Goal: Task Accomplishment & Management: Use online tool/utility

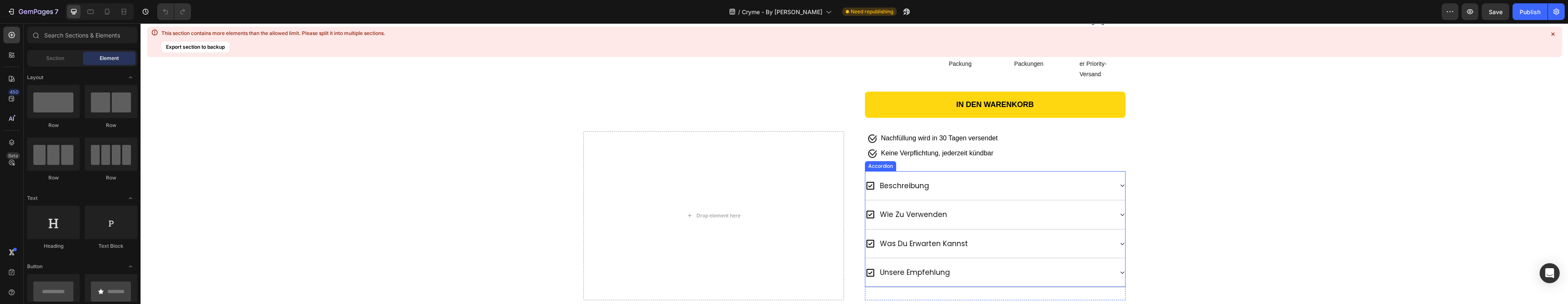
scroll to position [515, 0]
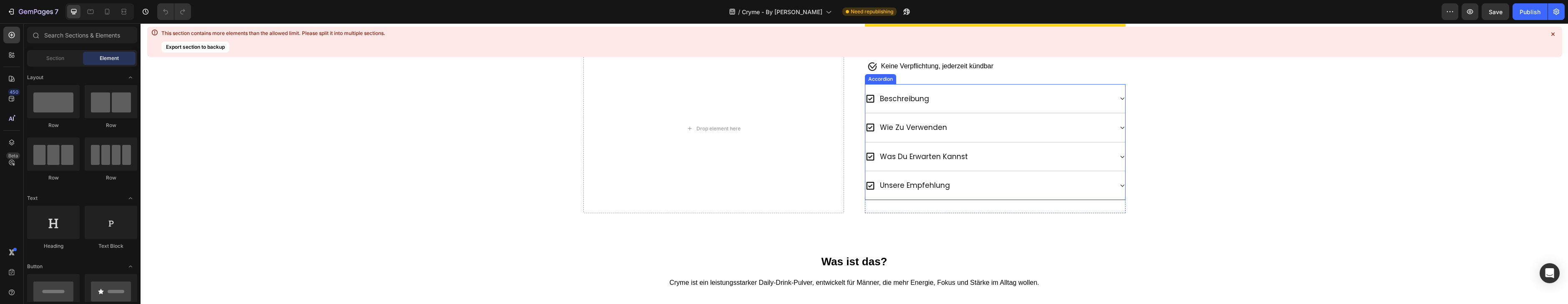
click at [1011, 182] on div "unsere empfehlung" at bounding box center [989, 185] width 248 height 15
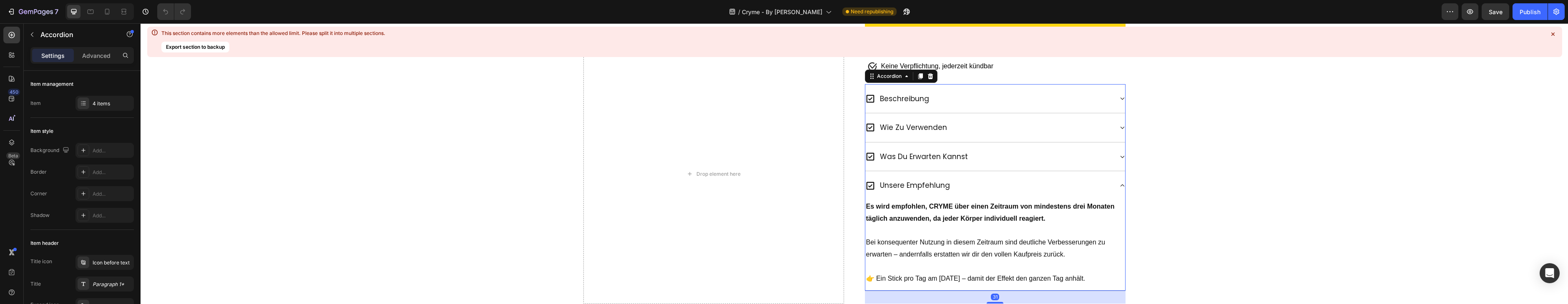
click at [1011, 182] on div "unsere empfehlung" at bounding box center [989, 185] width 248 height 15
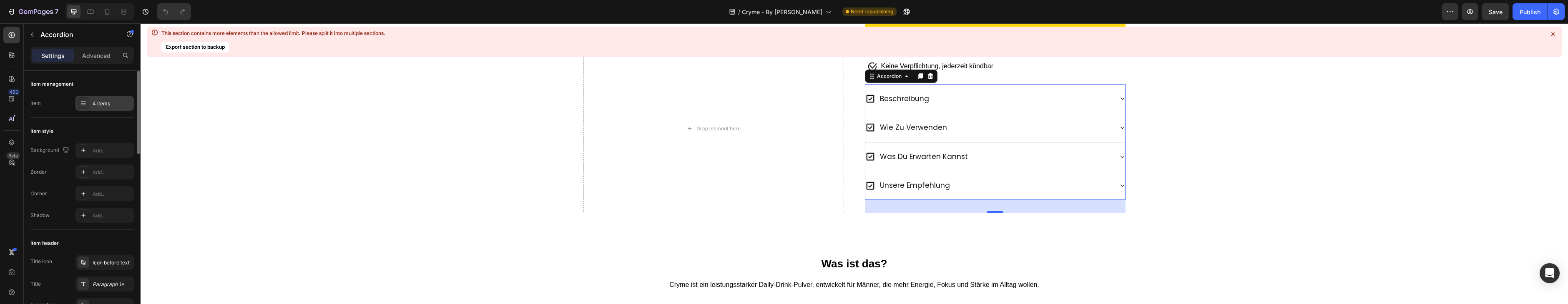
click at [99, 105] on div "4 items" at bounding box center [112, 103] width 39 height 7
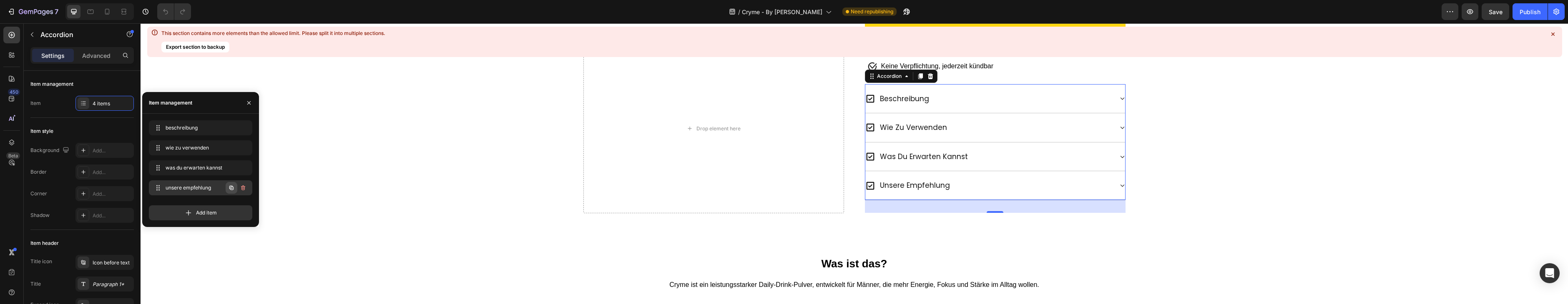
click at [228, 191] on button "button" at bounding box center [231, 187] width 12 height 12
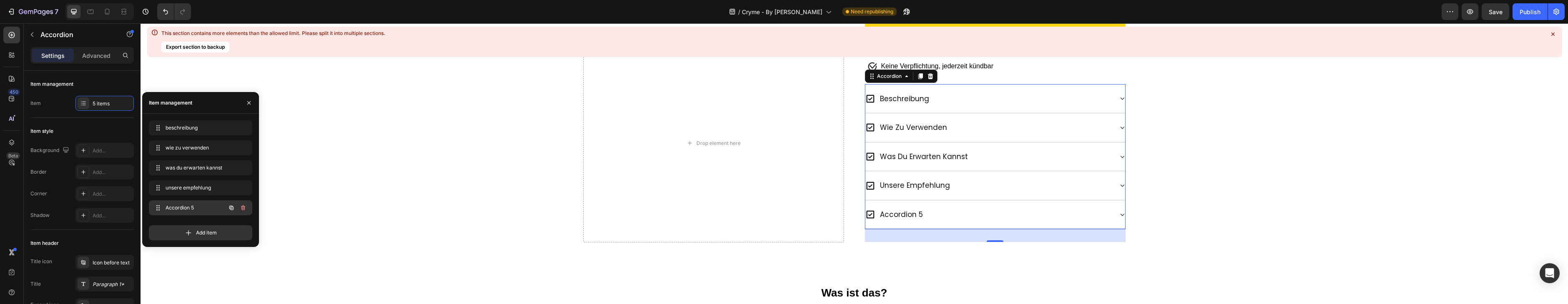
click at [192, 206] on span "Accordion 5" at bounding box center [189, 208] width 47 height 7
click at [192, 206] on span "Accordion 5" at bounding box center [194, 208] width 61 height 7
click at [896, 209] on div "accordion 5" at bounding box center [901, 214] width 46 height 15
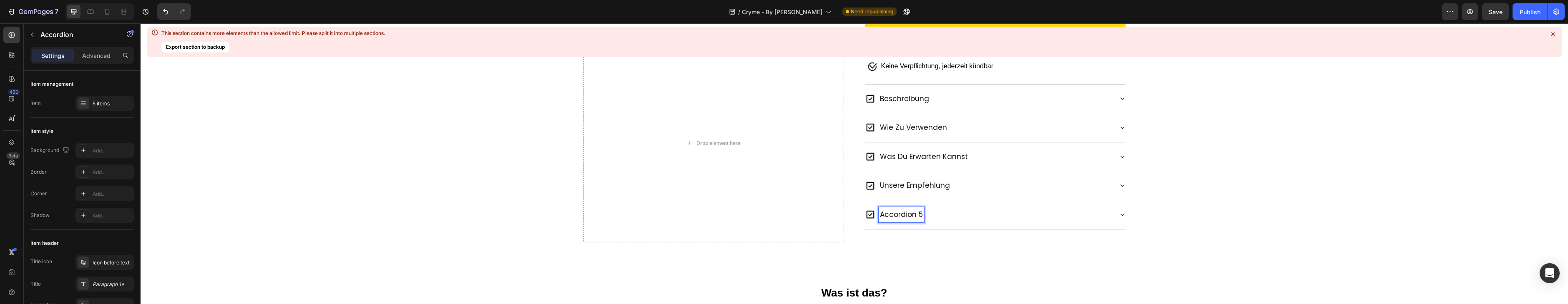
click at [896, 209] on p "accordion 5" at bounding box center [901, 215] width 43 height 13
click at [966, 214] on div "Zutaten" at bounding box center [989, 214] width 248 height 15
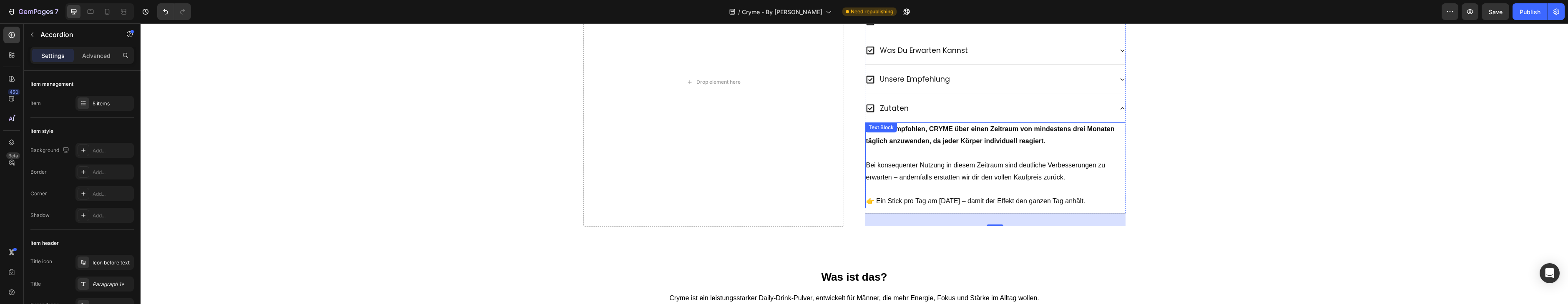
scroll to position [627, 0]
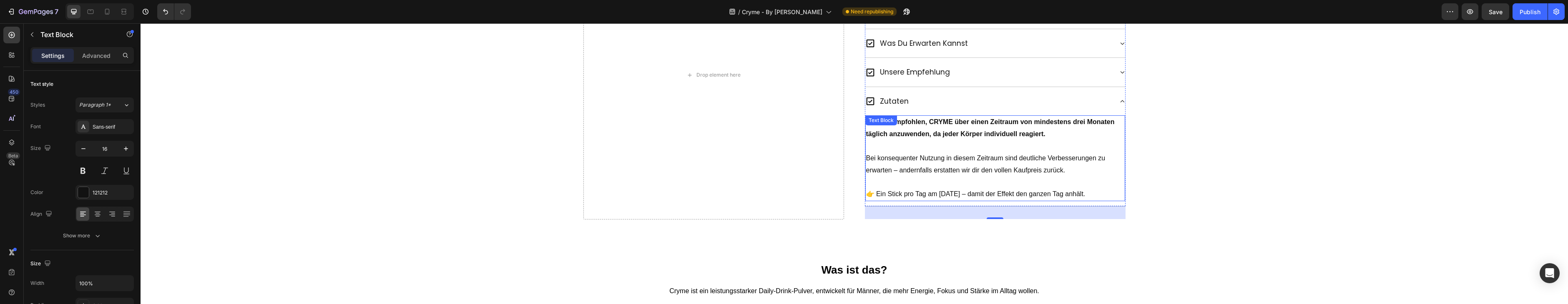
click at [967, 179] on p "Bei konsequenter Nutzung in diesem Zeitraum sind deutliche Verbesserungen zu er…" at bounding box center [995, 170] width 258 height 36
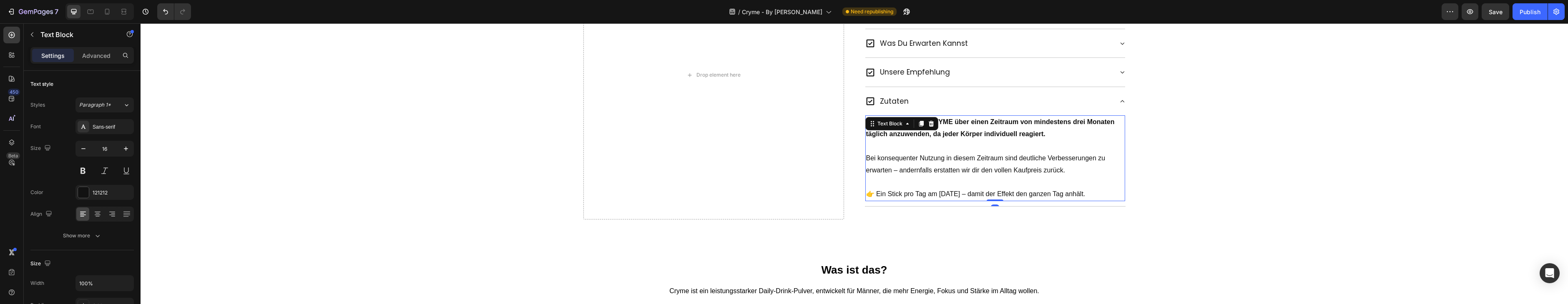
click at [967, 179] on p "Bei konsequenter Nutzung in diesem Zeitraum sind deutliche Verbesserungen zu er…" at bounding box center [995, 170] width 258 height 36
click at [967, 179] on p "Bei konsequenter Nutzung in diesem Zeitraum sind deutliche Verbesserungen zu er…" at bounding box center [995, 170] width 258 height 36
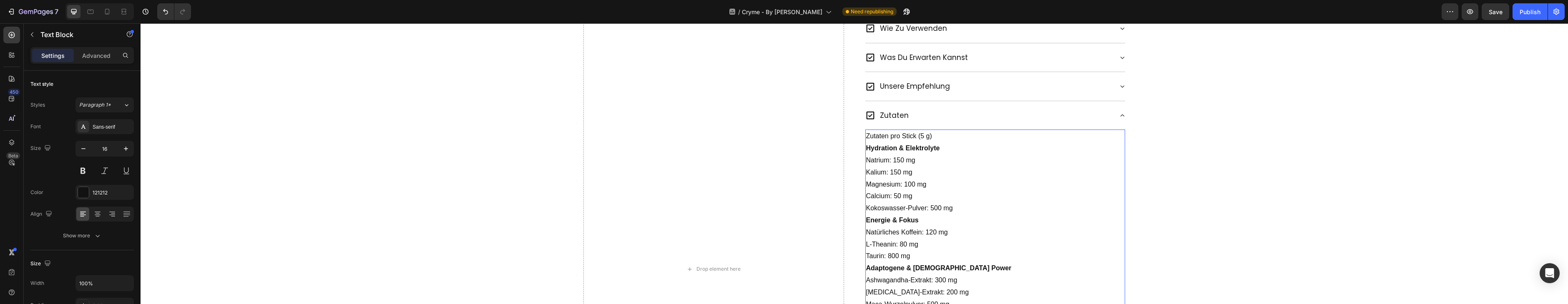
scroll to position [611, 0]
click at [951, 147] on p "Hydration & Elektrolyte" at bounding box center [995, 151] width 258 height 12
click at [943, 137] on p "Zutaten pro Stick (5 g)" at bounding box center [995, 139] width 258 height 12
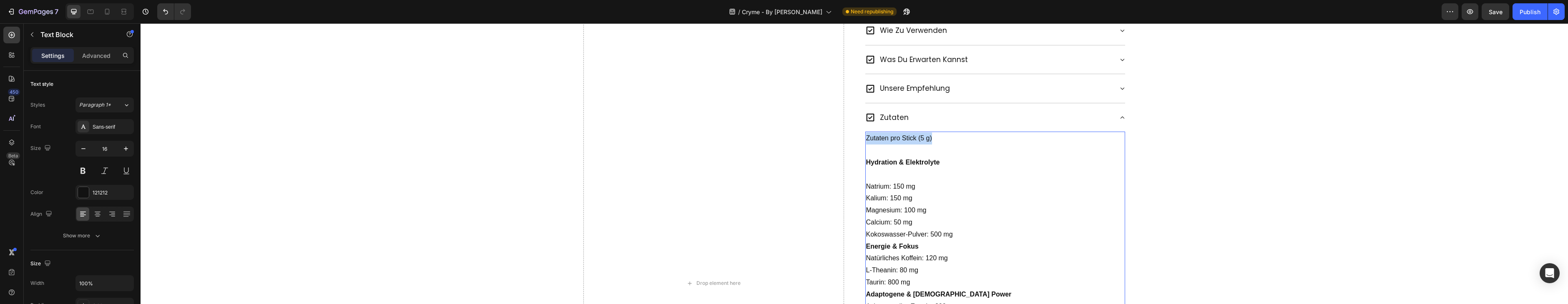
drag, startPoint x: 879, startPoint y: 138, endPoint x: 867, endPoint y: 139, distance: 12.0
click at [867, 139] on p "Zutaten pro Stick (5 g)" at bounding box center [995, 139] width 258 height 12
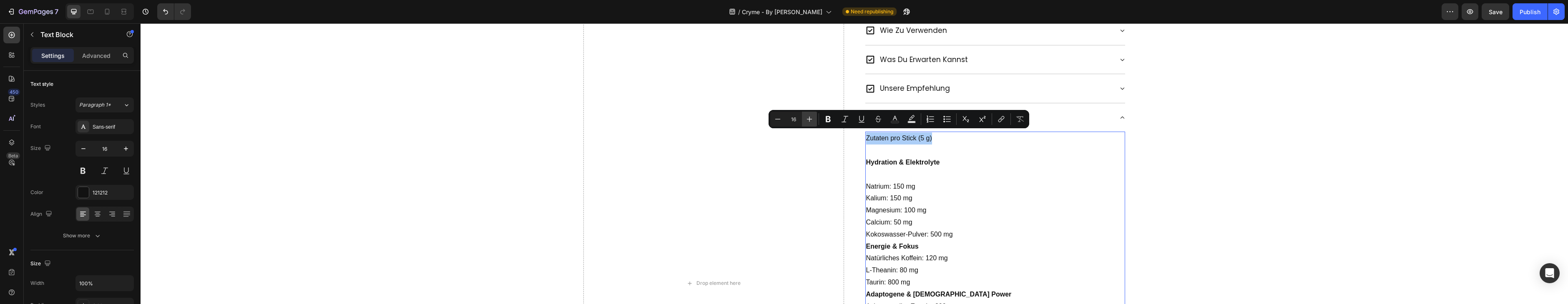
click at [814, 121] on button "Plus" at bounding box center [809, 119] width 15 height 15
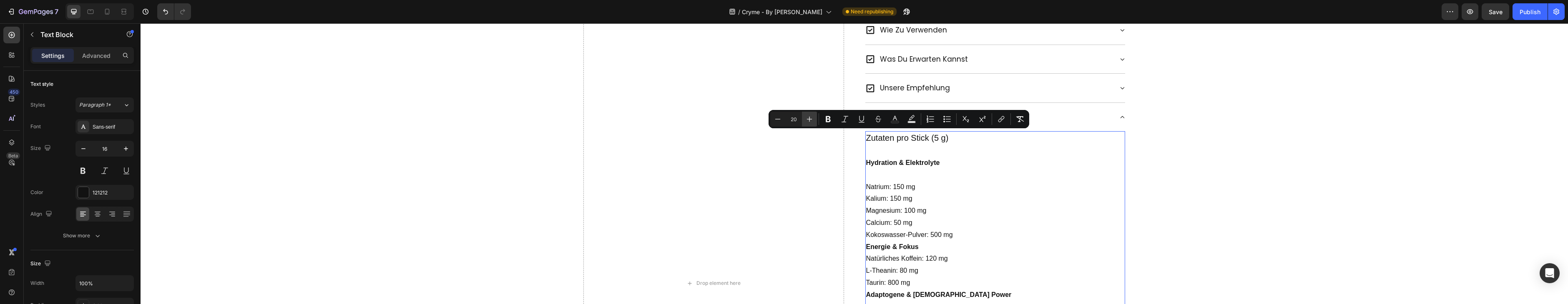
click at [814, 120] on icon "Editor contextual toolbar" at bounding box center [810, 119] width 9 height 9
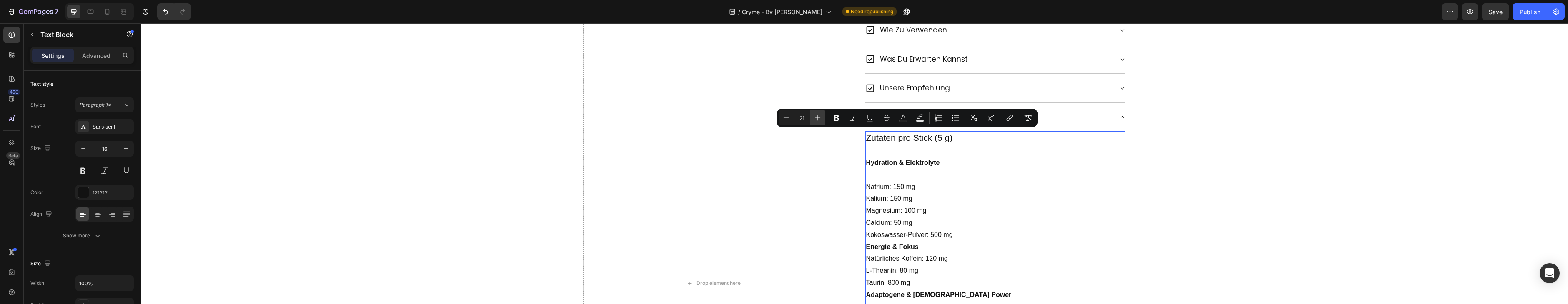
drag, startPoint x: 813, startPoint y: 120, endPoint x: 819, endPoint y: 120, distance: 6.0
click at [814, 120] on icon "Editor contextual toolbar" at bounding box center [818, 118] width 9 height 9
type input "22"
click at [831, 118] on button "Bold" at bounding box center [836, 118] width 15 height 15
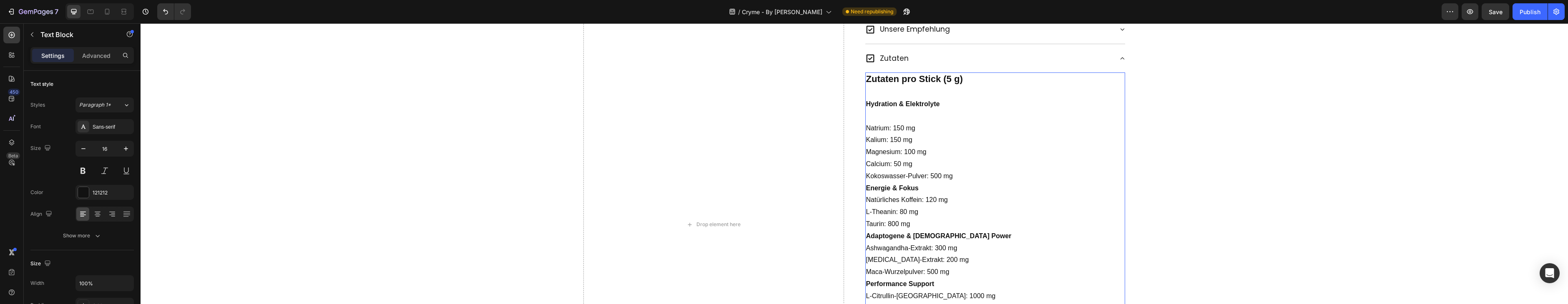
scroll to position [676, 0]
click at [948, 165] on p "Kokoswasser-Pulver: 500 mg" at bounding box center [995, 171] width 258 height 12
click at [957, 169] on p "Kokoswasser-Pulver: 500 mg" at bounding box center [995, 171] width 258 height 12
click at [949, 226] on p "Taurin: 800 mg" at bounding box center [995, 230] width 258 height 12
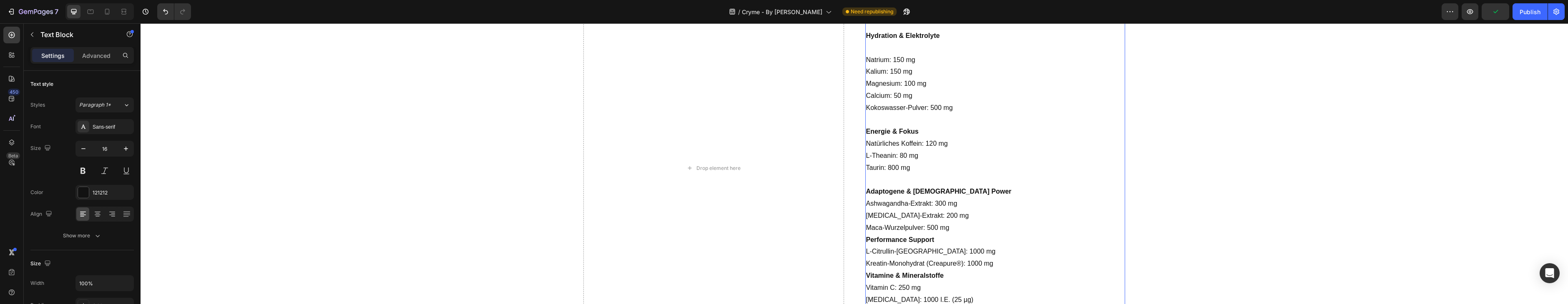
scroll to position [731, 0]
click at [917, 61] on p "Natrium: 150 mg" at bounding box center [995, 67] width 258 height 12
click at [914, 52] on p "Rich Text Editor. Editing area: main" at bounding box center [995, 55] width 258 height 12
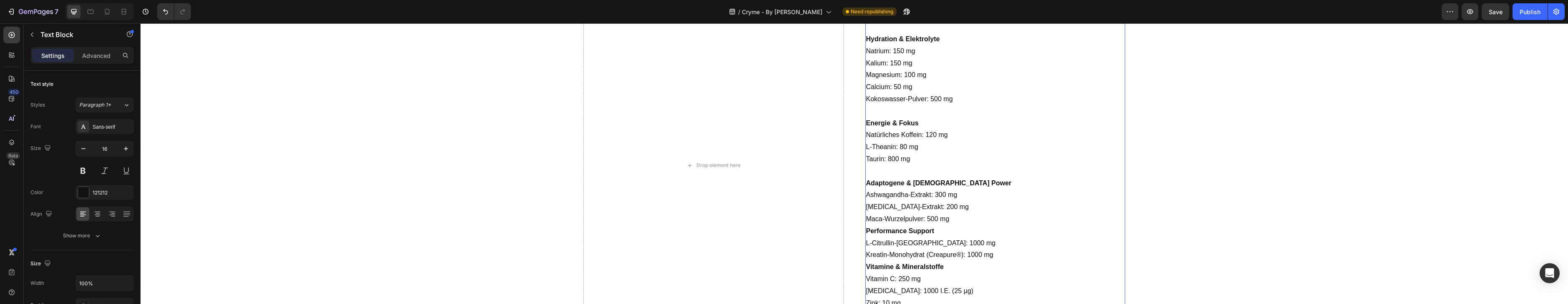
click at [971, 219] on p "Maca-Wurzelpulver: 500 mg" at bounding box center [995, 219] width 258 height 12
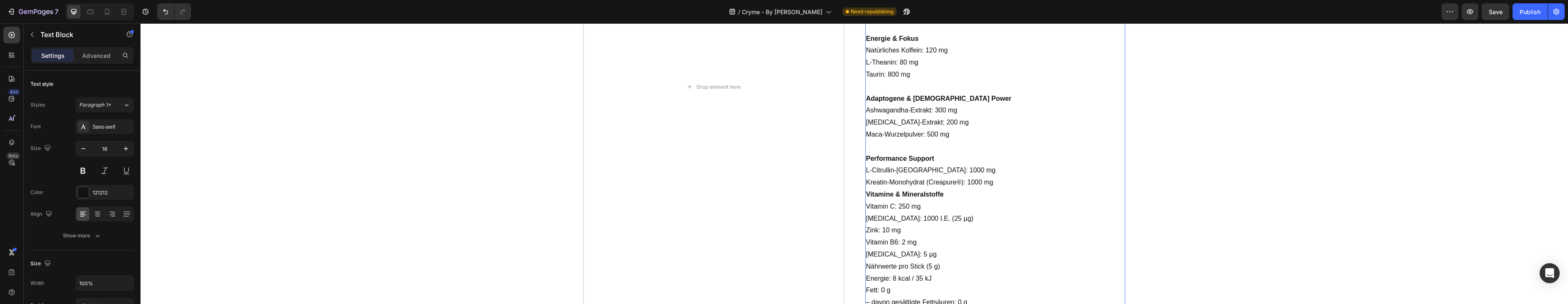
scroll to position [821, 0]
click at [1017, 183] on p "Kreatin-Monohydrat (Creapure®): 1000 mg" at bounding box center [995, 181] width 258 height 12
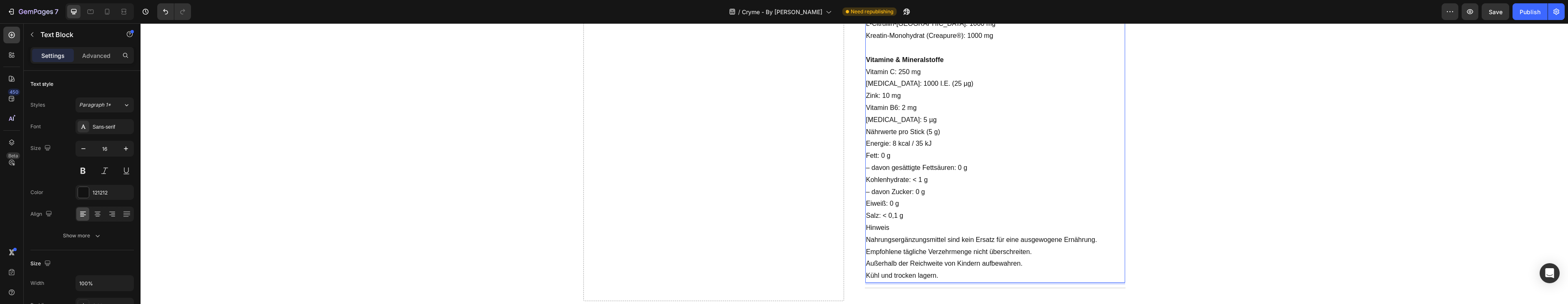
scroll to position [972, 0]
click at [953, 126] on p "Nährwerte pro Stick (5 g)" at bounding box center [995, 127] width 258 height 12
click at [948, 110] on p "[MEDICAL_DATA]: 5 µg" at bounding box center [995, 115] width 258 height 12
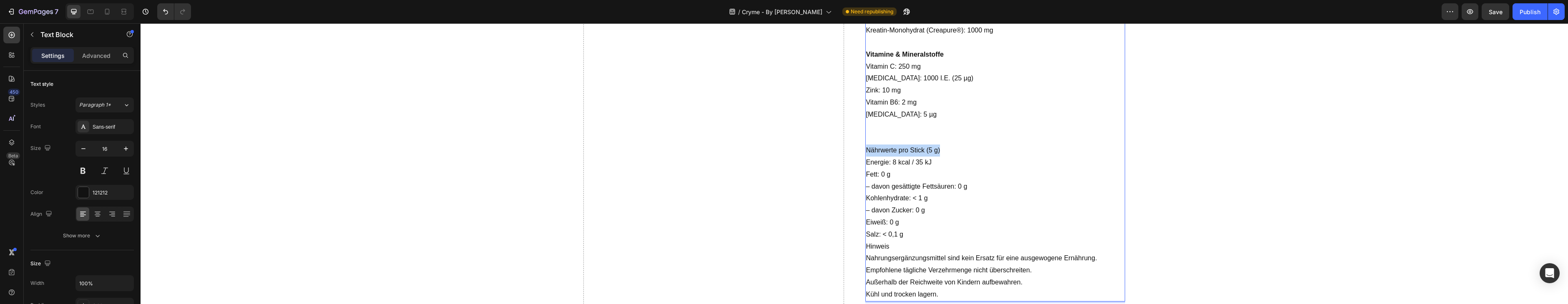
drag, startPoint x: 889, startPoint y: 149, endPoint x: 853, endPoint y: 149, distance: 36.0
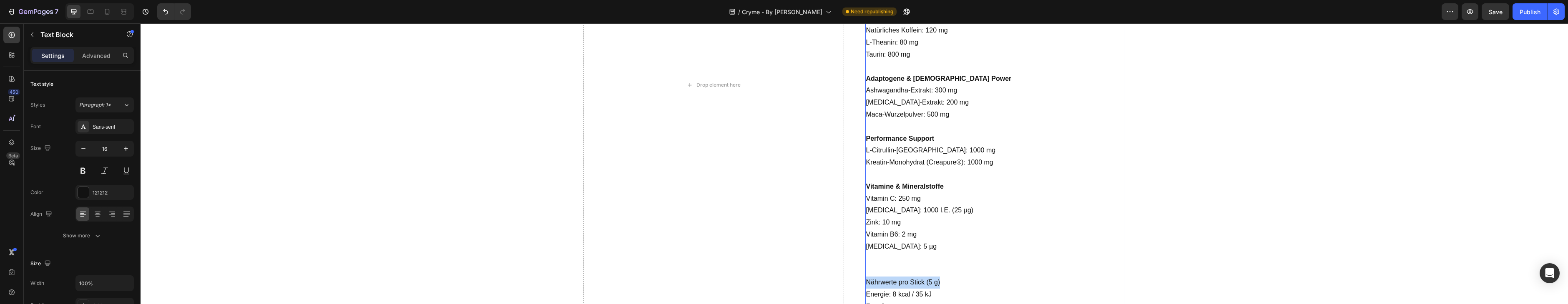
scroll to position [869, 0]
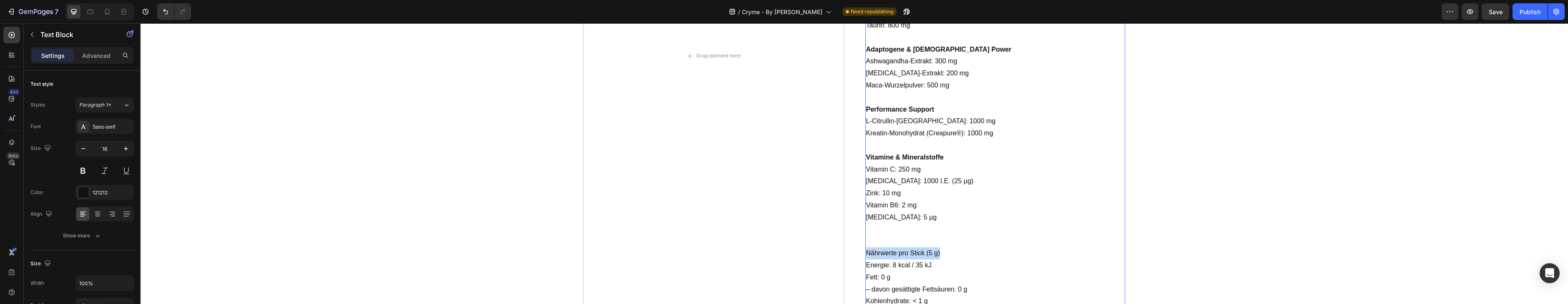
click at [912, 247] on p "Nährwerte pro Stick (5 g)" at bounding box center [995, 254] width 258 height 12
click at [1003, 190] on p "Zink: 10 mg" at bounding box center [995, 193] width 258 height 12
click at [920, 256] on div "Zutaten pro Stick (5 g) Hydration & Elektrolyte Natrium: 150 mg Kalium: 150 mg …" at bounding box center [995, 139] width 260 height 530
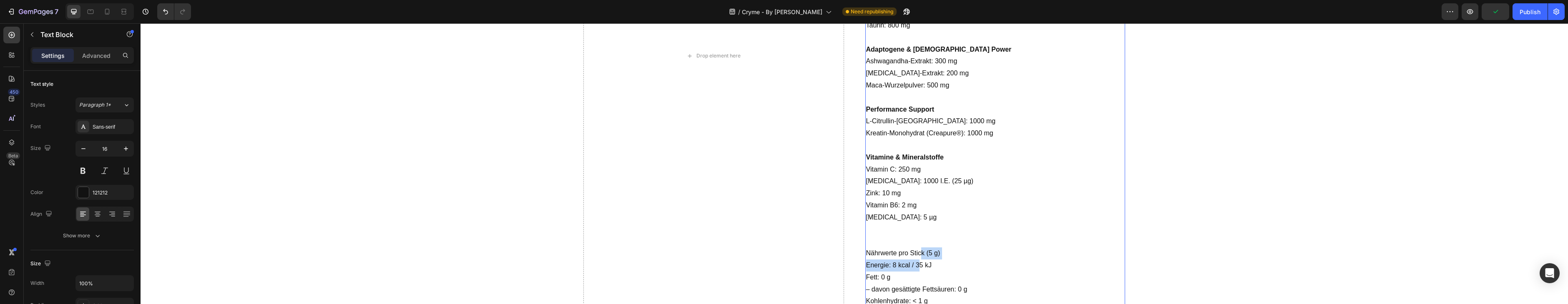
click at [921, 254] on p "Nährwerte pro Stick (5 g)" at bounding box center [995, 254] width 258 height 12
click at [920, 254] on p "Nährwerte pro Stick (5 g)" at bounding box center [995, 254] width 258 height 12
drag, startPoint x: 977, startPoint y: 254, endPoint x: 967, endPoint y: 257, distance: 10.4
click at [977, 254] on p "Nährwerte pro Stick (5 g)" at bounding box center [995, 254] width 258 height 12
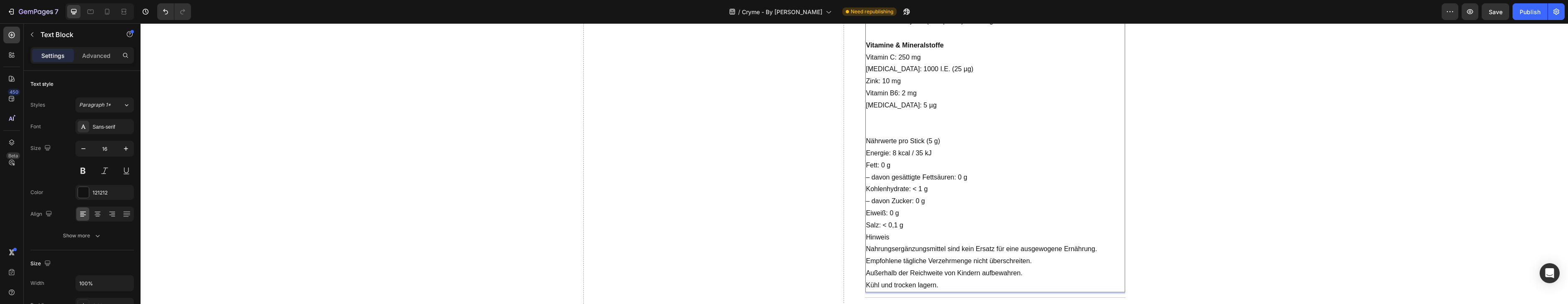
scroll to position [989, 0]
click at [924, 128] on p "Nährwerte pro Stick (5 g)" at bounding box center [995, 134] width 258 height 12
drag, startPoint x: 936, startPoint y: 133, endPoint x: 918, endPoint y: 133, distance: 18.0
click at [918, 133] on p "Nährwerte pro Stick (5 g)" at bounding box center [995, 134] width 258 height 12
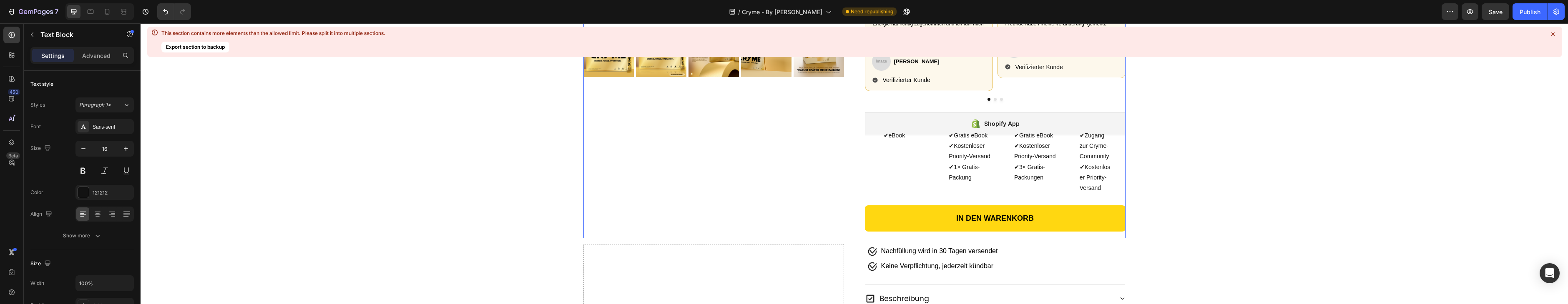
scroll to position [604, 0]
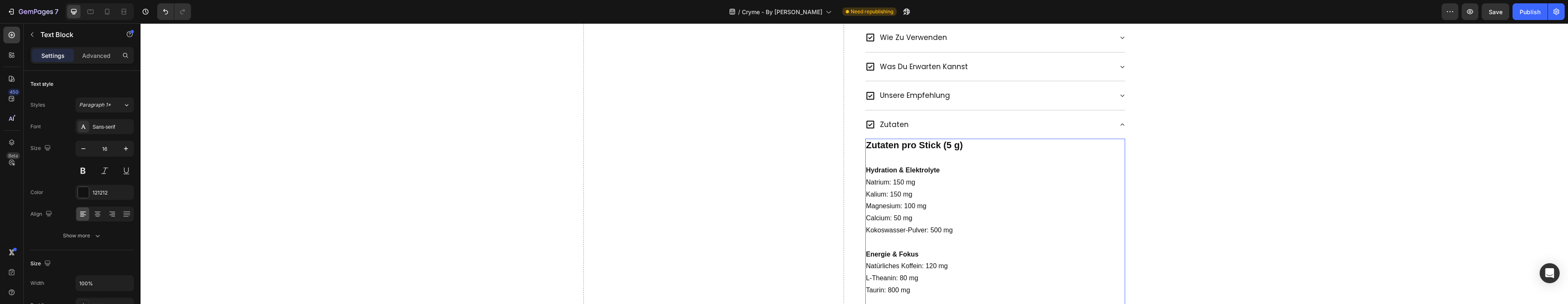
click at [981, 166] on p "Hydration & Elektrolyte" at bounding box center [995, 171] width 258 height 12
click at [980, 166] on p "Hydration & Elektrolyte" at bounding box center [995, 171] width 258 height 12
click at [952, 153] on p "Rich Text Editor. Editing area: main" at bounding box center [995, 159] width 258 height 12
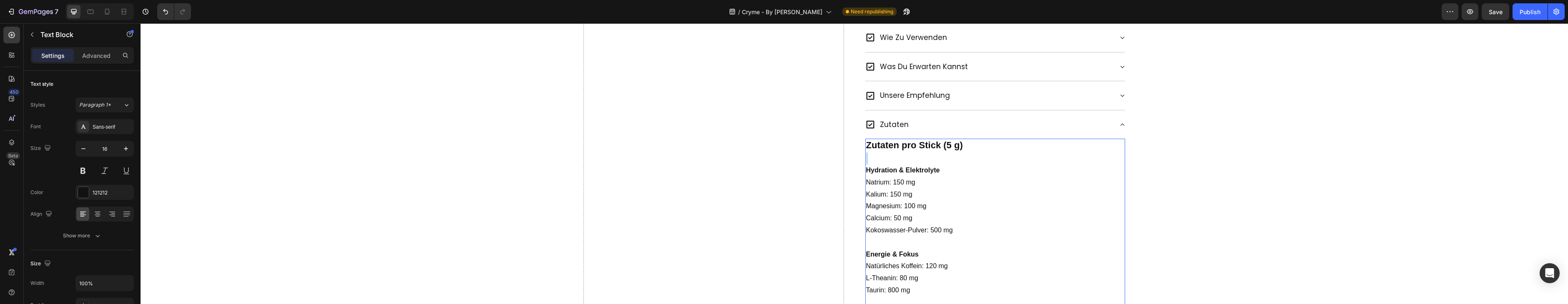
click at [952, 153] on p "Rich Text Editor. Editing area: main" at bounding box center [995, 159] width 258 height 12
click at [947, 146] on strong "Zutaten pro Stick (5 g)" at bounding box center [914, 145] width 97 height 10
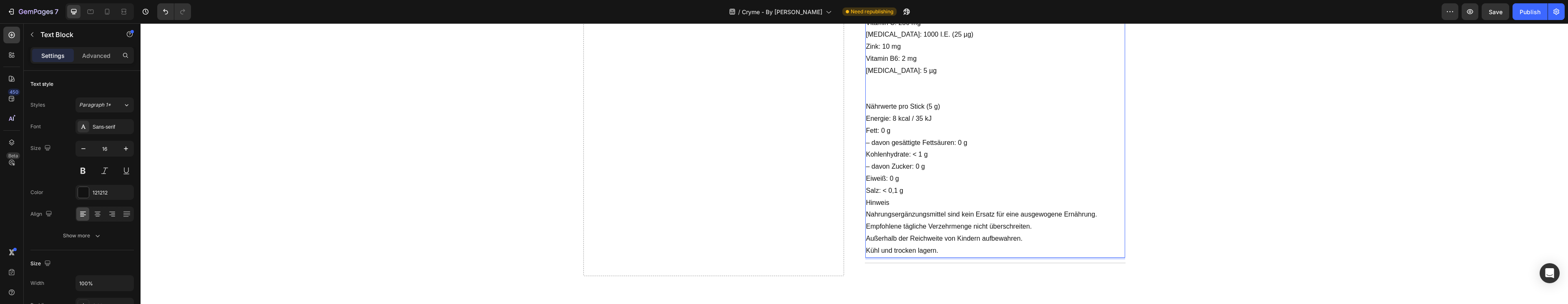
scroll to position [1047, 0]
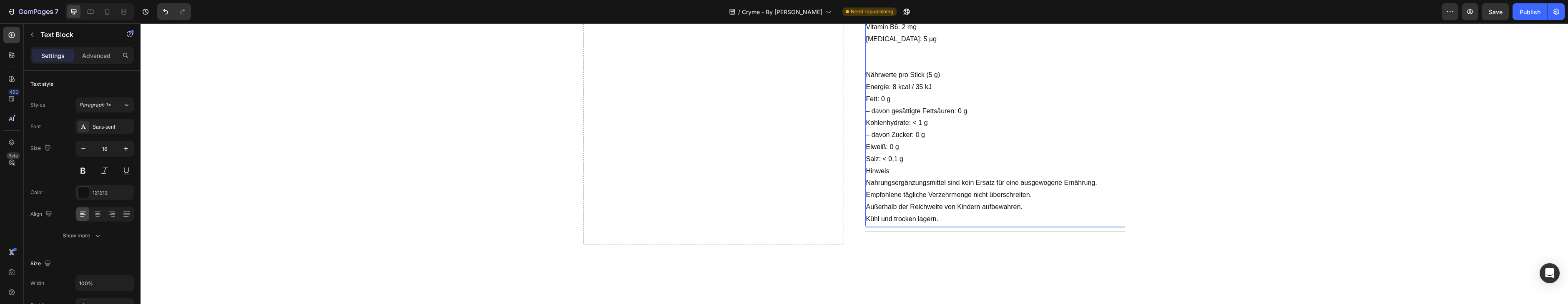
click at [970, 182] on p "Nahrungsergänzungsmittel sind kein Ersatz für eine ausgewogene Ernährung." at bounding box center [995, 183] width 258 height 12
click at [938, 165] on p "Hinweis" at bounding box center [995, 171] width 258 height 12
click at [937, 161] on p "Salz: < 0,1 g" at bounding box center [995, 159] width 258 height 12
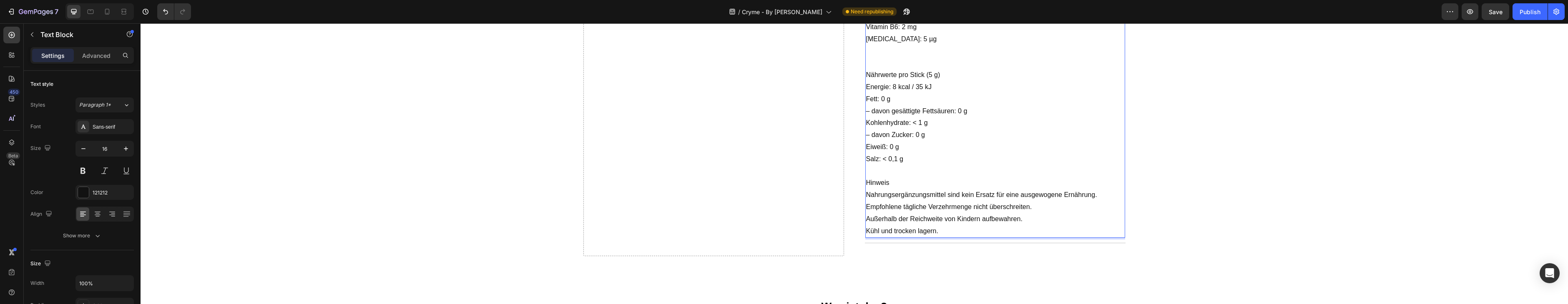
click at [903, 185] on p "Hinweis" at bounding box center [995, 183] width 258 height 12
drag, startPoint x: 913, startPoint y: 183, endPoint x: 900, endPoint y: 182, distance: 13.0
click at [913, 183] on p ":Hinweis" at bounding box center [995, 183] width 258 height 12
drag, startPoint x: 900, startPoint y: 182, endPoint x: 864, endPoint y: 181, distance: 36.0
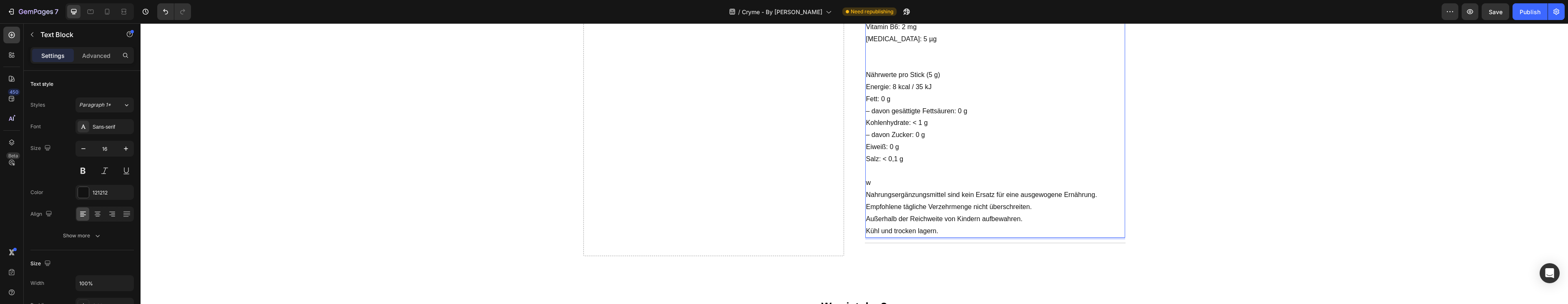
click at [950, 165] on p "Rich Text Editor. Editing area: main" at bounding box center [995, 171] width 258 height 12
click at [1493, 15] on div "Save" at bounding box center [1496, 12] width 14 height 9
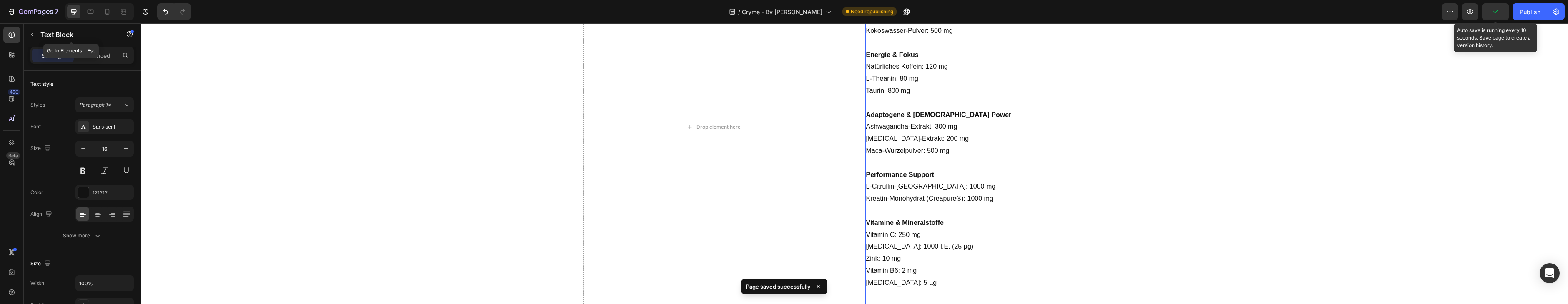
scroll to position [810, 0]
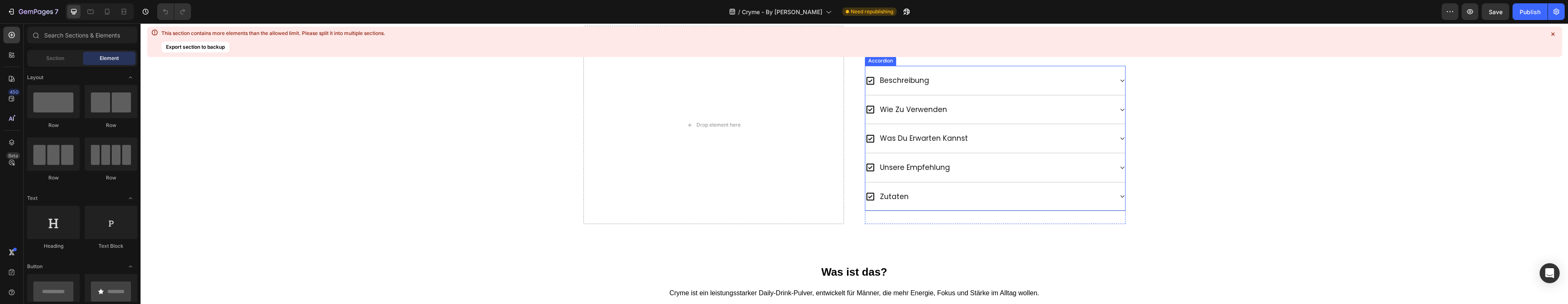
click at [975, 184] on div "zutaten" at bounding box center [995, 196] width 260 height 29
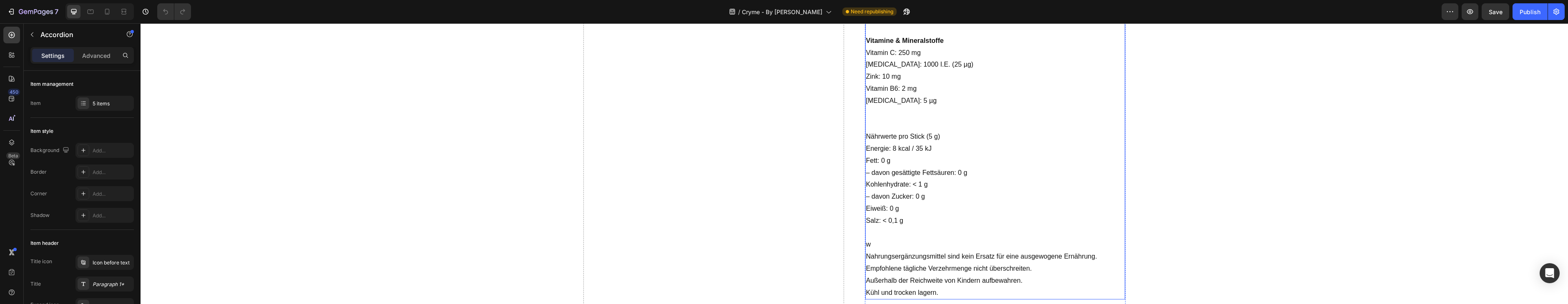
click at [896, 241] on p "w" at bounding box center [995, 245] width 258 height 12
click at [887, 251] on div "Zutaten pro Stick (5 g) Hydration & Elektrolyte Natrium: 150 mg Kalium: 150 mg …" at bounding box center [995, 30] width 260 height 542
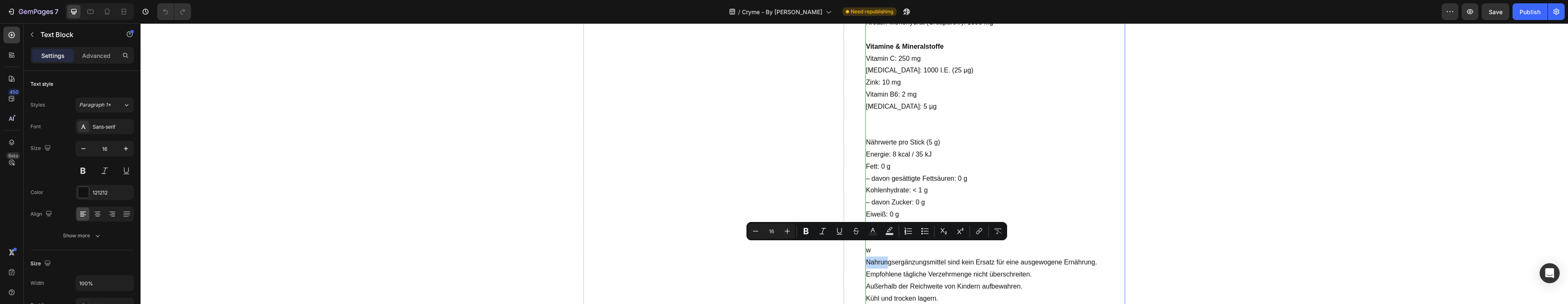
click at [888, 250] on p "w" at bounding box center [995, 250] width 258 height 12
drag, startPoint x: 891, startPoint y: 247, endPoint x: 895, endPoint y: 249, distance: 4.5
click at [891, 247] on p "w" at bounding box center [995, 250] width 258 height 12
drag, startPoint x: 1065, startPoint y: 264, endPoint x: 1072, endPoint y: 265, distance: 7.1
click at [1065, 264] on p "Nahrungsergänzungsmittel sind kein Ersatz für eine ausgewogene Ernährung." at bounding box center [995, 263] width 258 height 12
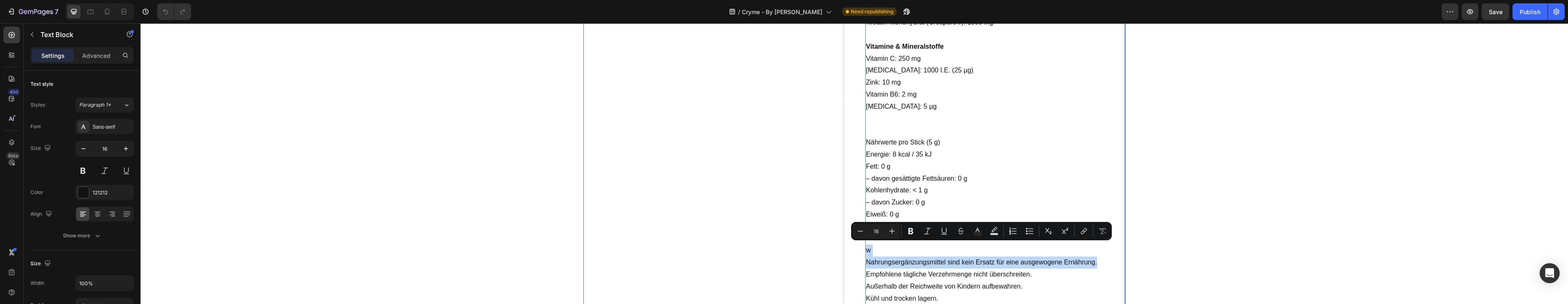
drag, startPoint x: 1100, startPoint y: 264, endPoint x: 858, endPoint y: 250, distance: 242.4
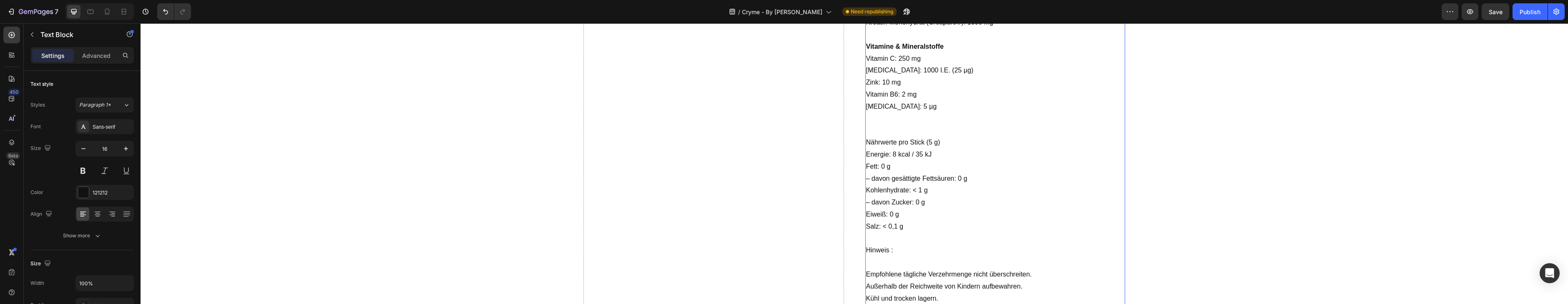
click at [897, 241] on p "Rich Text Editor. Editing area: main" at bounding box center [995, 239] width 258 height 12
click at [895, 258] on p "Hinweis :" at bounding box center [995, 257] width 258 height 24
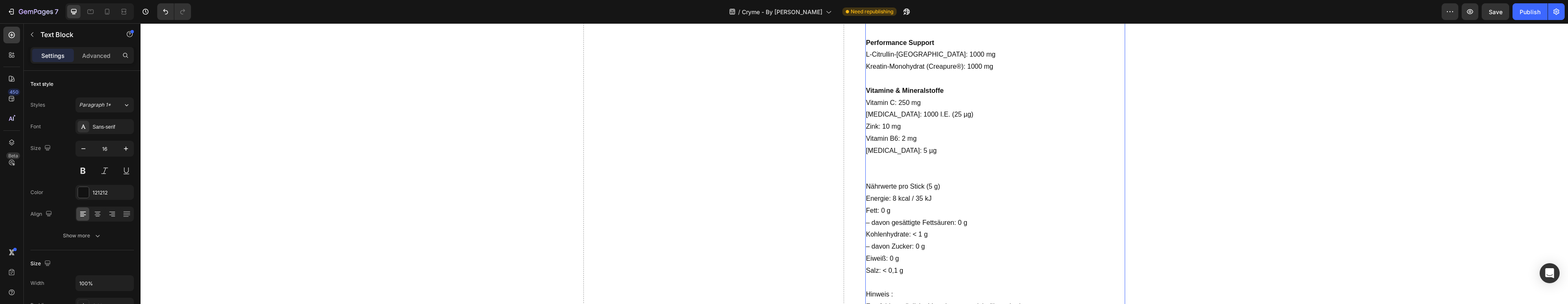
scroll to position [917, 0]
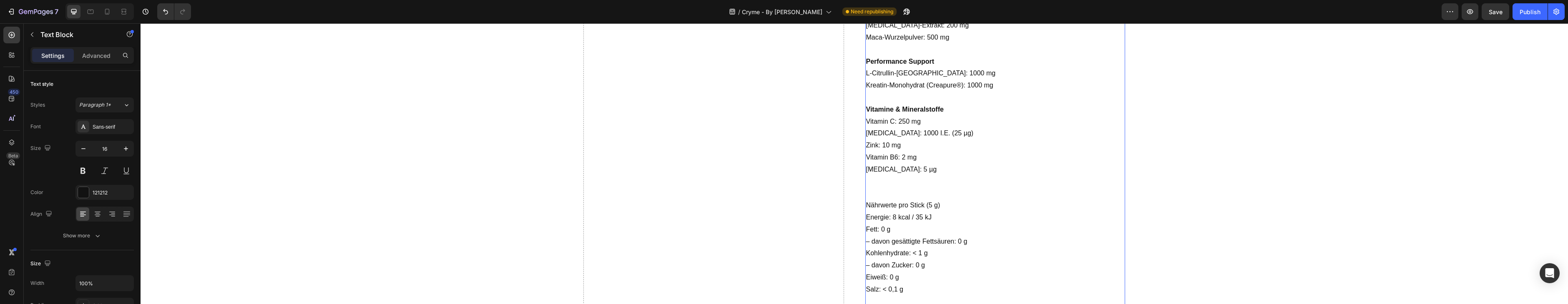
click at [957, 204] on p "Nährwerte pro Stick (5 g)" at bounding box center [995, 206] width 258 height 12
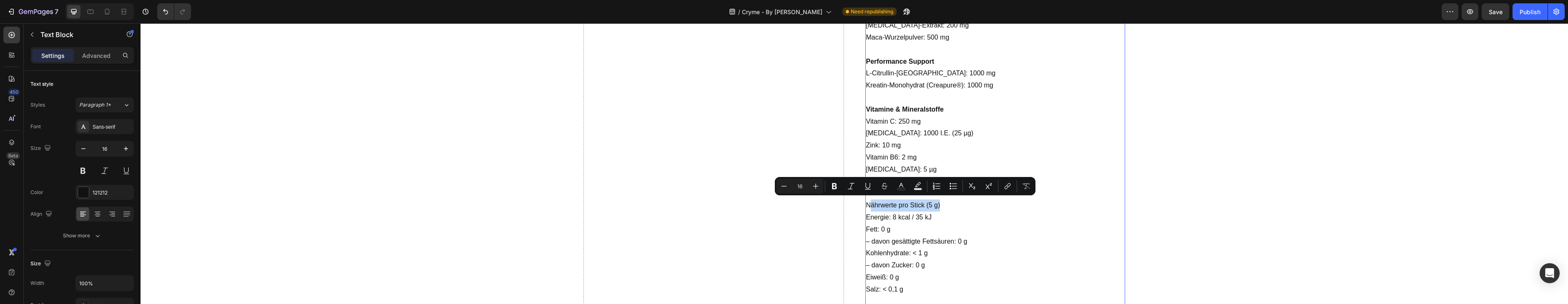
drag, startPoint x: 956, startPoint y: 203, endPoint x: 868, endPoint y: 206, distance: 88.1
click at [868, 206] on p "Nährwerte pro Stick (5 g)" at bounding box center [995, 206] width 258 height 12
click at [868, 205] on p "Nährwerte pro Stick (5 g)" at bounding box center [995, 206] width 258 height 12
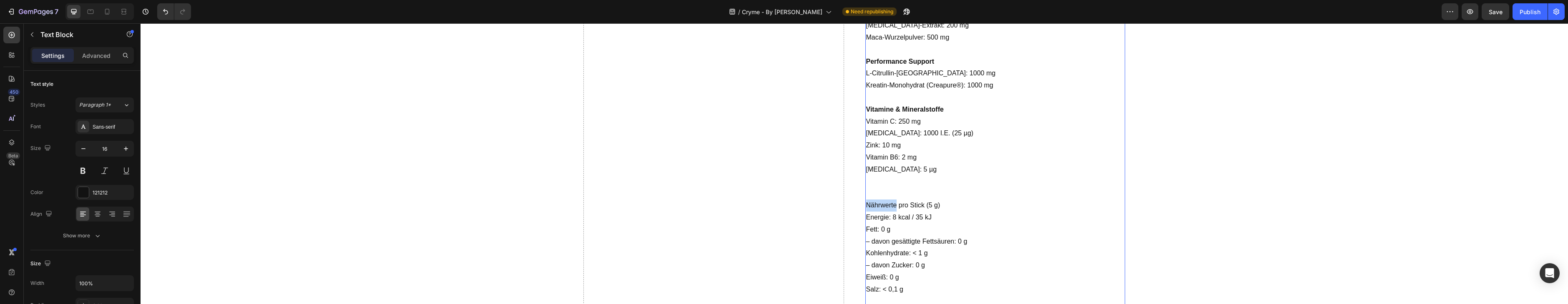
click at [868, 205] on p "Nährwerte pro Stick (5 g)" at bounding box center [995, 206] width 258 height 12
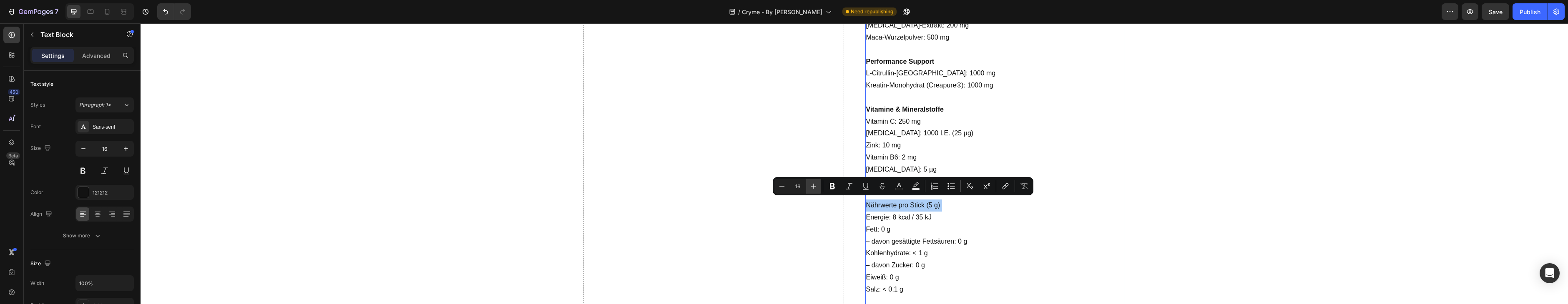
click at [813, 187] on icon "Editor contextual toolbar" at bounding box center [814, 186] width 9 height 9
click at [813, 187] on icon "Editor contextual toolbar" at bounding box center [814, 186] width 9 height 9
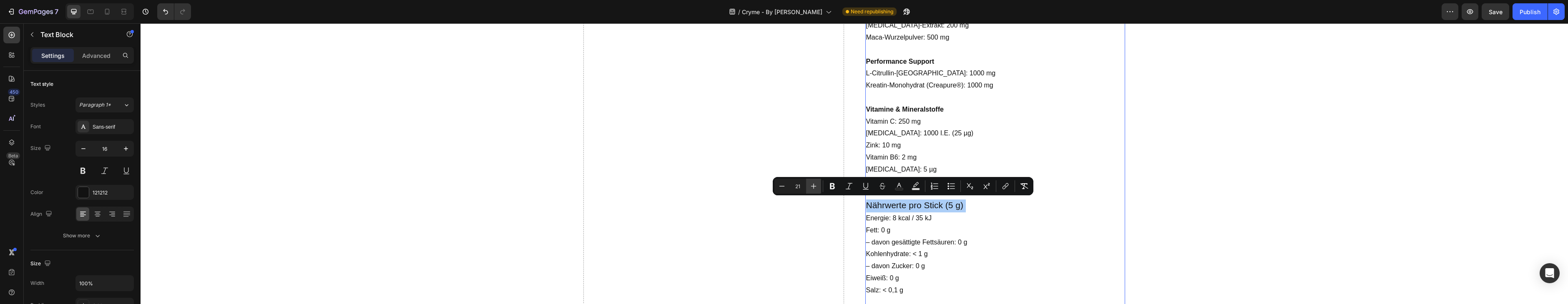
click at [813, 187] on icon "Editor contextual toolbar" at bounding box center [814, 186] width 9 height 9
type input "24"
click at [835, 183] on icon "Editor contextual toolbar" at bounding box center [833, 186] width 9 height 9
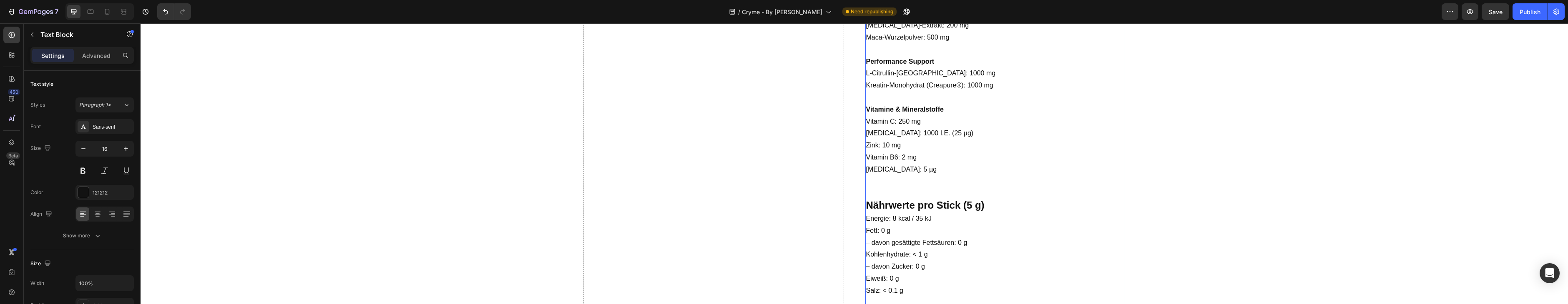
click at [967, 244] on p "Fett: 0 g – davon gesättigte Fettsäuren: 0 g" at bounding box center [995, 237] width 258 height 24
click at [1001, 206] on p "Nährwerte pro Stick (5 g)" at bounding box center [995, 206] width 258 height 13
drag, startPoint x: 108, startPoint y: 15, endPoint x: 279, endPoint y: 21, distance: 171.1
click at [108, 15] on icon at bounding box center [107, 12] width 9 height 9
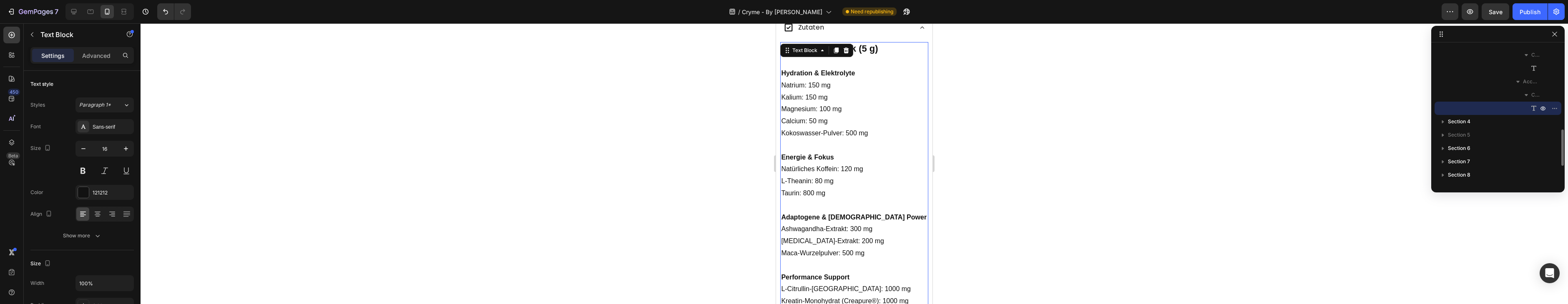
scroll to position [667, 0]
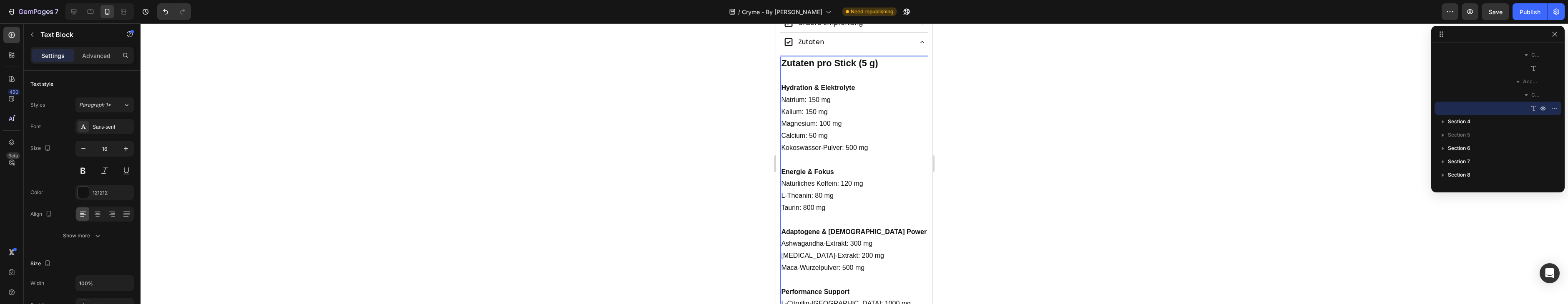
click at [859, 162] on p "Rich Text Editor. Editing area: main" at bounding box center [854, 160] width 146 height 12
click at [824, 97] on p "Natrium: 150 mg" at bounding box center [854, 100] width 146 height 12
click at [839, 233] on p "Adaptogene & [DEMOGRAPHIC_DATA] Power" at bounding box center [854, 232] width 146 height 12
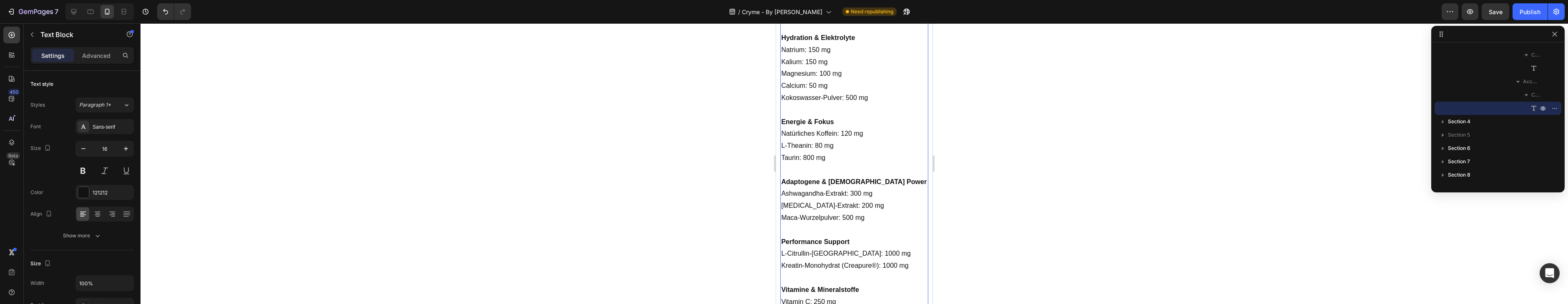
scroll to position [703, 0]
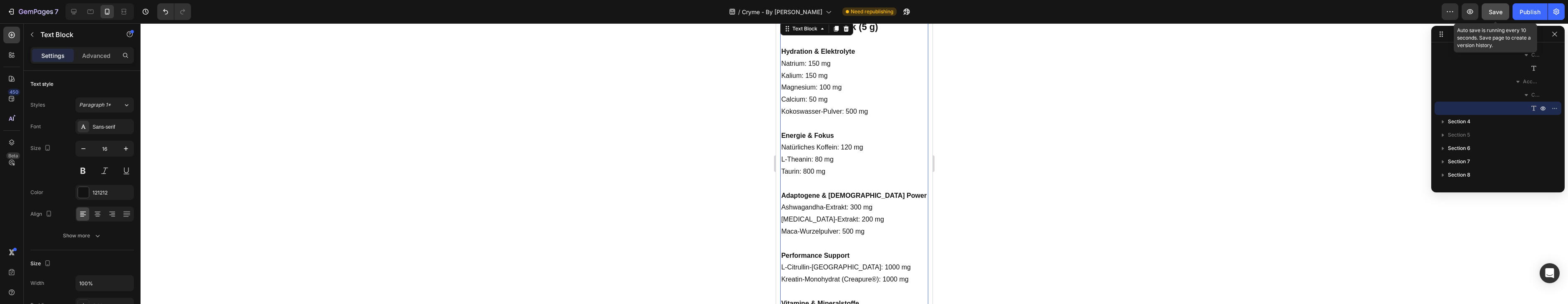
click at [1502, 10] on span "Save" at bounding box center [1496, 12] width 14 height 7
drag, startPoint x: 1556, startPoint y: 31, endPoint x: 1489, endPoint y: 46, distance: 68.7
click at [1555, 31] on icon "button" at bounding box center [1555, 34] width 7 height 7
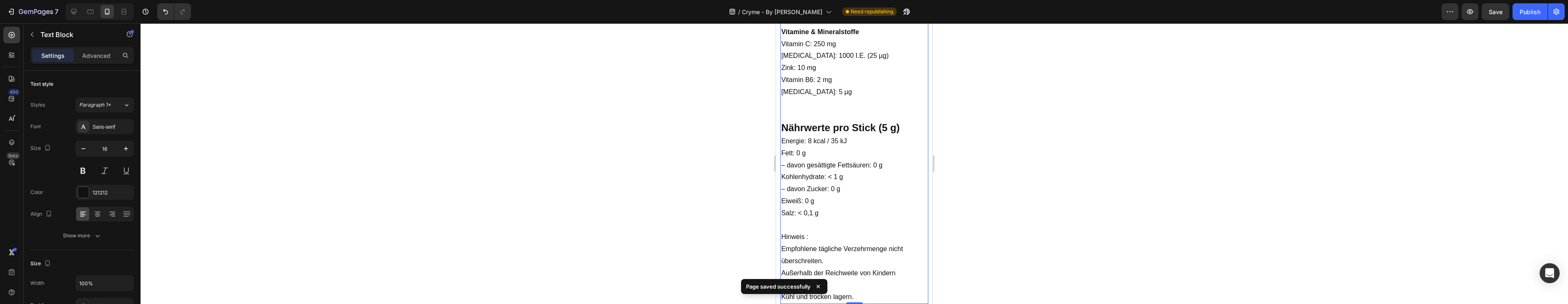
scroll to position [1014, 0]
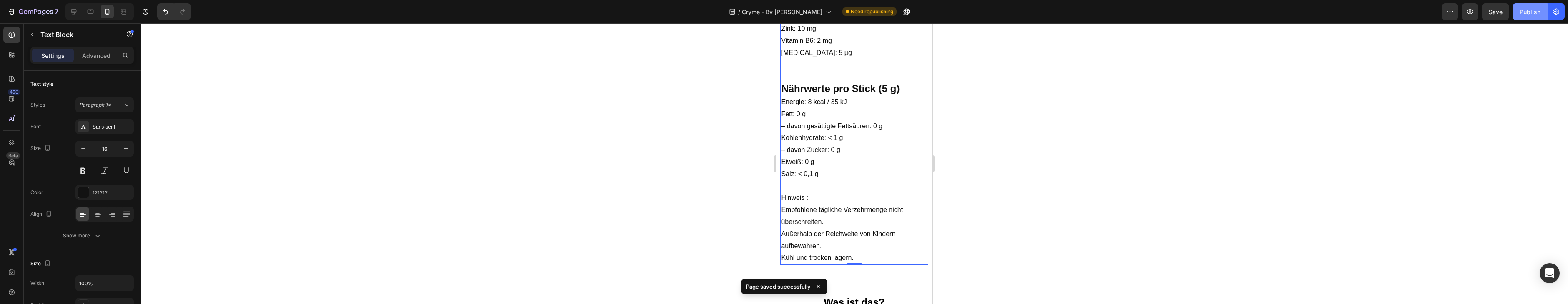
click at [1530, 7] on div "Publish" at bounding box center [1530, 12] width 21 height 9
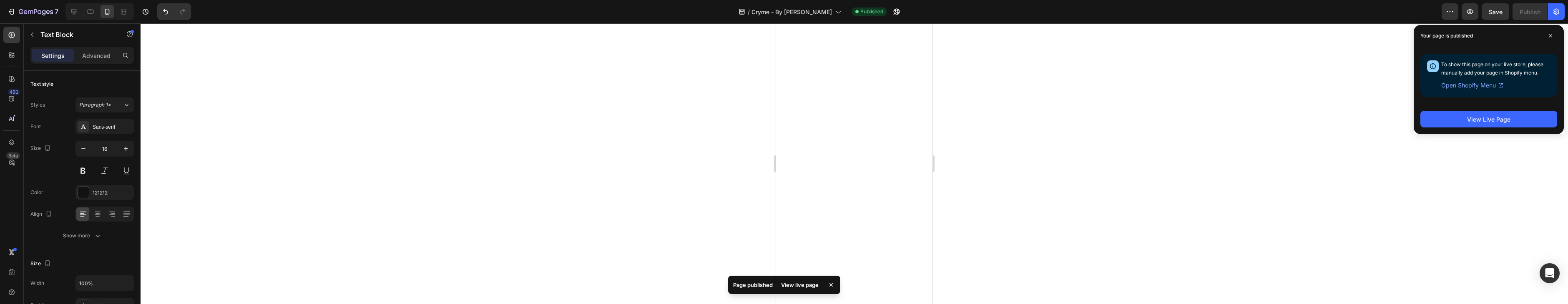
scroll to position [0, 0]
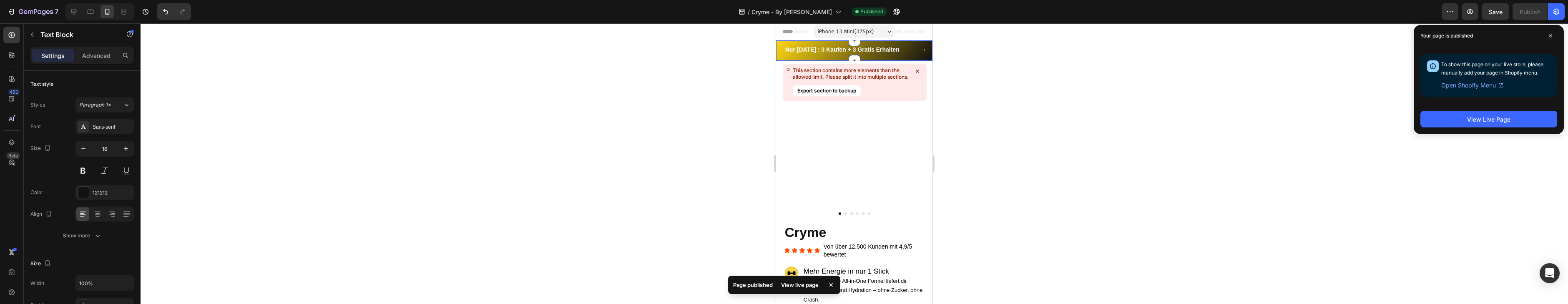
click at [912, 58] on div "Nur Heute : 3 Kaufen + 3 Gratis Erhalten Text 60 Tage Risikofrei testen Text Nu…" at bounding box center [854, 50] width 156 height 21
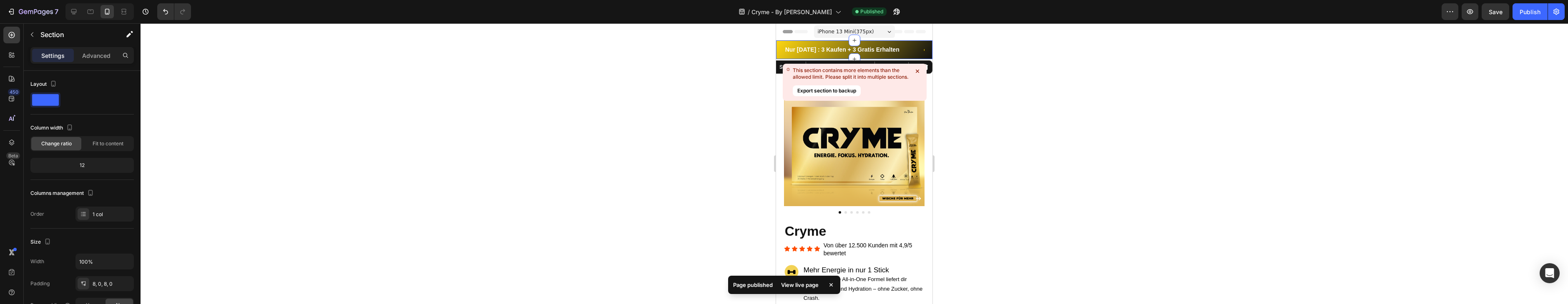
click at [909, 57] on div "Nur Heute : 3 Kaufen + 3 Gratis Erhalten Text 60 Tage Risikofrei testen Text Nu…" at bounding box center [854, 49] width 156 height 19
click at [919, 69] on icon at bounding box center [917, 71] width 9 height 9
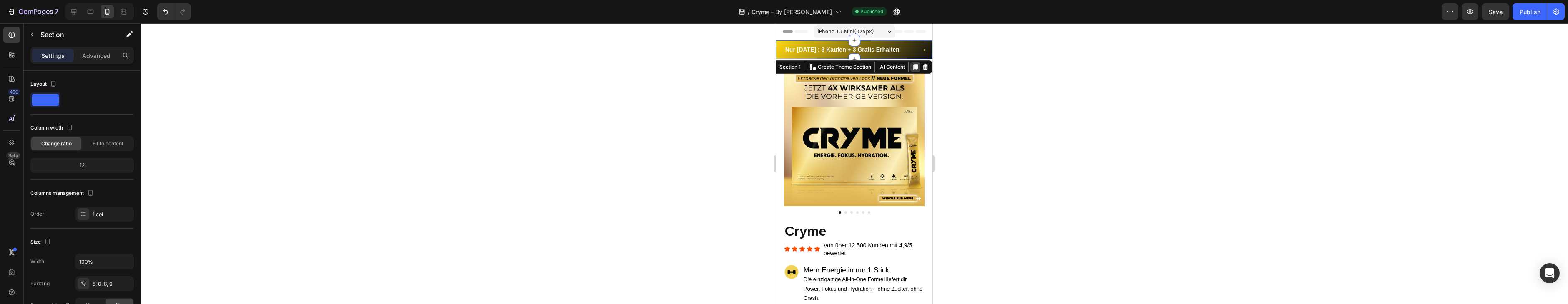
click at [913, 67] on icon at bounding box center [915, 67] width 7 height 7
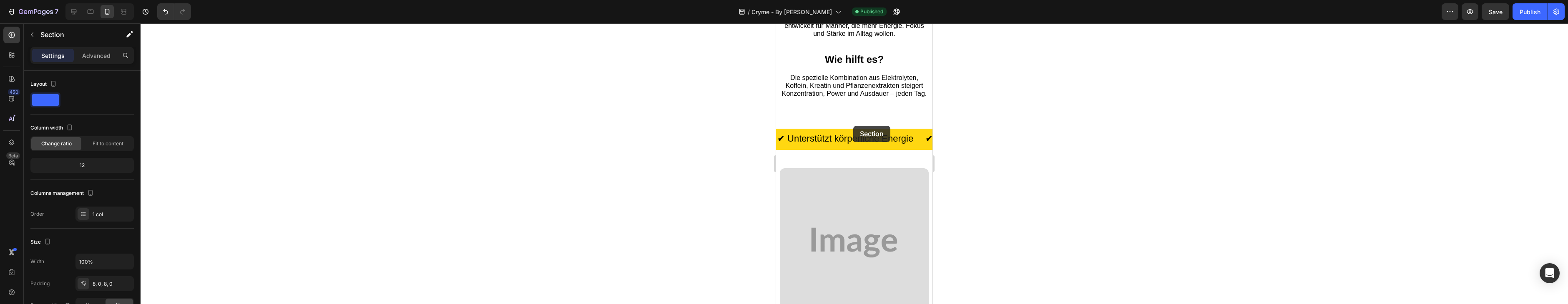
scroll to position [930, 0]
drag, startPoint x: 786, startPoint y: 54, endPoint x: 853, endPoint y: 131, distance: 102.1
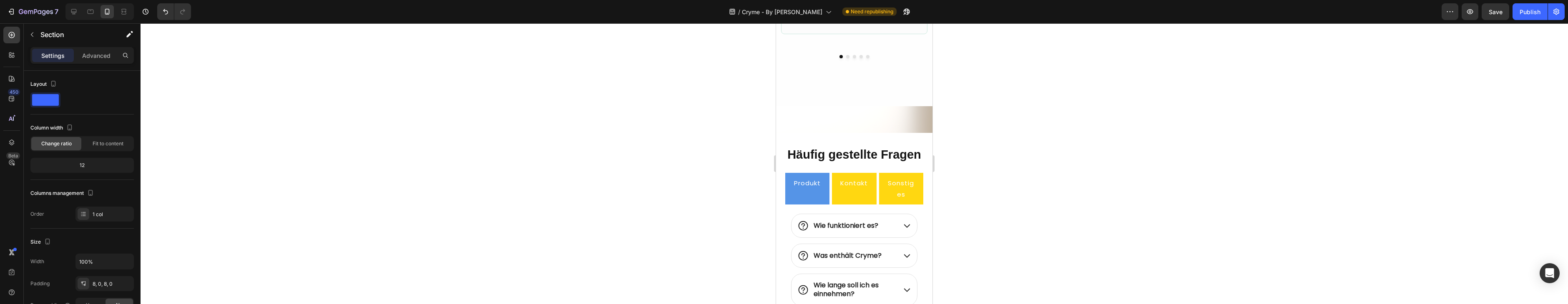
scroll to position [2858, 0]
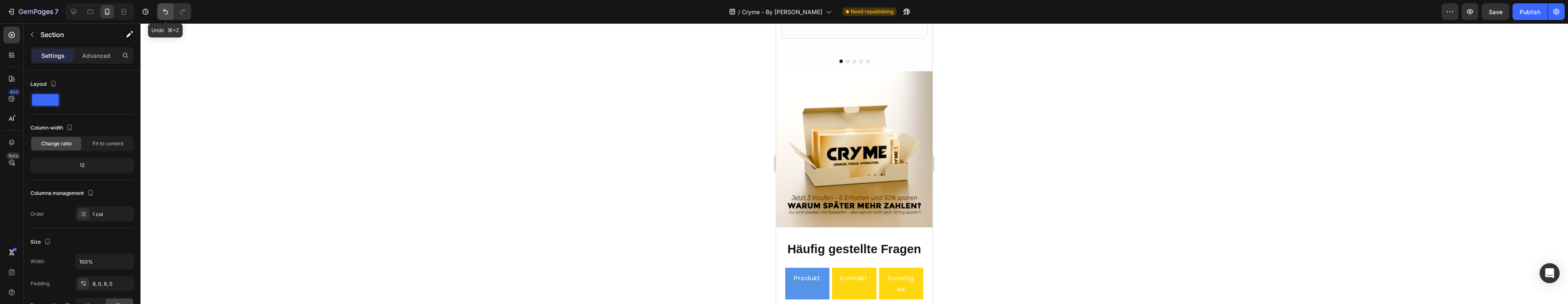
click at [160, 10] on button "Undo/Redo" at bounding box center [165, 11] width 16 height 16
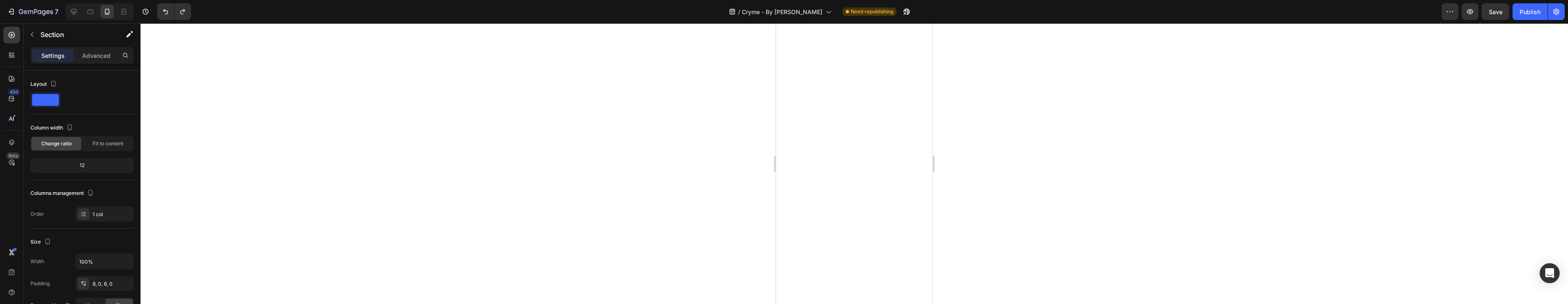
scroll to position [0, 0]
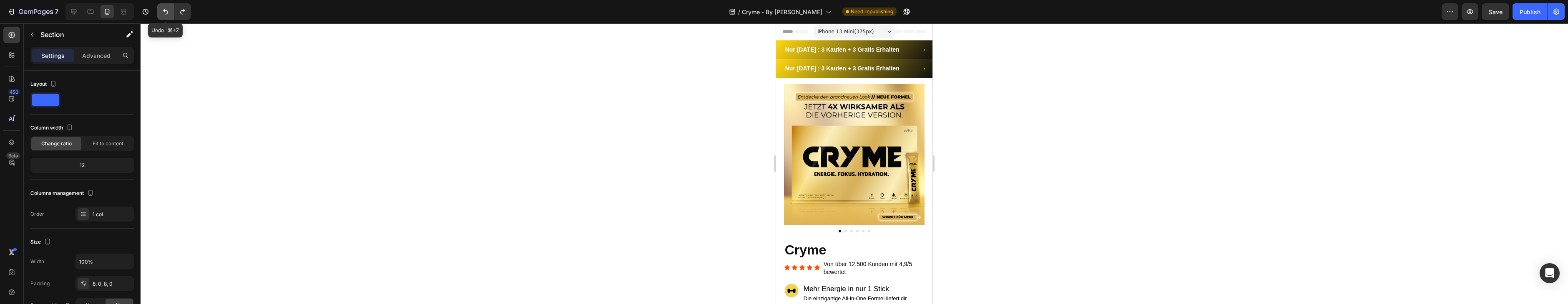
click at [162, 16] on button "Undo/Redo" at bounding box center [165, 11] width 16 height 16
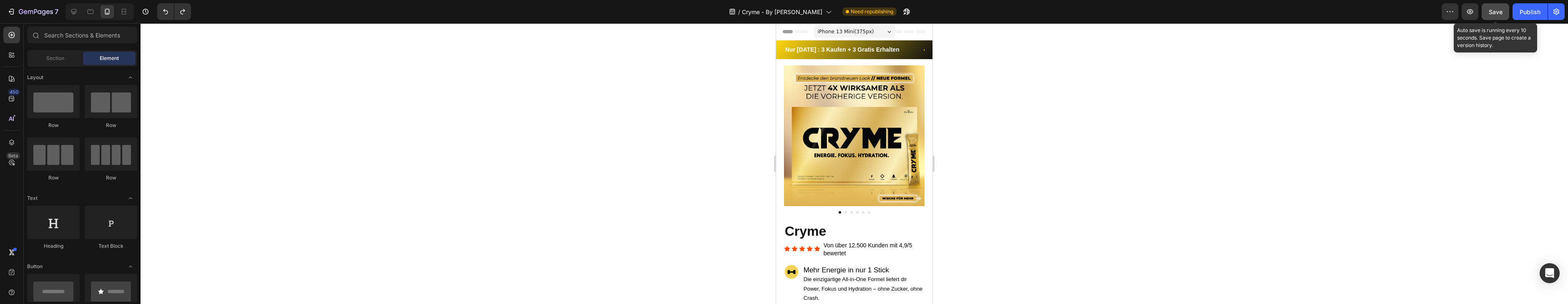
click at [1504, 5] on button "Save" at bounding box center [1495, 11] width 27 height 16
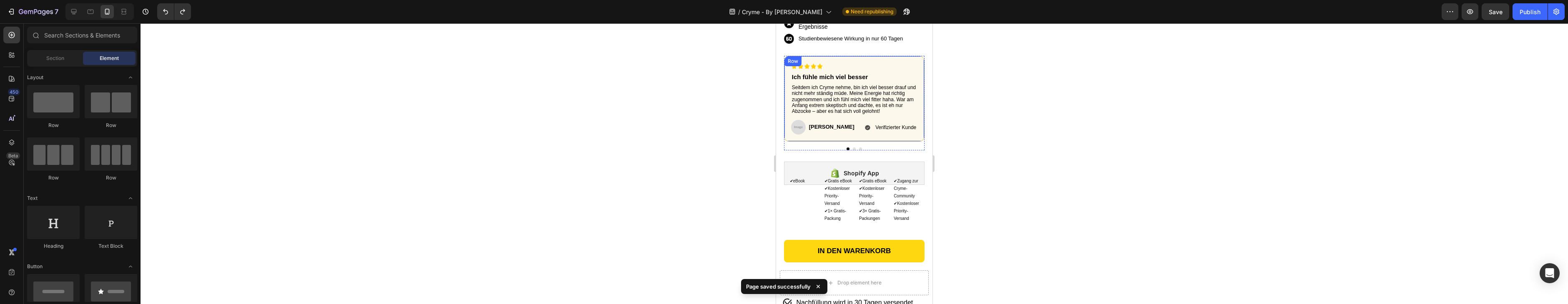
scroll to position [717, 0]
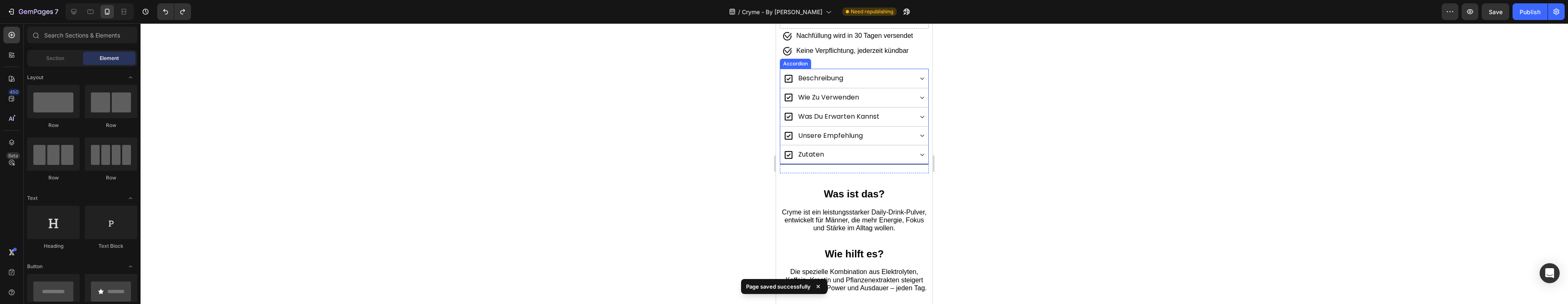
click at [867, 148] on div "zutaten" at bounding box center [848, 155] width 129 height 15
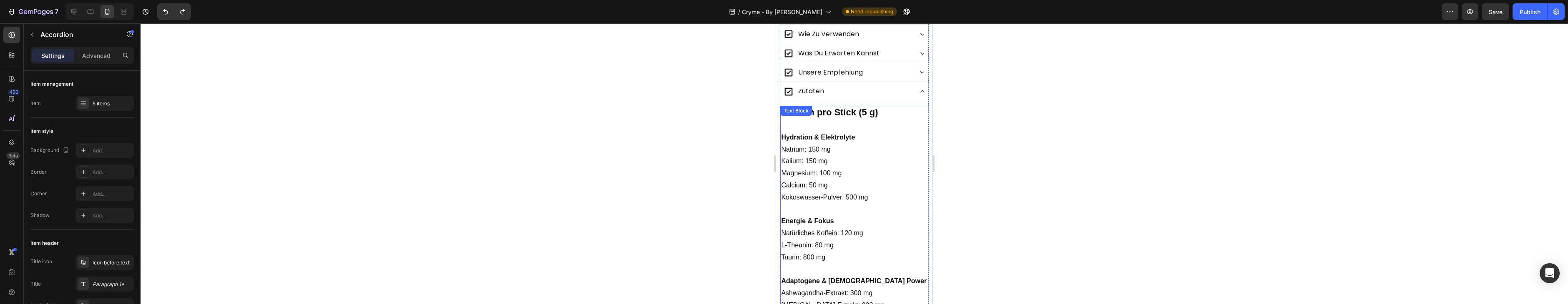
scroll to position [784, 0]
click at [871, 88] on div "zutaten" at bounding box center [848, 88] width 129 height 15
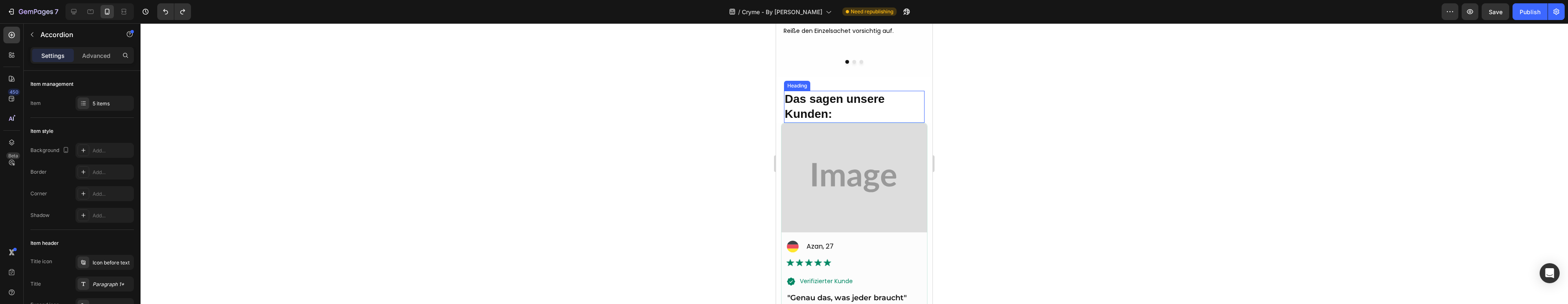
click at [872, 155] on img at bounding box center [854, 178] width 145 height 109
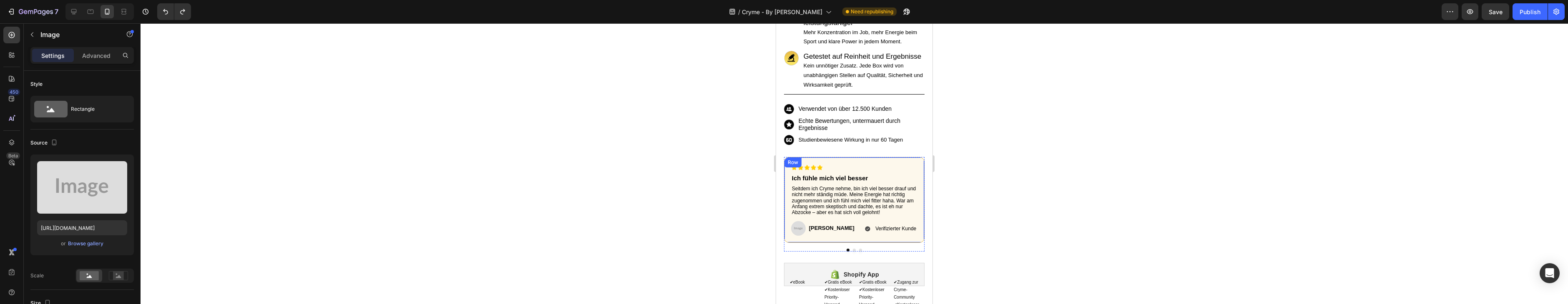
scroll to position [336, 0]
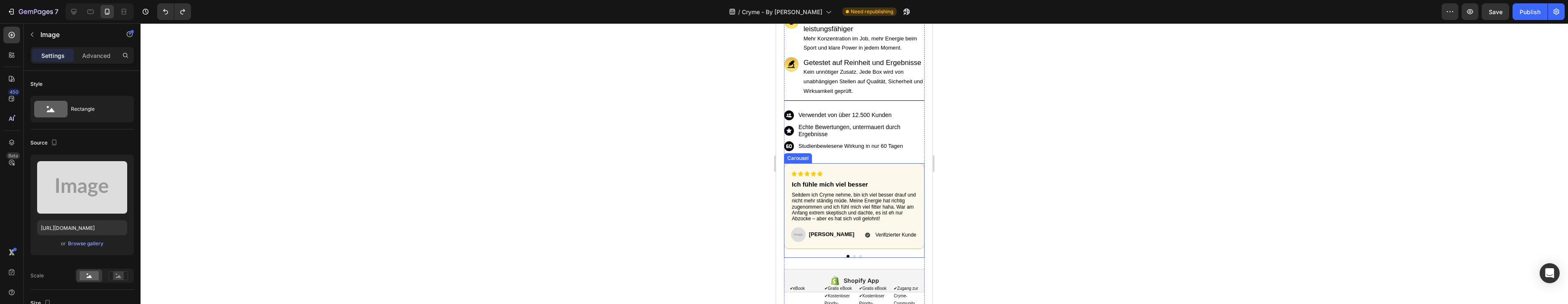
click at [855, 255] on button "Dot" at bounding box center [854, 256] width 3 height 3
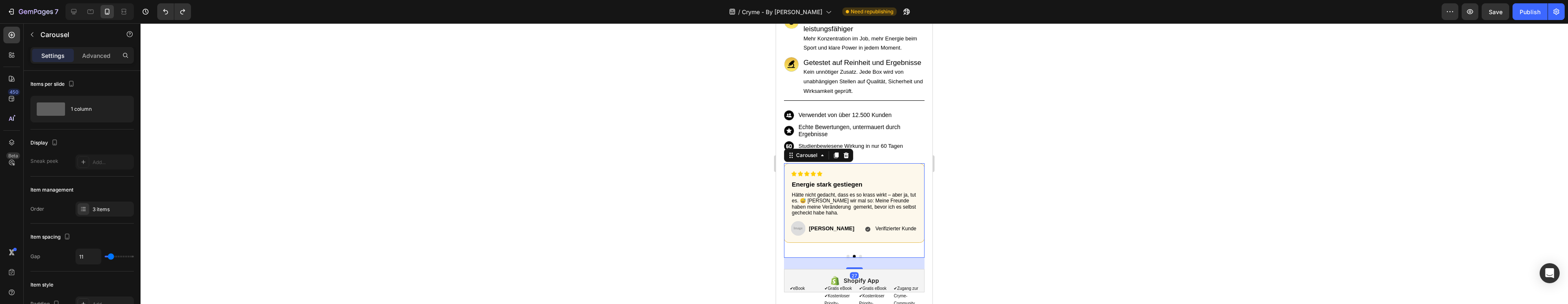
click at [862, 255] on div at bounding box center [855, 256] width 141 height 3
click at [861, 255] on button "Dot" at bounding box center [860, 256] width 3 height 3
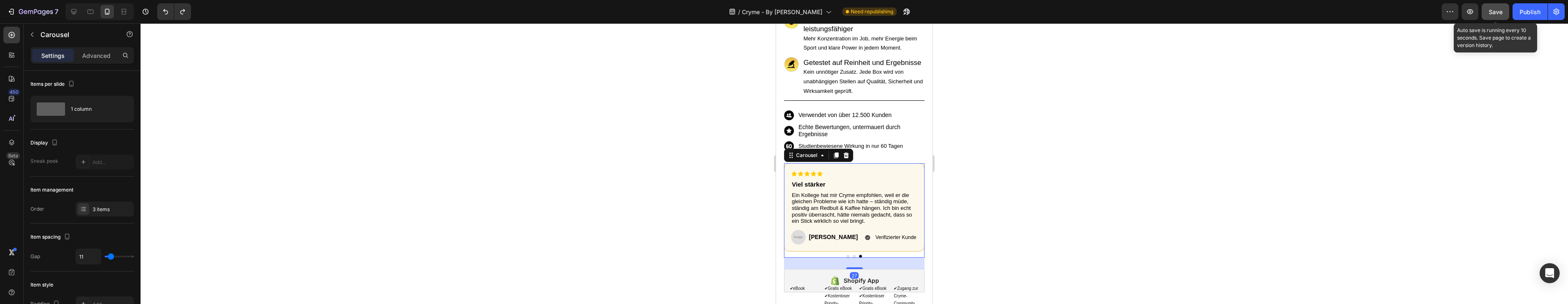
click at [1489, 14] on span "Save" at bounding box center [1496, 12] width 14 height 7
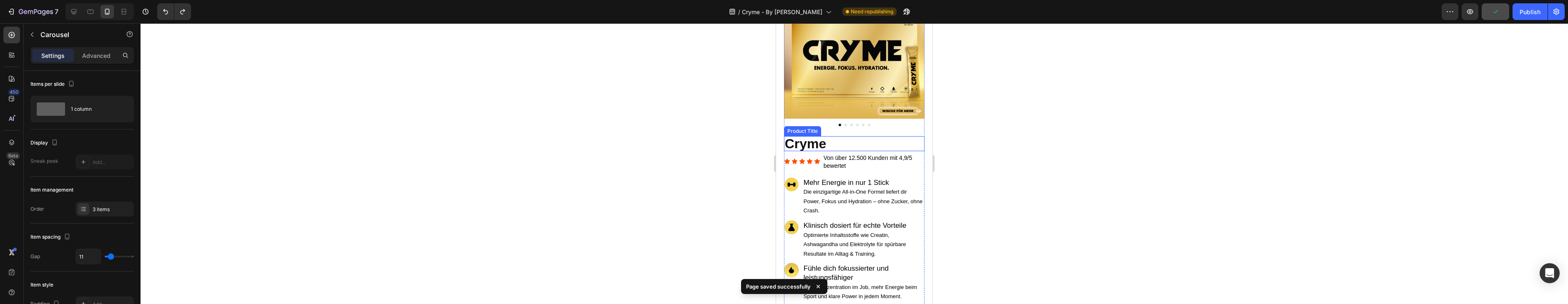
scroll to position [0, 0]
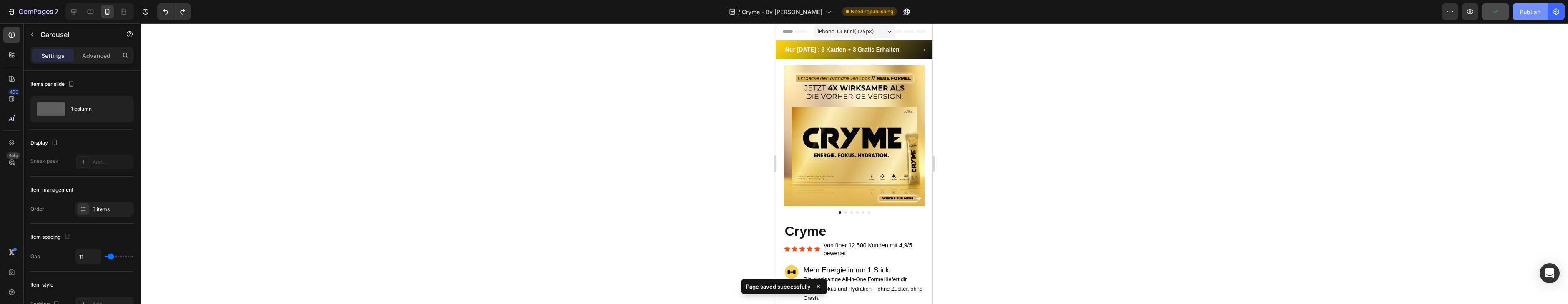
click at [1525, 12] on div "Publish" at bounding box center [1530, 12] width 21 height 9
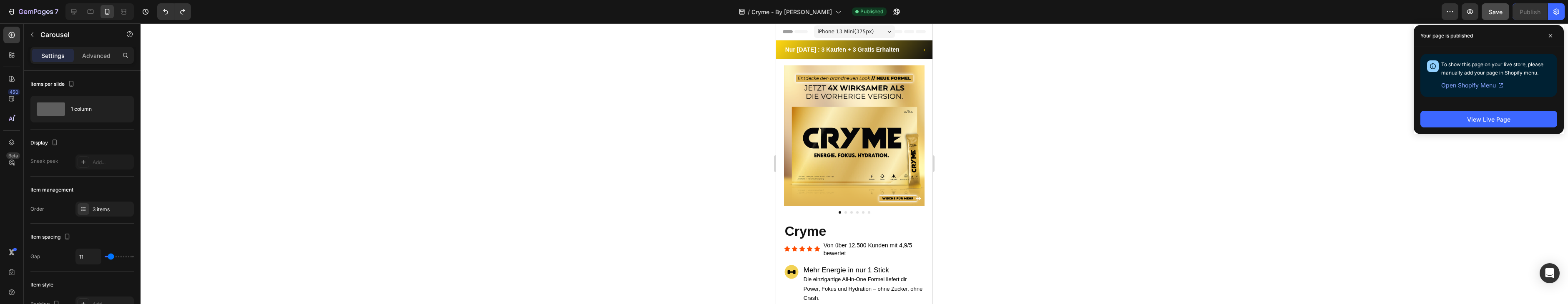
drag, startPoint x: 1546, startPoint y: 35, endPoint x: 1296, endPoint y: 75, distance: 253.2
click at [1546, 35] on span at bounding box center [1550, 36] width 13 height 13
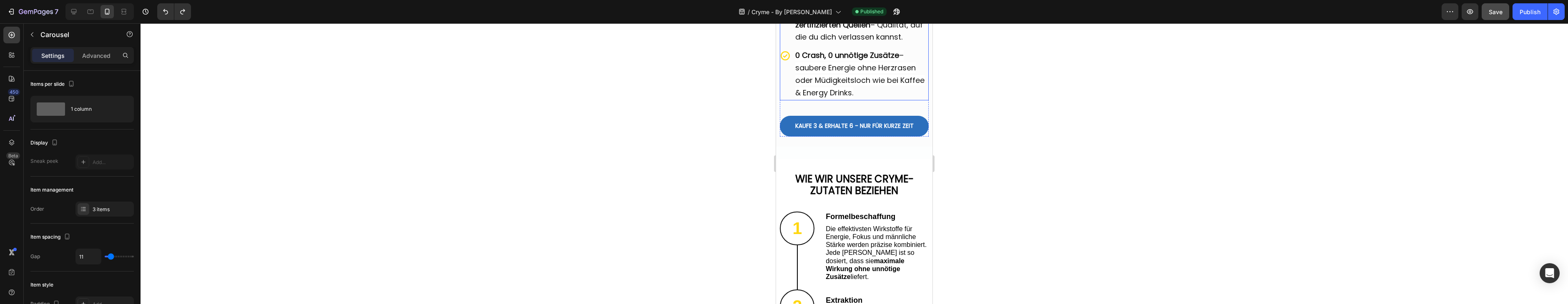
scroll to position [1762, 0]
click at [787, 126] on button "KAUFE 3 & ERHALTE 6 - NUR FÜR KURZE ZEIT" at bounding box center [854, 125] width 149 height 21
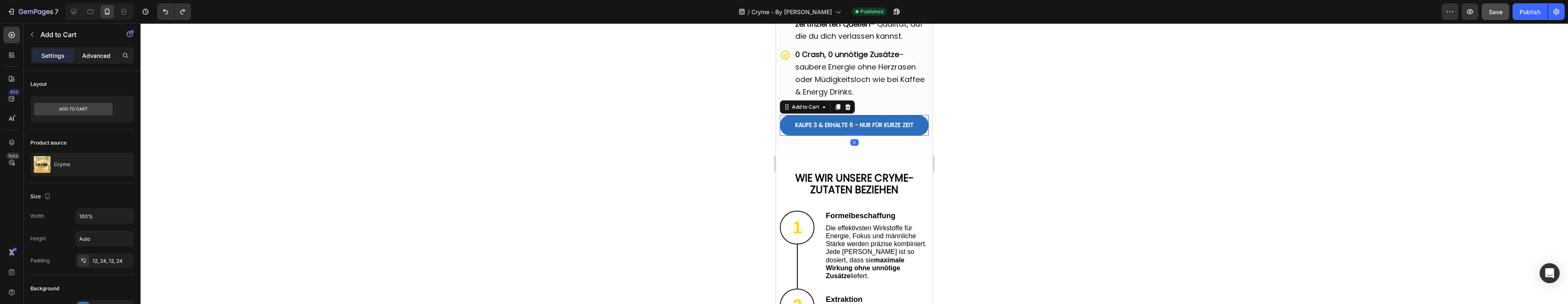
click at [91, 56] on p "Advanced" at bounding box center [96, 55] width 29 height 9
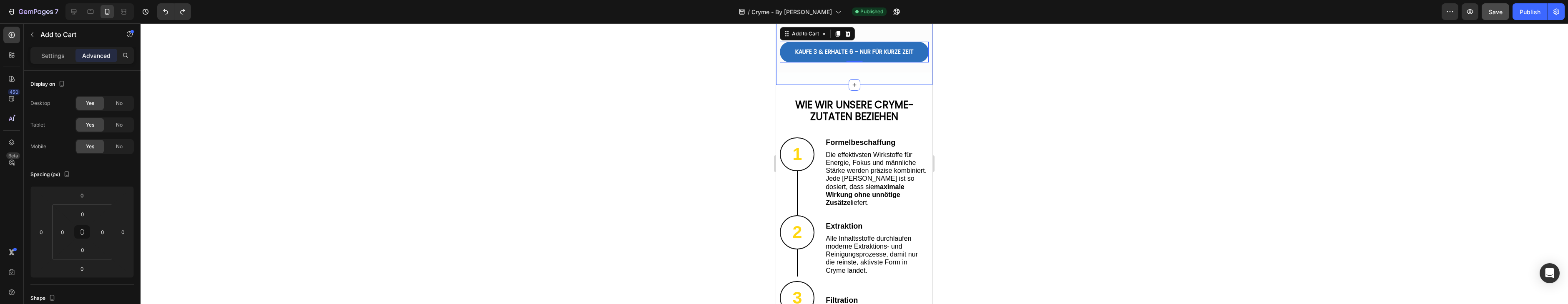
scroll to position [1929, 0]
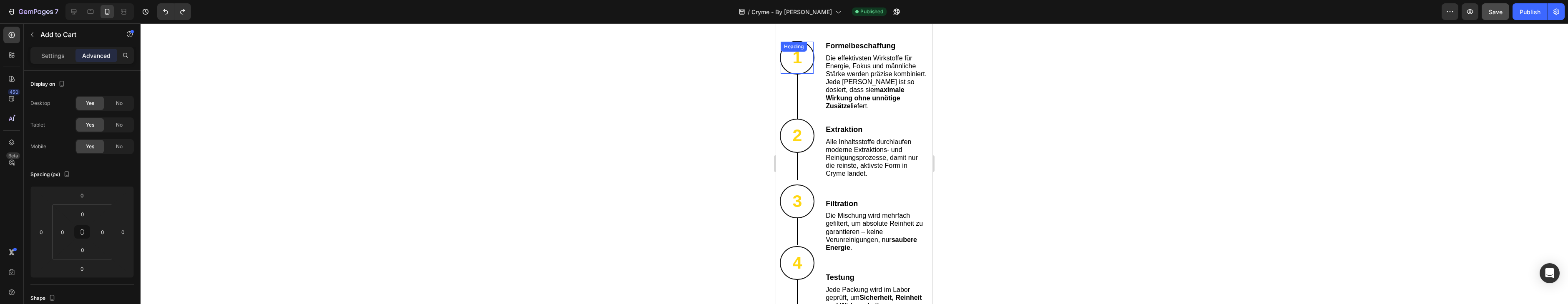
click at [798, 59] on h2 "1" at bounding box center [797, 58] width 33 height 32
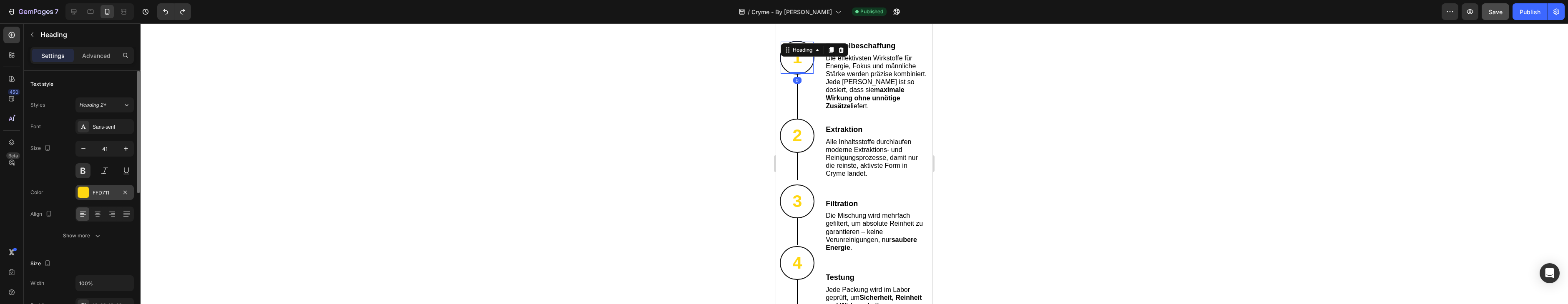
click at [83, 194] on div at bounding box center [83, 193] width 11 height 11
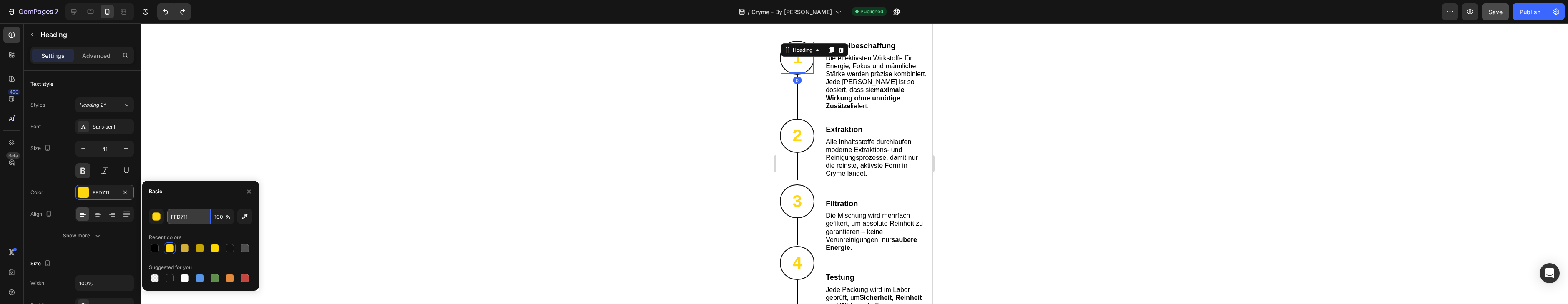
click at [171, 219] on input "FFD711" at bounding box center [189, 216] width 43 height 15
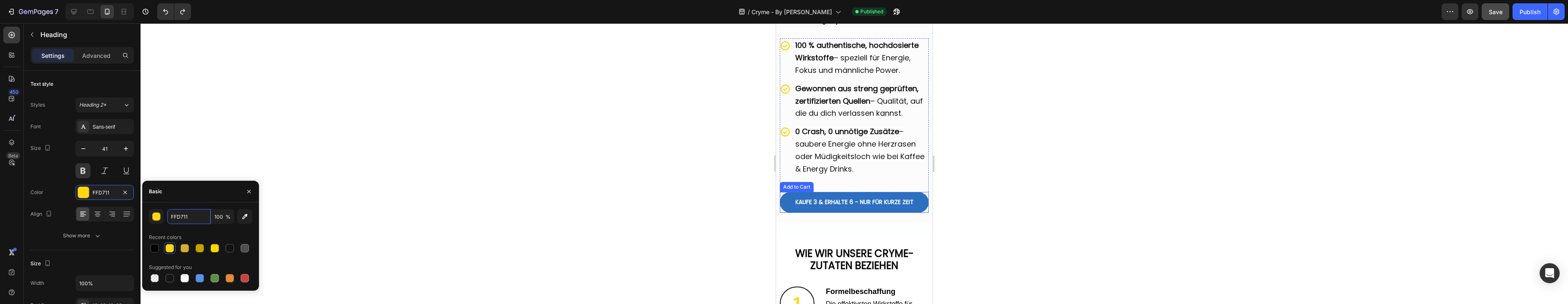
scroll to position [1685, 0]
click at [791, 199] on button "KAUFE 3 & ERHALTE 6 - NUR FÜR KURZE ZEIT" at bounding box center [854, 202] width 149 height 21
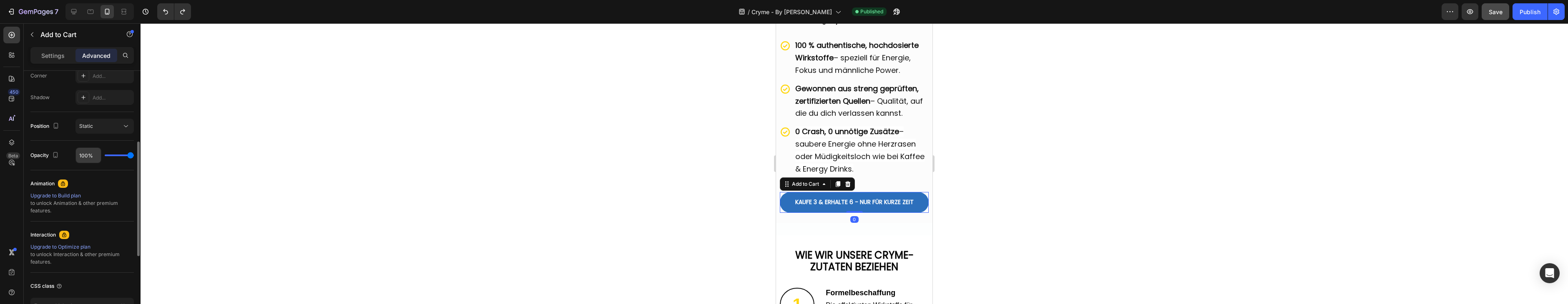
scroll to position [319, 0]
click at [38, 46] on div "Add to Cart" at bounding box center [71, 35] width 95 height 24
drag, startPoint x: 44, startPoint y: 55, endPoint x: 61, endPoint y: 67, distance: 20.8
click at [44, 55] on p "Settings" at bounding box center [53, 55] width 23 height 9
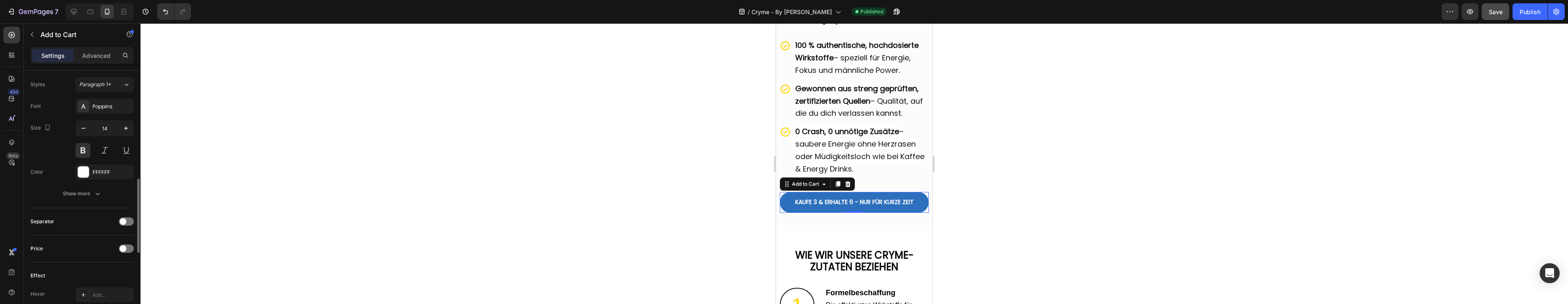
scroll to position [373, 0]
click at [105, 206] on div "FFFFFF" at bounding box center [105, 209] width 24 height 7
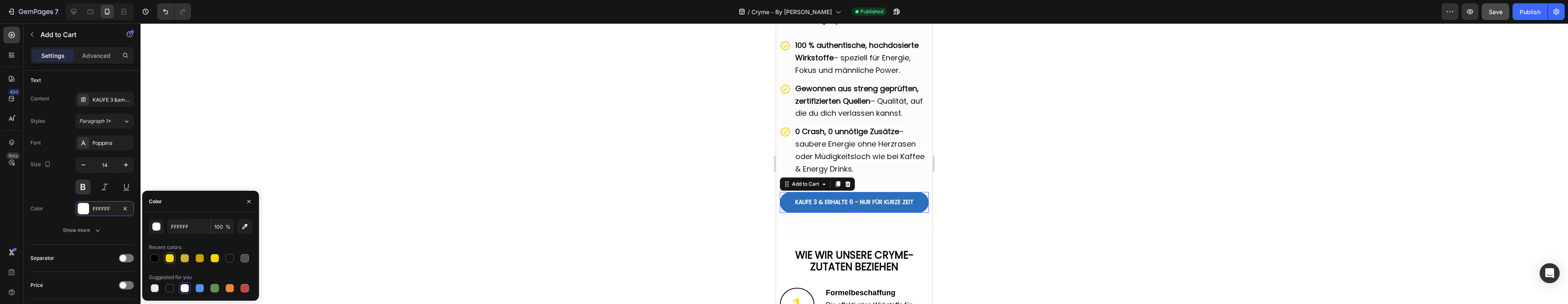
drag, startPoint x: 175, startPoint y: 255, endPoint x: 170, endPoint y: 256, distance: 5.1
click at [174, 255] on div at bounding box center [169, 258] width 12 height 12
click at [170, 256] on div at bounding box center [170, 258] width 9 height 9
click at [158, 260] on div at bounding box center [155, 258] width 9 height 9
type input "000000"
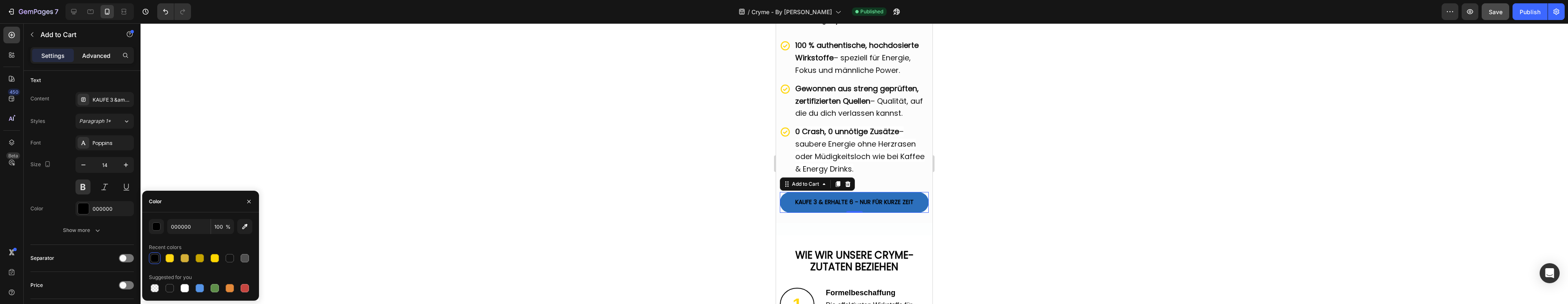
click at [96, 53] on p "Advanced" at bounding box center [96, 55] width 29 height 9
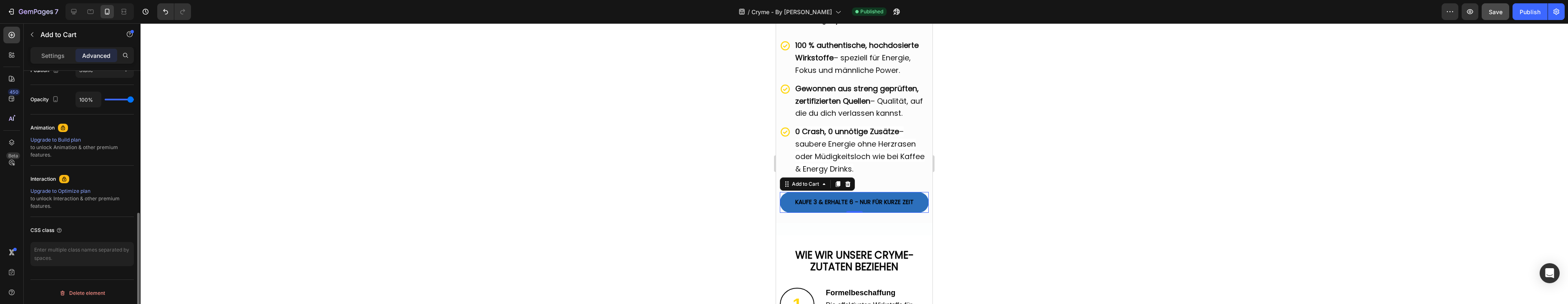
drag, startPoint x: 58, startPoint y: 54, endPoint x: 75, endPoint y: 97, distance: 46.2
click at [58, 54] on p "Settings" at bounding box center [53, 55] width 23 height 9
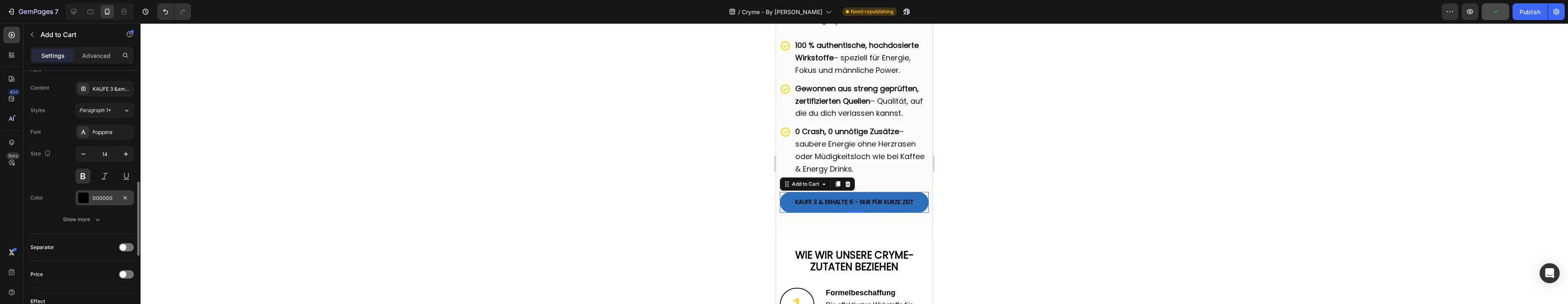
scroll to position [381, 0]
click at [92, 222] on div "Show more" at bounding box center [82, 222] width 39 height 9
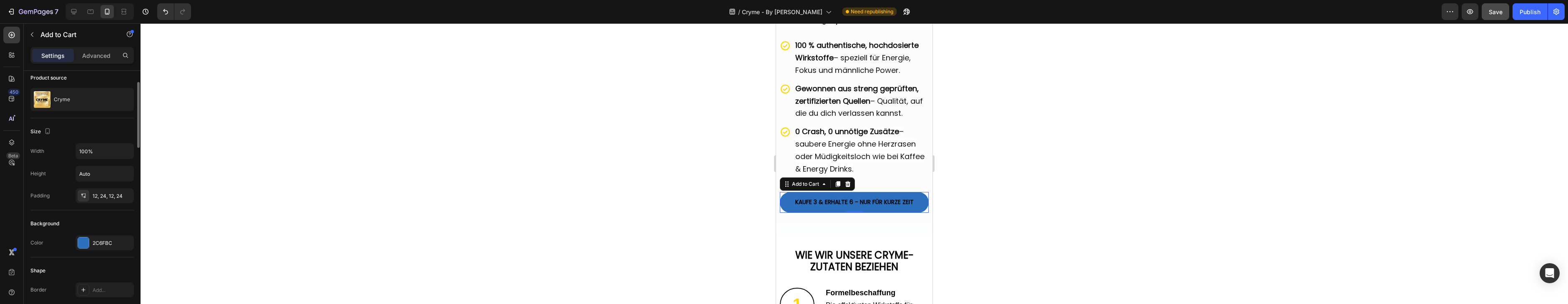
scroll to position [69, 0]
click at [111, 244] on div "2C6FBC" at bounding box center [105, 238] width 58 height 15
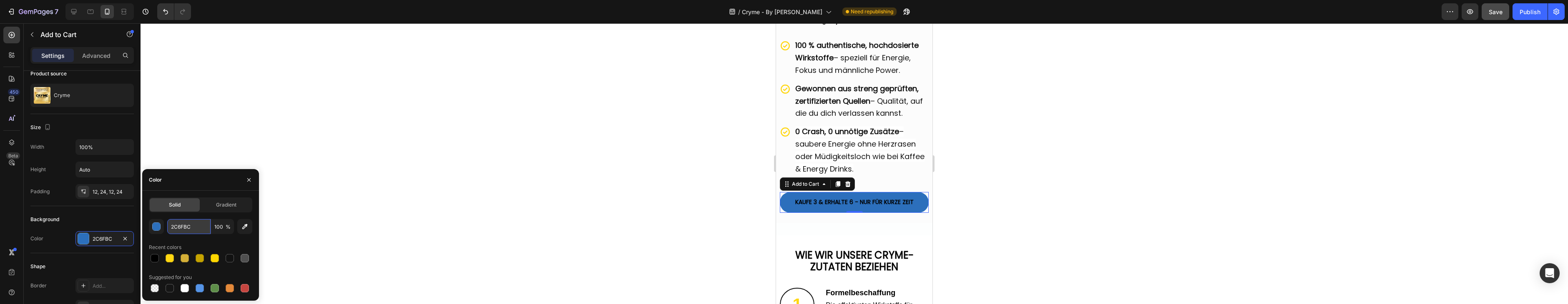
click at [187, 226] on input "2C6FBC" at bounding box center [189, 226] width 43 height 15
paste input "FFD711"
type input "FFD711"
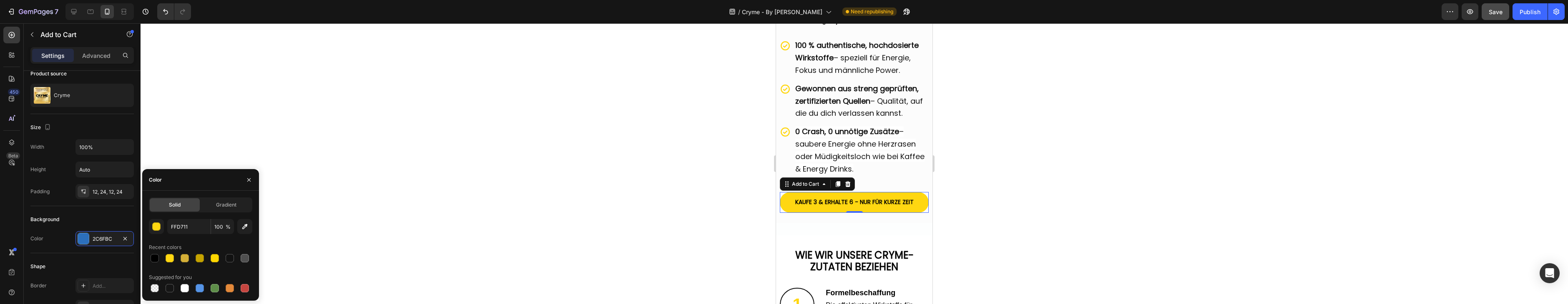
click at [682, 138] on div at bounding box center [854, 164] width 1427 height 281
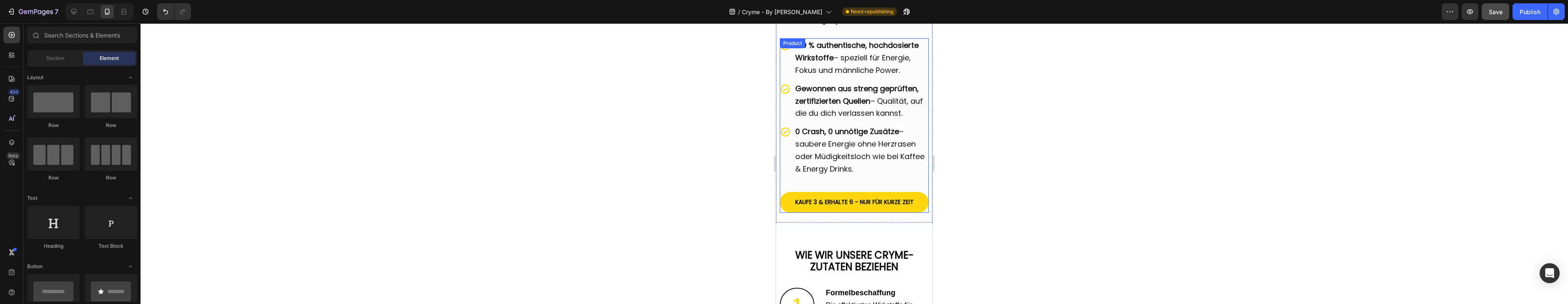
scroll to position [1774, 0]
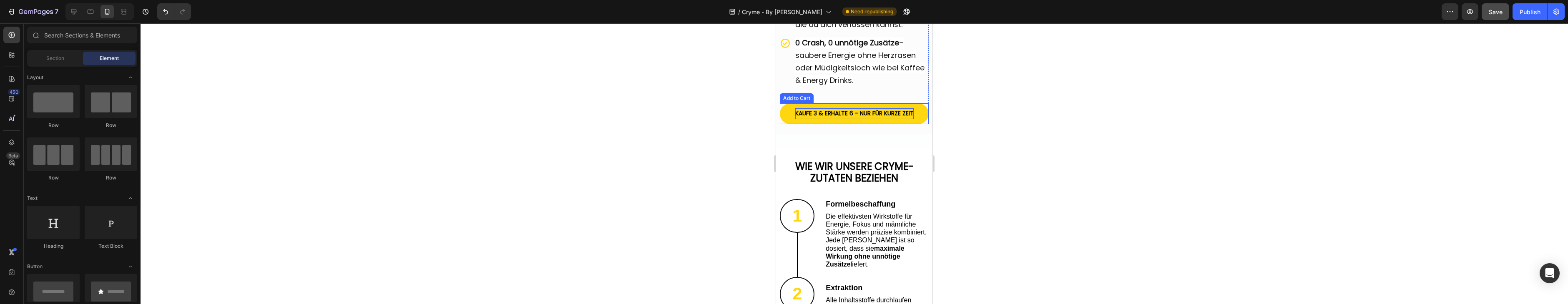
click at [887, 112] on div "KAUFE 3 & ERHALTE 6 - NUR FÜR KURZE ZEIT" at bounding box center [854, 113] width 119 height 10
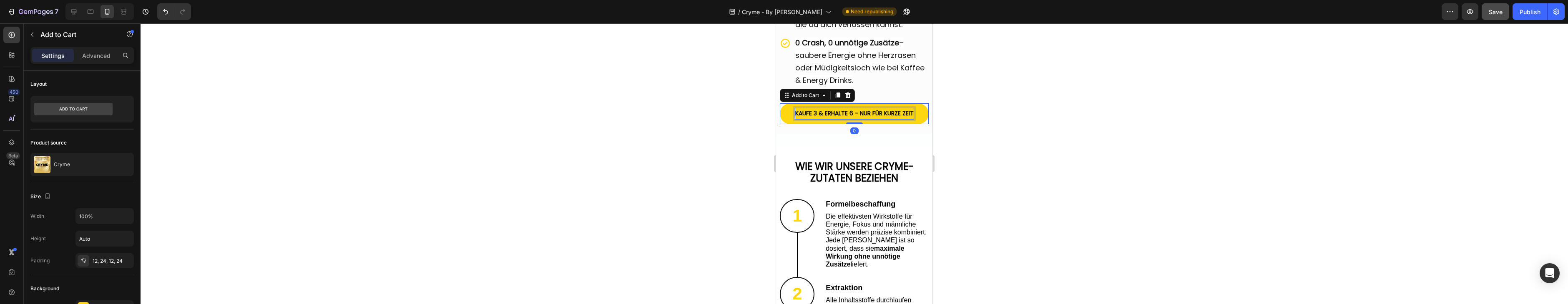
click at [887, 112] on div "KAUFE 3 & ERHALTE 6 - NUR FÜR KURZE ZEIT" at bounding box center [854, 113] width 119 height 10
click at [887, 112] on p "KAUFE 3 & ERHALTE 6 - NUR FÜR KURZE ZEIT" at bounding box center [854, 113] width 119 height 10
click at [827, 108] on p "KAUFE 3 & ERHALTE 6 - NUR FÜR KURZE ZEIT" at bounding box center [854, 113] width 119 height 10
drag, startPoint x: 831, startPoint y: 111, endPoint x: 915, endPoint y: 109, distance: 84.0
click at [831, 111] on p "KAUFE 3 & ERHALTE 6 - NUR FÜR KURZE ZEIT" at bounding box center [854, 113] width 119 height 10
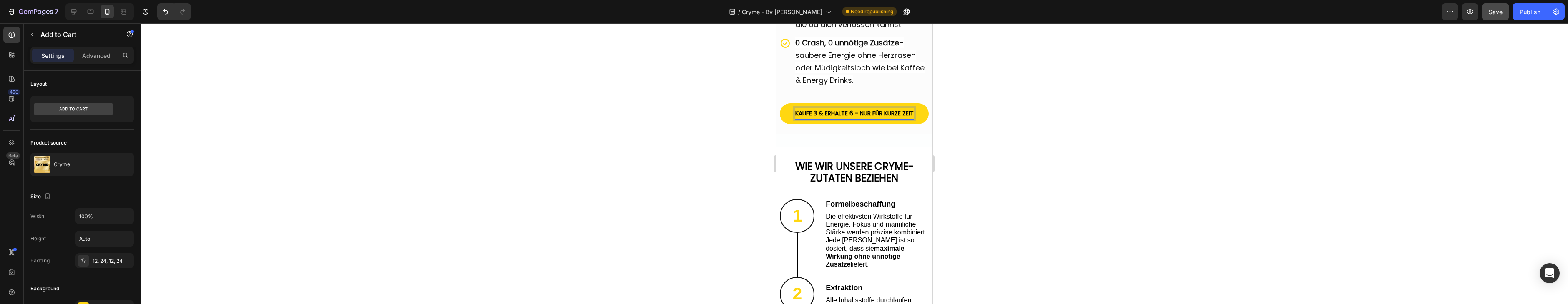
drag, startPoint x: 1013, startPoint y: 117, endPoint x: 1009, endPoint y: 117, distance: 4.0
click at [1013, 117] on div at bounding box center [854, 164] width 1427 height 281
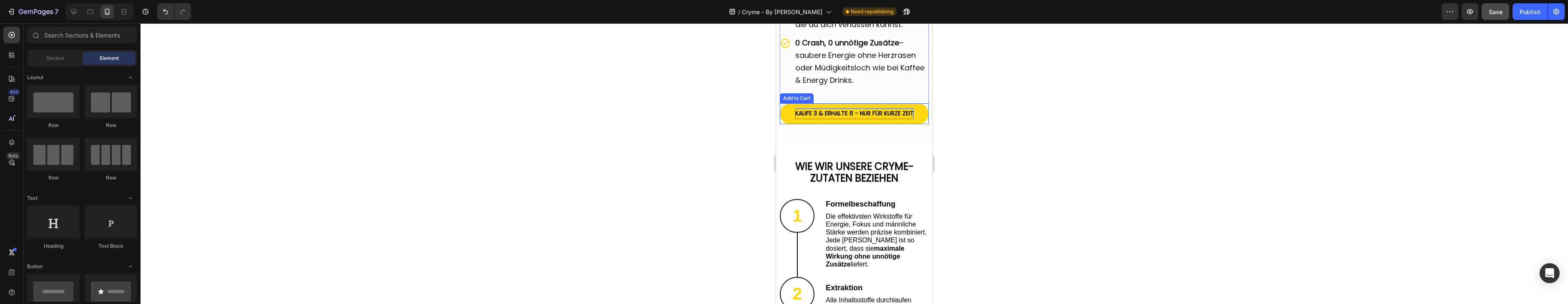
click at [892, 111] on p "KAUFE 3 & ERHALTE 6 - NUR FÜR KURZE ZEIT" at bounding box center [854, 113] width 119 height 10
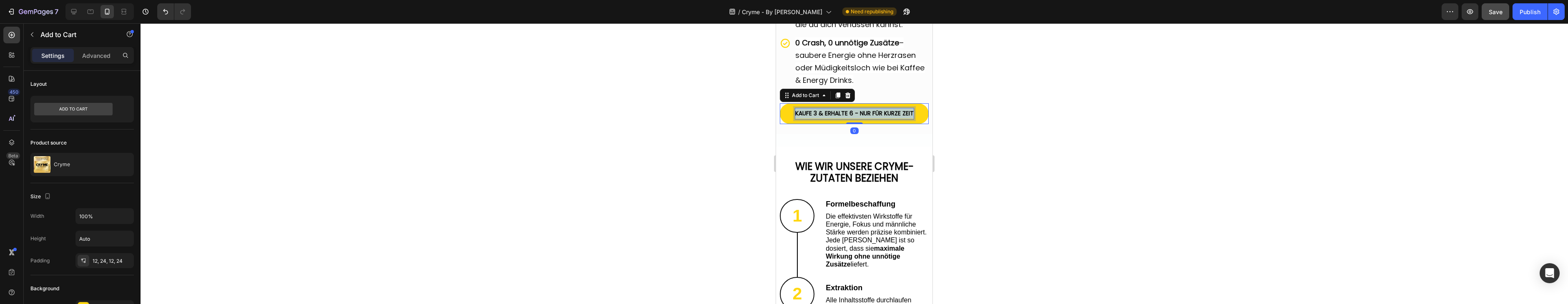
click at [892, 111] on p "KAUFE 3 & ERHALTE 6 - NUR FÜR KURZE ZEIT" at bounding box center [854, 113] width 119 height 10
click at [1491, 19] on button "Save" at bounding box center [1495, 11] width 27 height 16
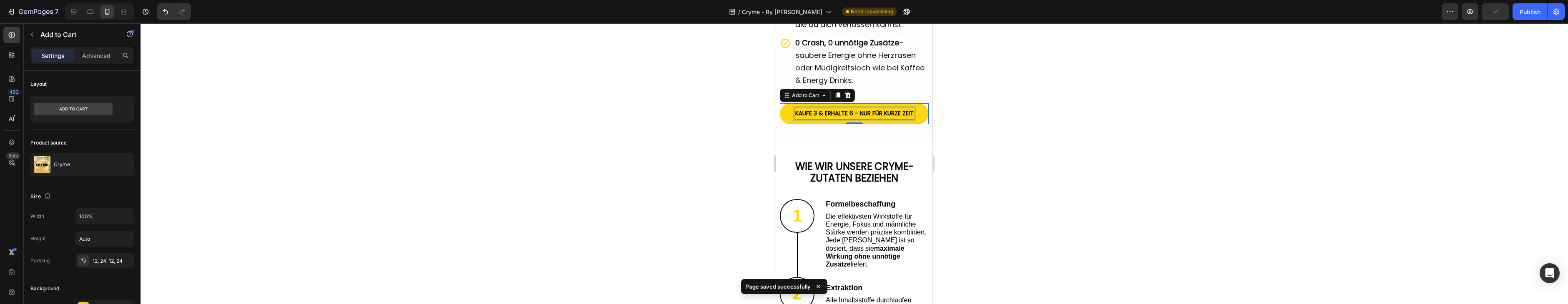
click at [855, 108] on p "KAUFE 3 & ERHALTE 6 - NUR FÜR KURZE ZEIT" at bounding box center [854, 113] width 119 height 10
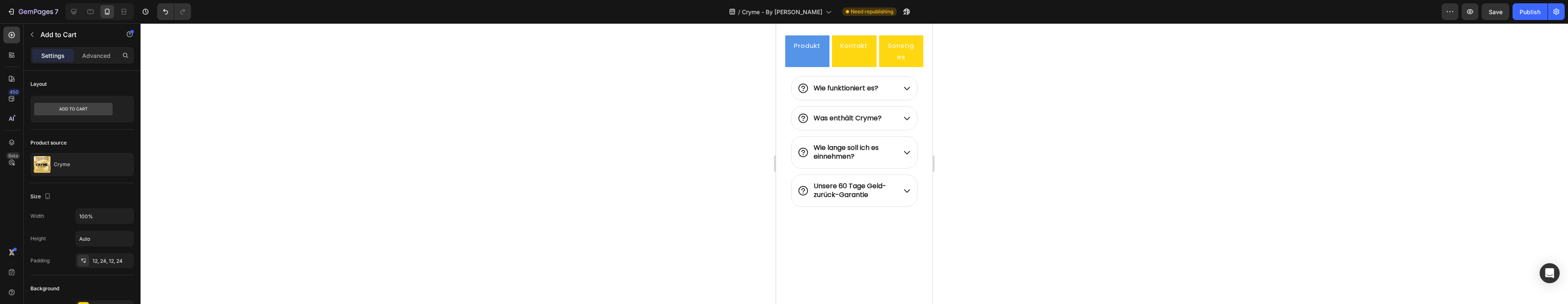
scroll to position [3188, 0]
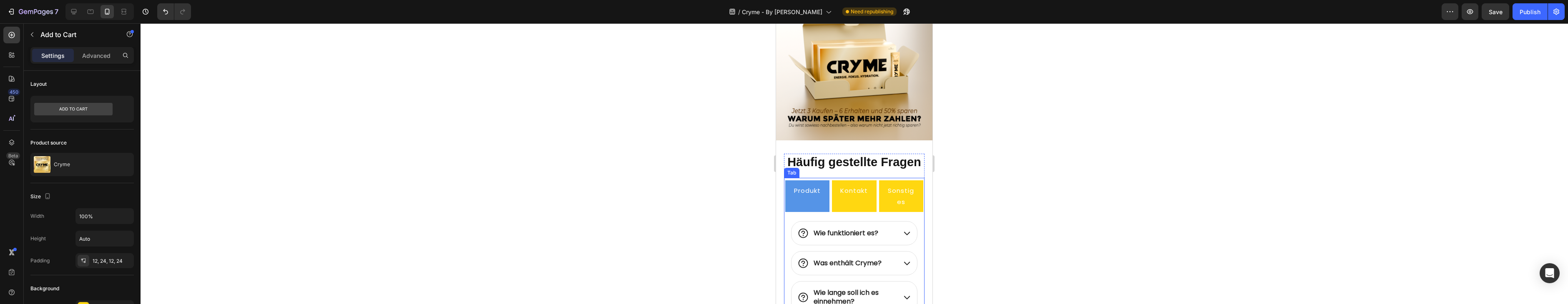
click at [800, 207] on div "Produkt" at bounding box center [807, 196] width 29 height 25
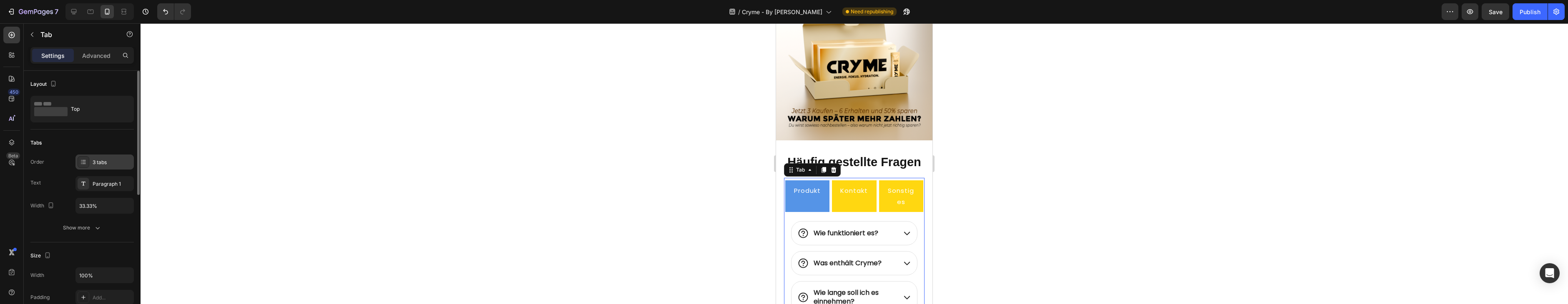
click at [89, 157] on div "3 tabs" at bounding box center [105, 162] width 58 height 15
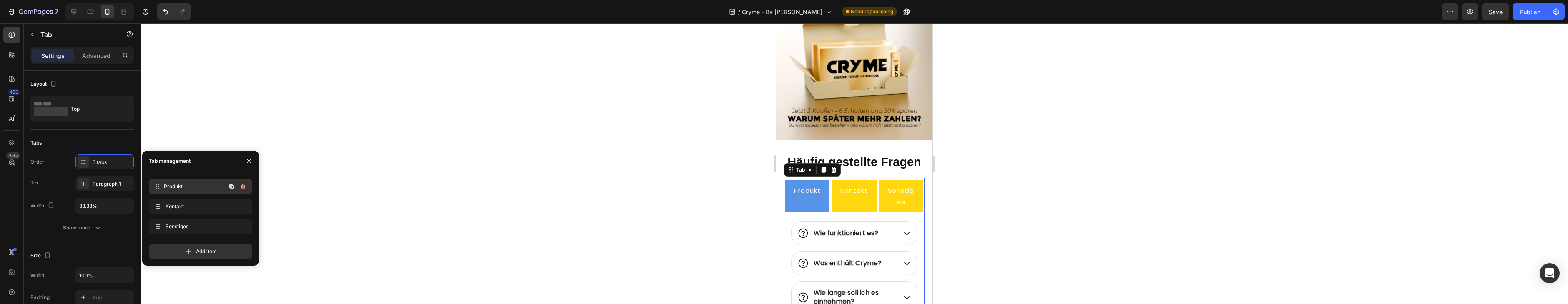
click at [173, 188] on span "Produkt" at bounding box center [194, 187] width 61 height 7
click at [158, 187] on icon at bounding box center [158, 186] width 7 height 7
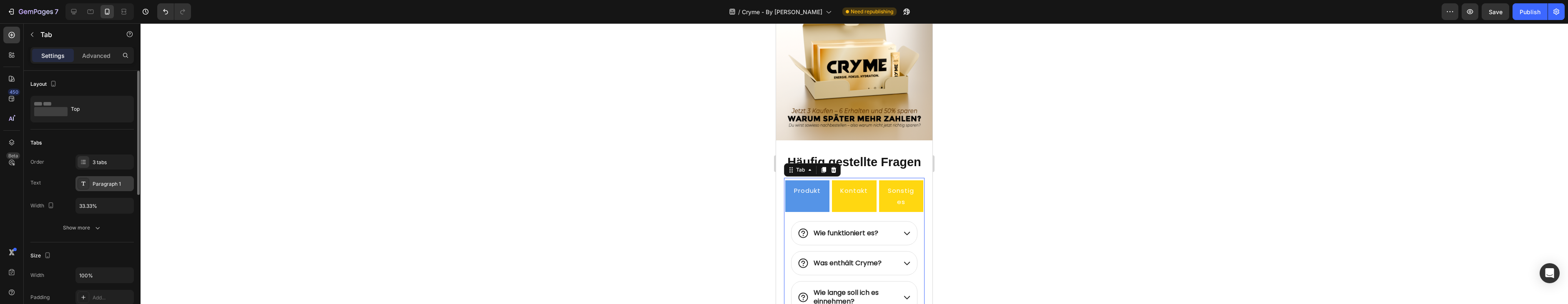
click at [108, 185] on div "Paragraph 1" at bounding box center [112, 184] width 39 height 7
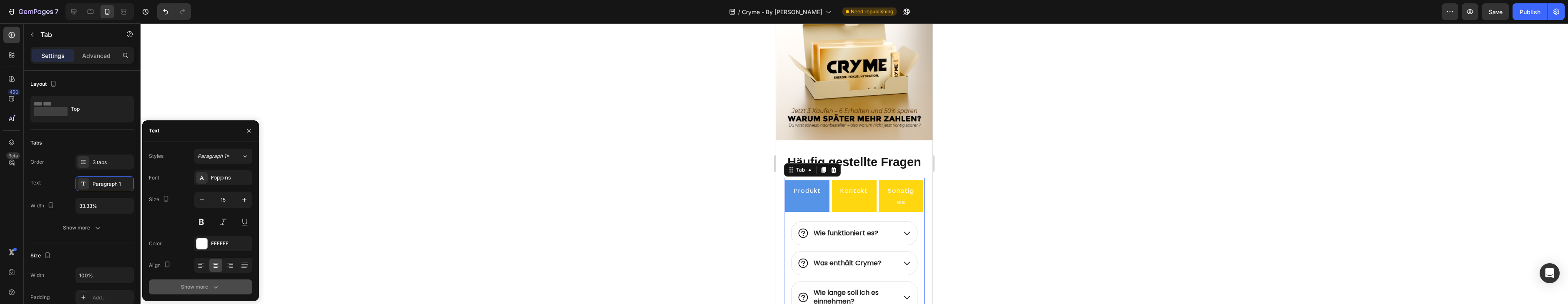
click at [212, 292] on button "Show more" at bounding box center [201, 287] width 103 height 15
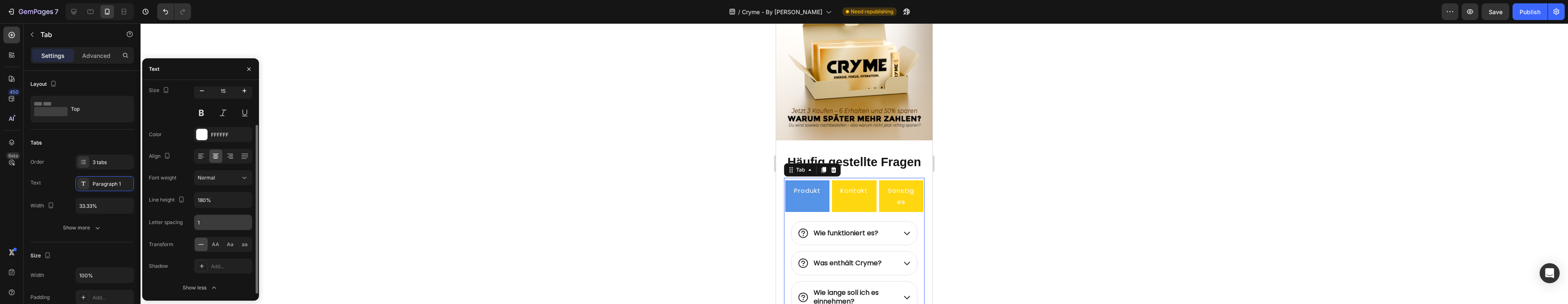
scroll to position [0, 0]
click at [203, 181] on div at bounding box center [202, 182] width 11 height 11
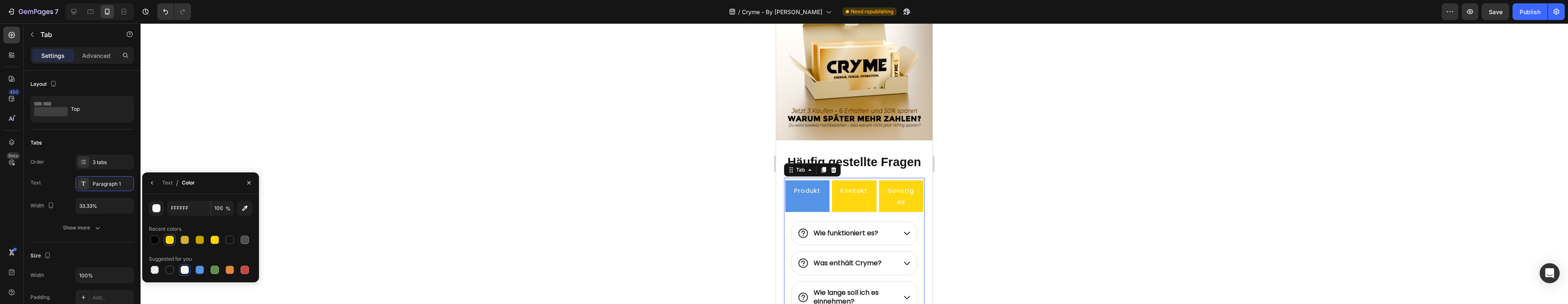
click at [170, 240] on div at bounding box center [170, 240] width 9 height 9
click at [181, 271] on div at bounding box center [185, 270] width 9 height 9
click at [158, 244] on div at bounding box center [155, 240] width 10 height 10
type input "000000"
click at [843, 201] on div "Kontakt" at bounding box center [853, 196] width 30 height 25
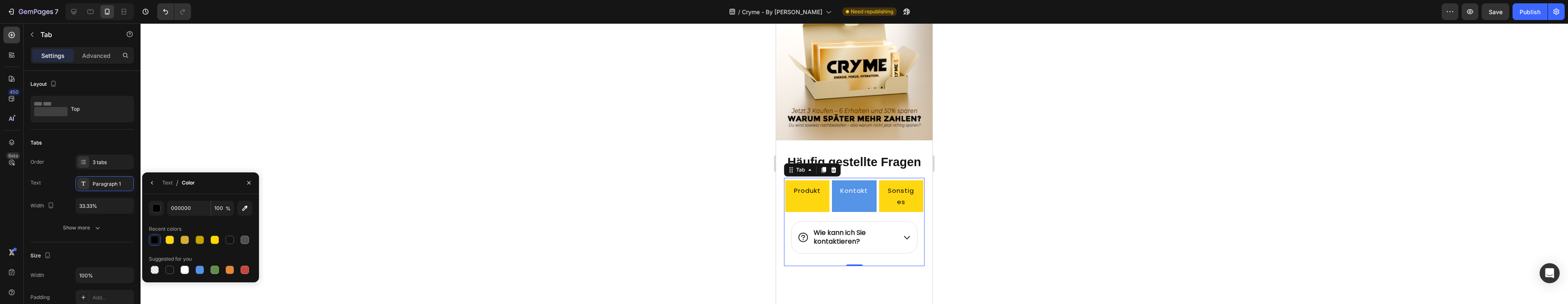
click at [817, 202] on div "Produkt" at bounding box center [807, 196] width 29 height 25
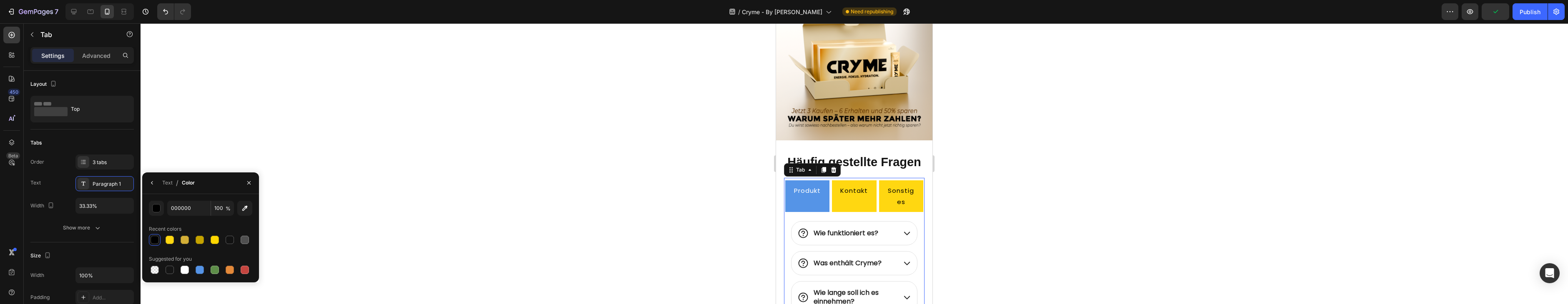
click at [194, 184] on div "Text / Color" at bounding box center [170, 183] width 56 height 21
click at [172, 184] on div "Text" at bounding box center [167, 183] width 10 height 7
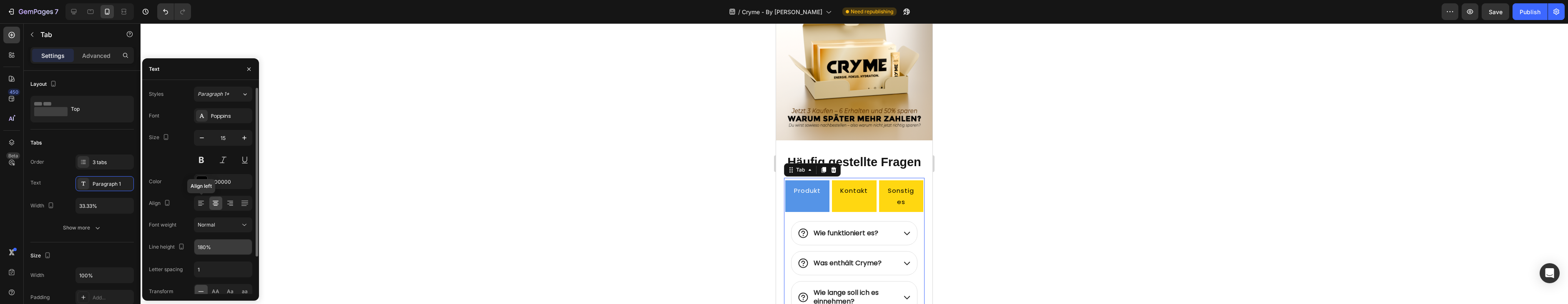
scroll to position [47, 0]
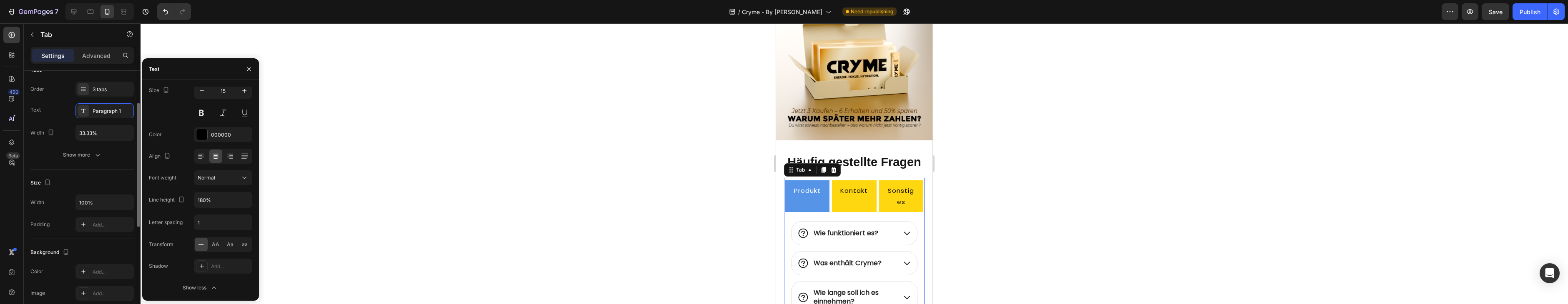
click at [92, 161] on button "Show more" at bounding box center [82, 155] width 103 height 15
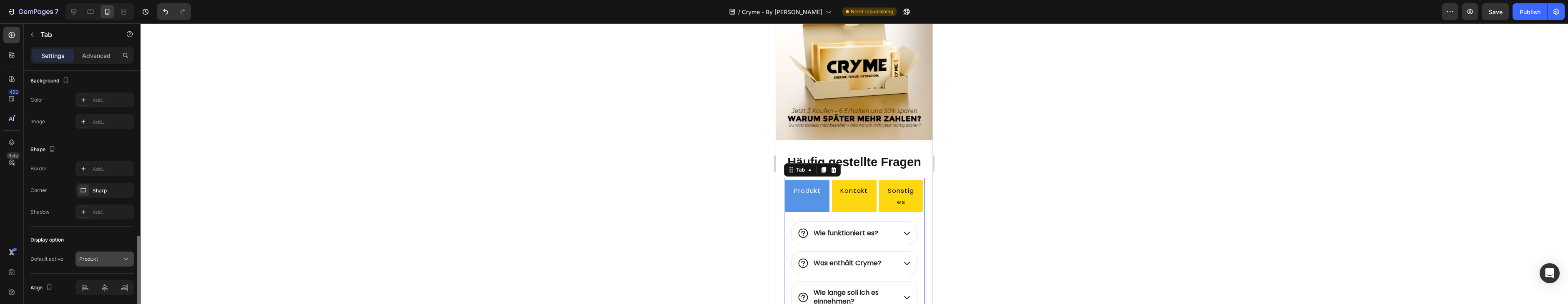
scroll to position [382, 0]
click at [110, 228] on div "Produkt" at bounding box center [100, 230] width 43 height 7
click at [101, 280] on p "Sonstiges" at bounding box center [91, 280] width 23 height 7
click at [100, 227] on p "Sonstiges" at bounding box center [91, 230] width 23 height 7
click at [100, 244] on div "Produkt" at bounding box center [96, 248] width 68 height 16
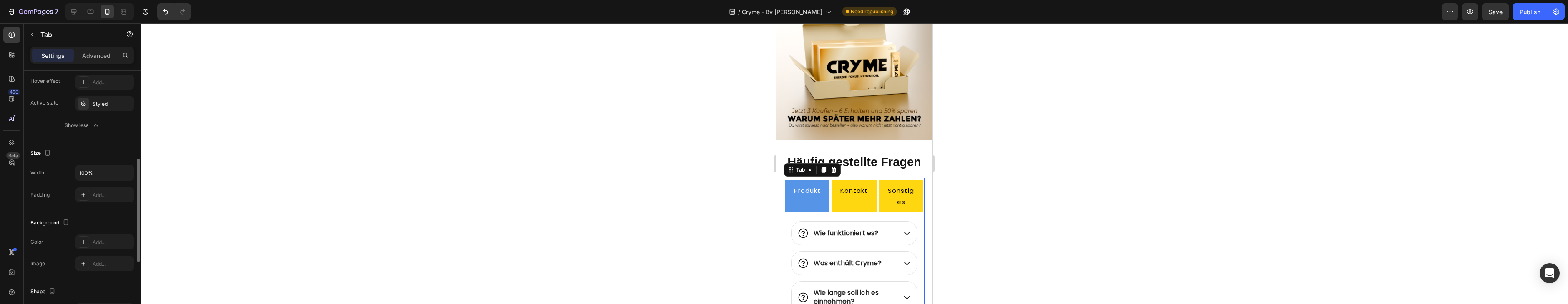
scroll to position [212, 0]
click at [96, 237] on div "Add..." at bounding box center [112, 241] width 39 height 7
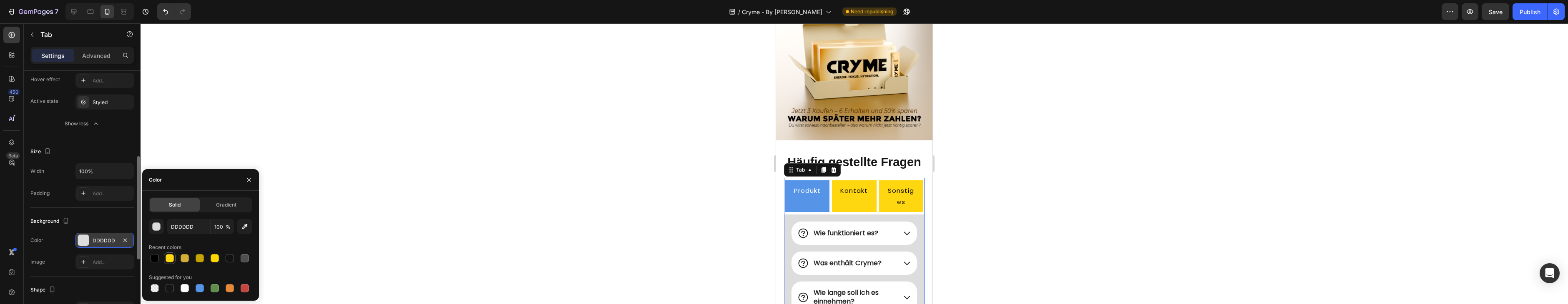
drag, startPoint x: 159, startPoint y: 260, endPoint x: 164, endPoint y: 259, distance: 5.1
click at [161, 260] on div at bounding box center [201, 258] width 103 height 12
click at [167, 258] on div at bounding box center [170, 258] width 9 height 9
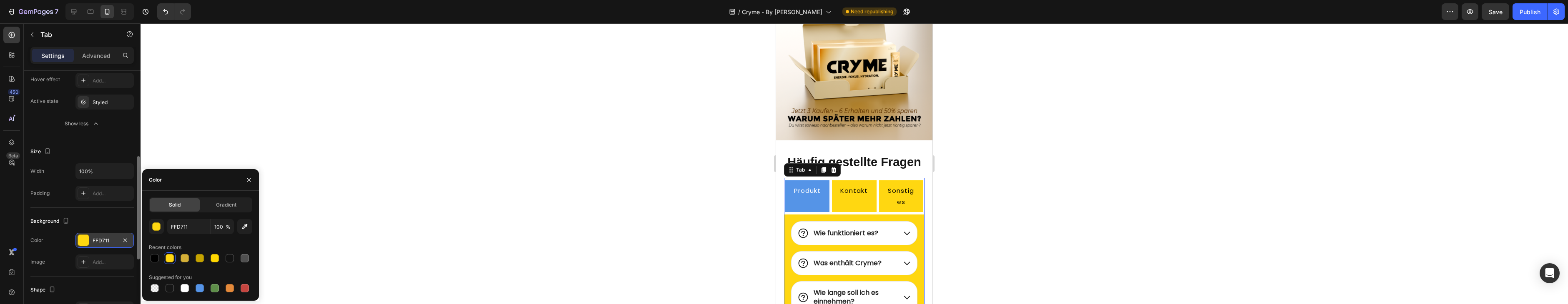
click at [166, 258] on div at bounding box center [170, 258] width 9 height 9
click at [184, 286] on div at bounding box center [185, 288] width 9 height 9
type input "FFFFFF"
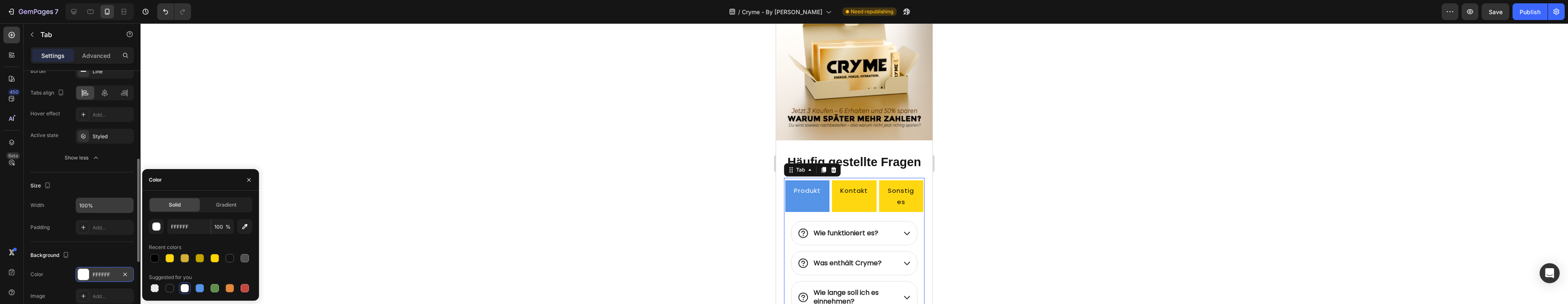
scroll to position [177, 0]
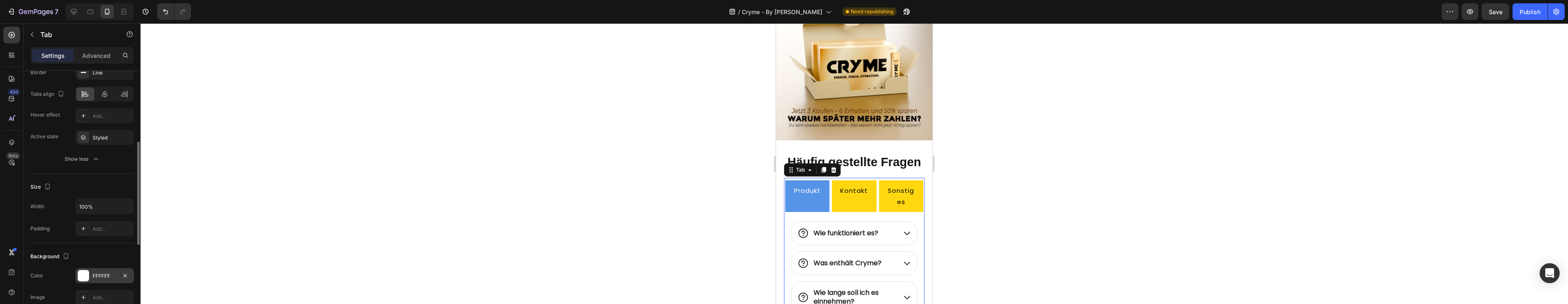
click at [99, 174] on div "Size Width 100% Padding Add..." at bounding box center [82, 209] width 103 height 69
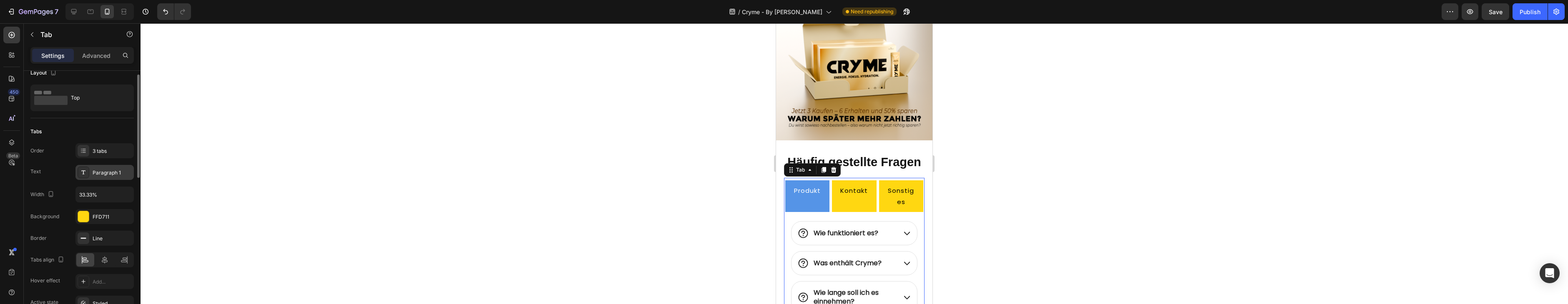
scroll to position [7, 0]
click at [97, 195] on input "33.33%" at bounding box center [105, 198] width 58 height 15
click at [87, 104] on div "Top" at bounding box center [96, 109] width 51 height 19
click at [103, 52] on p "Advanced" at bounding box center [96, 55] width 29 height 9
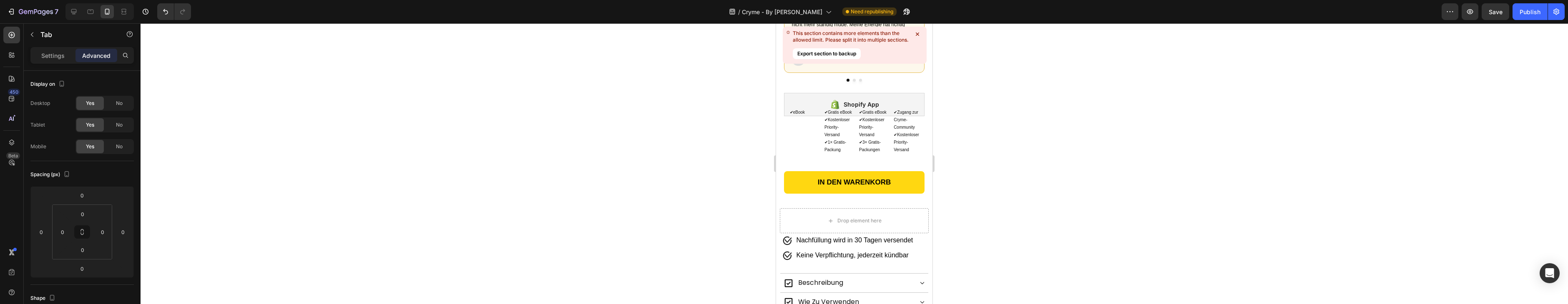
scroll to position [482, 0]
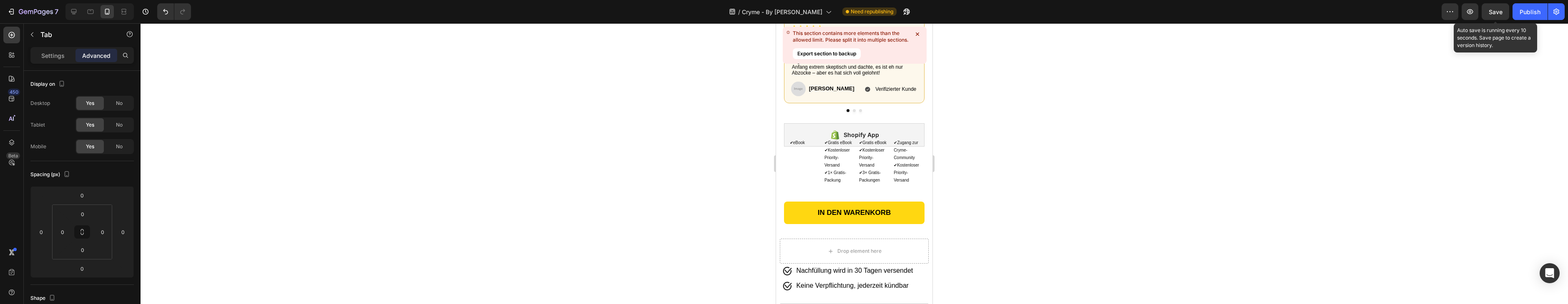
click at [1500, 13] on span "Save" at bounding box center [1496, 12] width 14 height 7
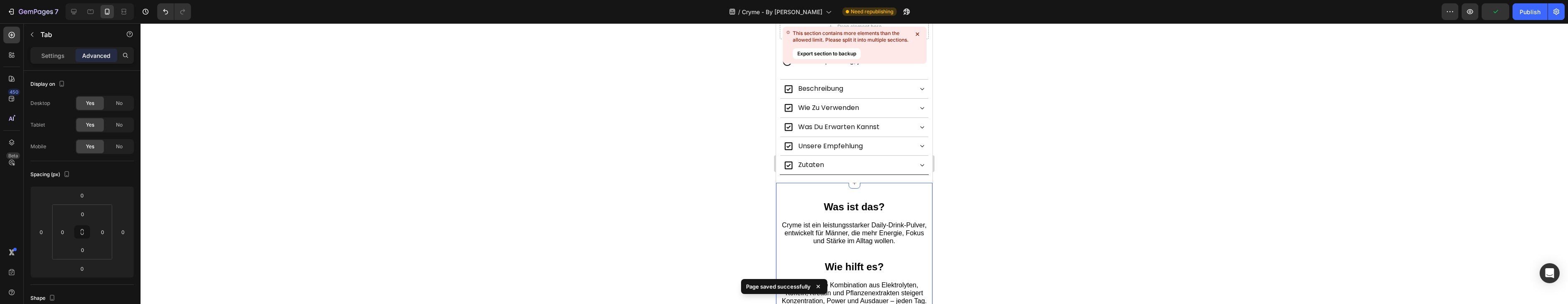
scroll to position [653, 0]
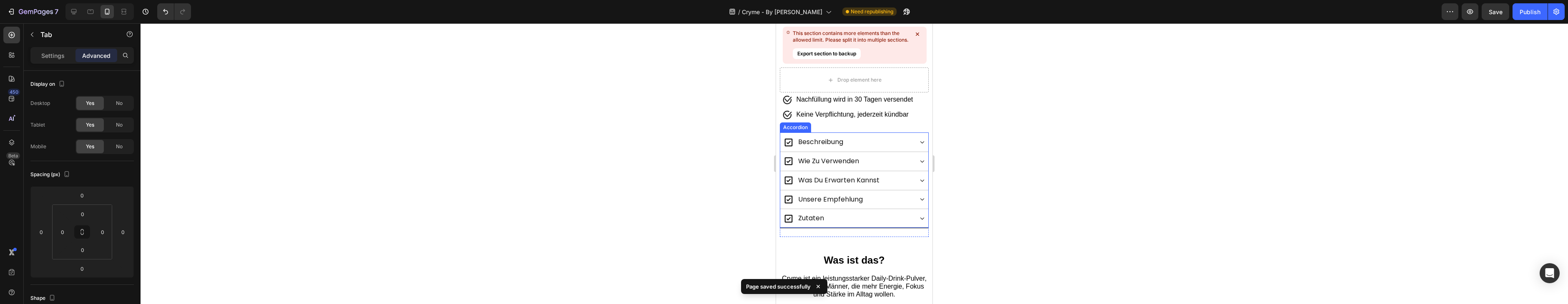
click at [901, 196] on div "unsere empfehlung" at bounding box center [848, 200] width 129 height 15
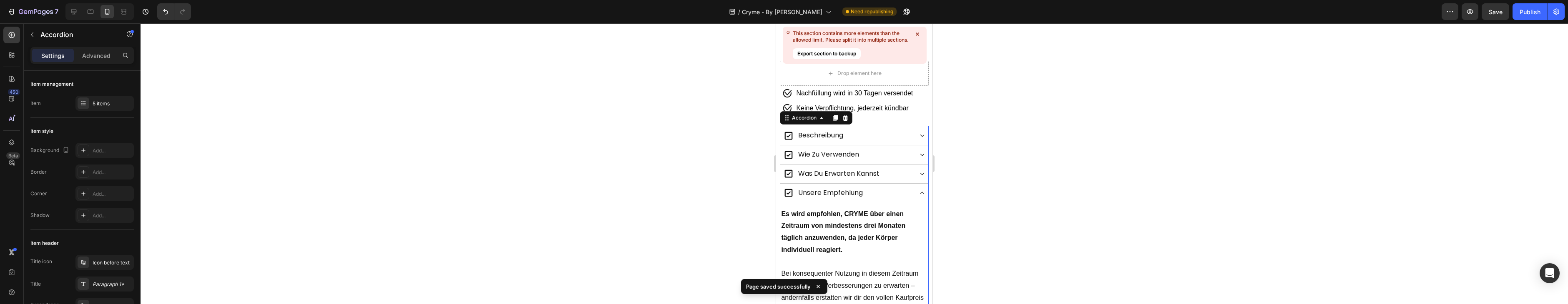
click at [901, 196] on div "unsere empfehlung" at bounding box center [848, 193] width 129 height 15
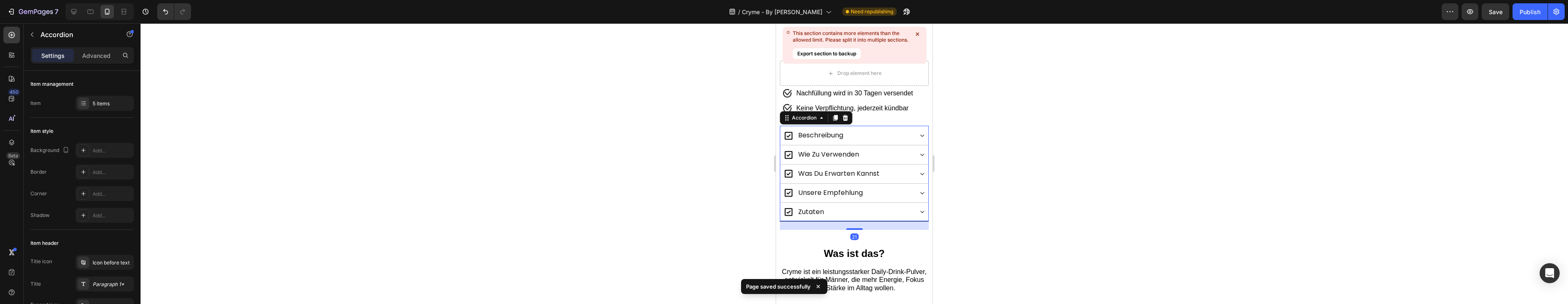
scroll to position [703, 0]
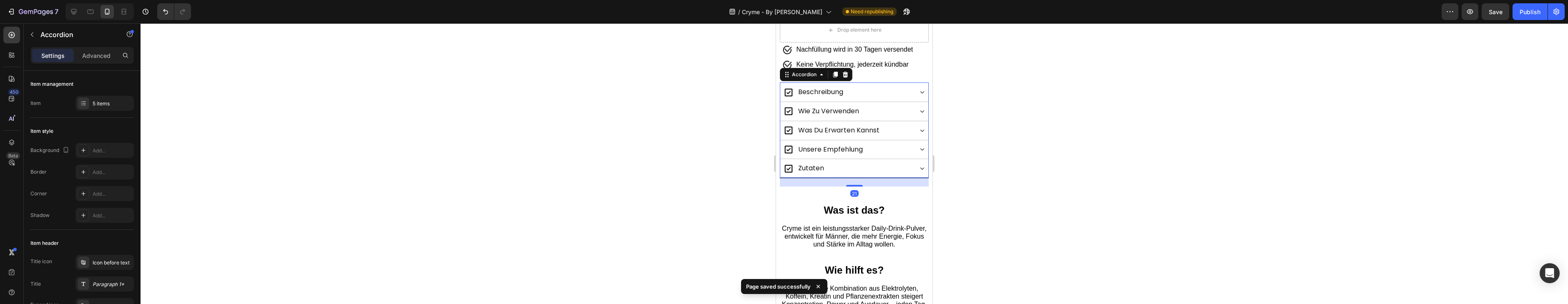
click at [899, 163] on div "zutaten" at bounding box center [848, 168] width 129 height 15
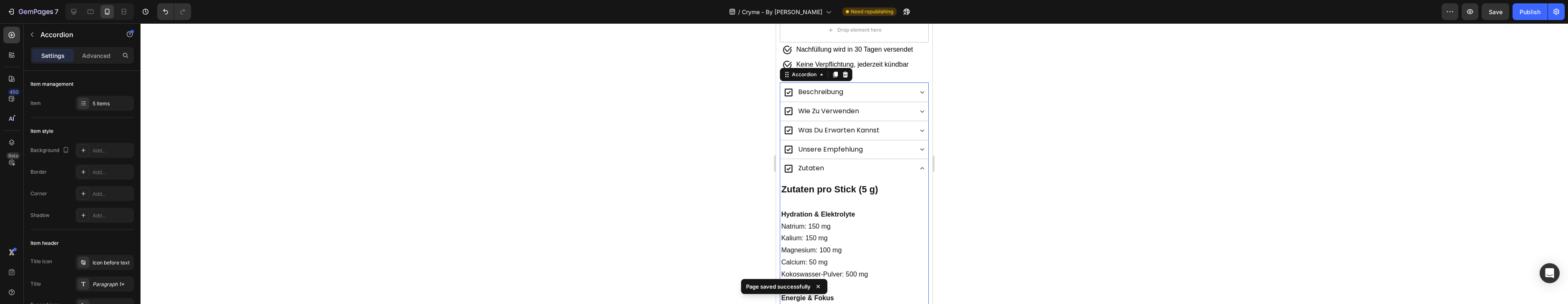
click at [898, 163] on div "zutaten" at bounding box center [848, 168] width 129 height 15
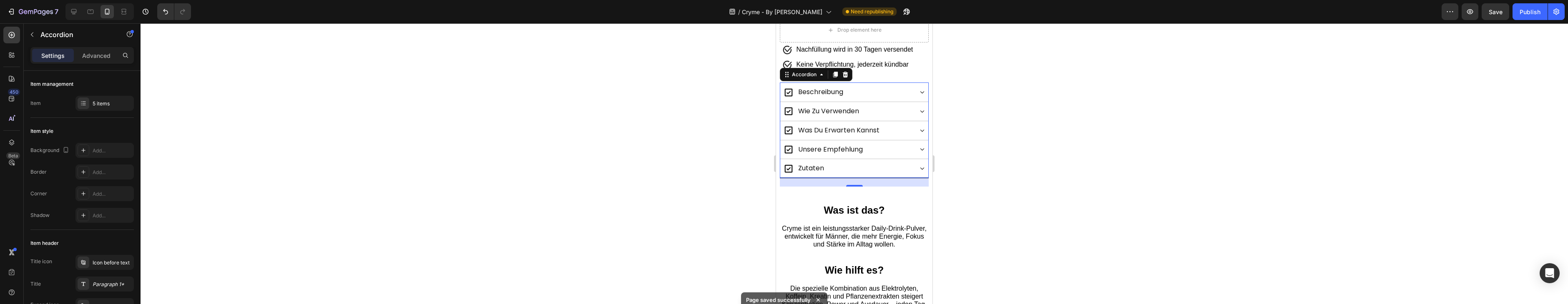
click at [909, 123] on div "was du erwarten kannst" at bounding box center [848, 131] width 129 height 15
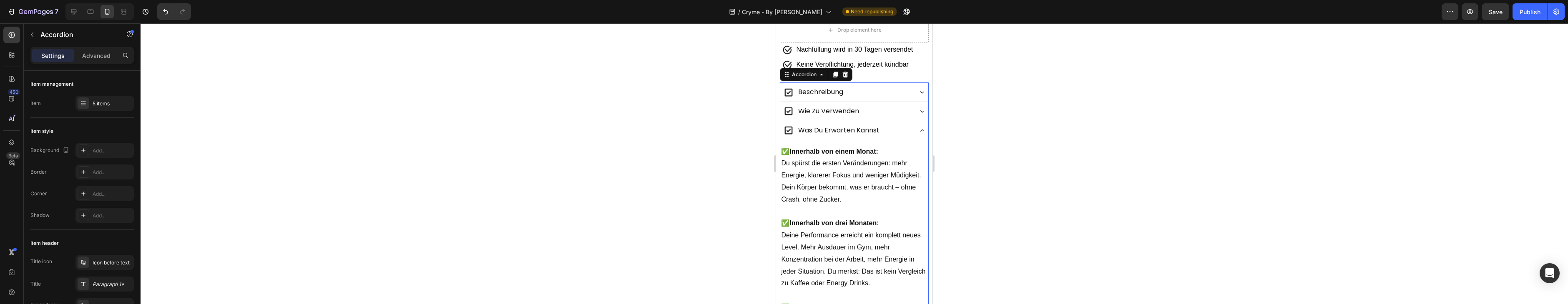
drag, startPoint x: 909, startPoint y: 123, endPoint x: 907, endPoint y: 119, distance: 4.5
click at [909, 123] on div "was du erwarten kannst" at bounding box center [848, 131] width 129 height 15
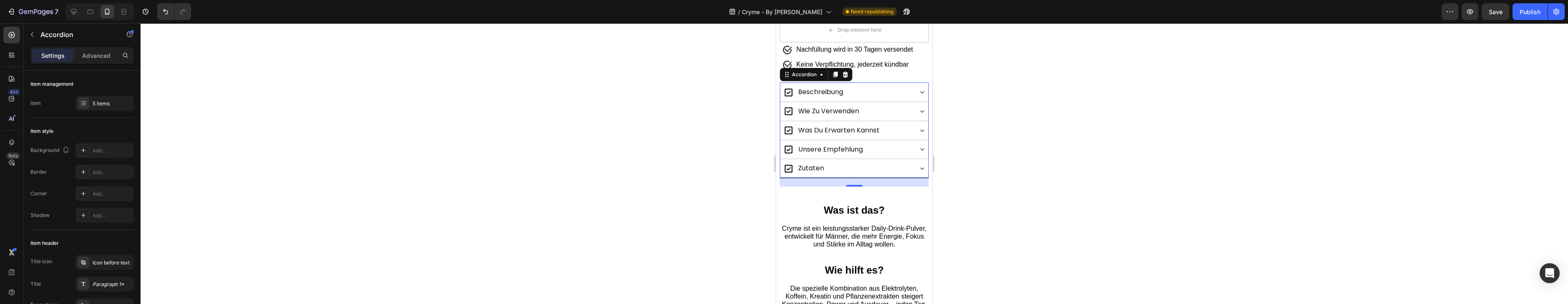
click at [900, 104] on div "wie zu verwenden" at bounding box center [848, 111] width 129 height 15
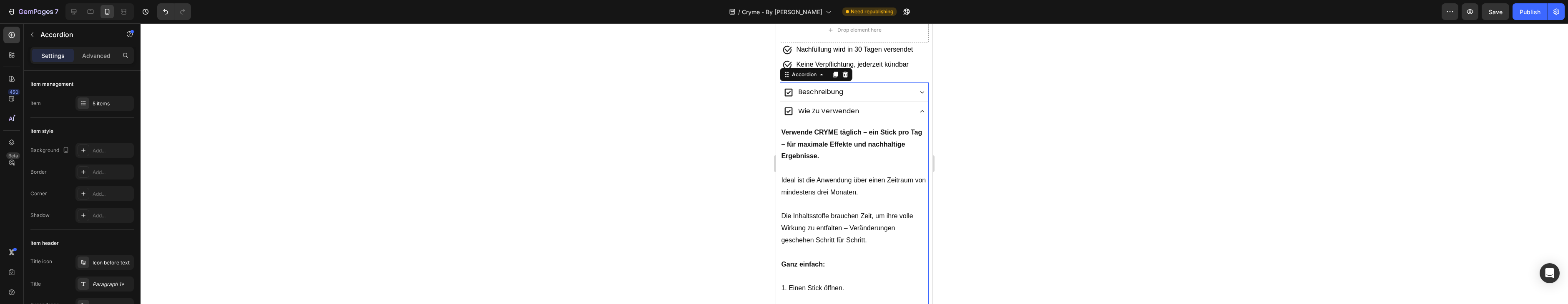
click at [908, 110] on div "wie zu verwenden" at bounding box center [848, 111] width 129 height 15
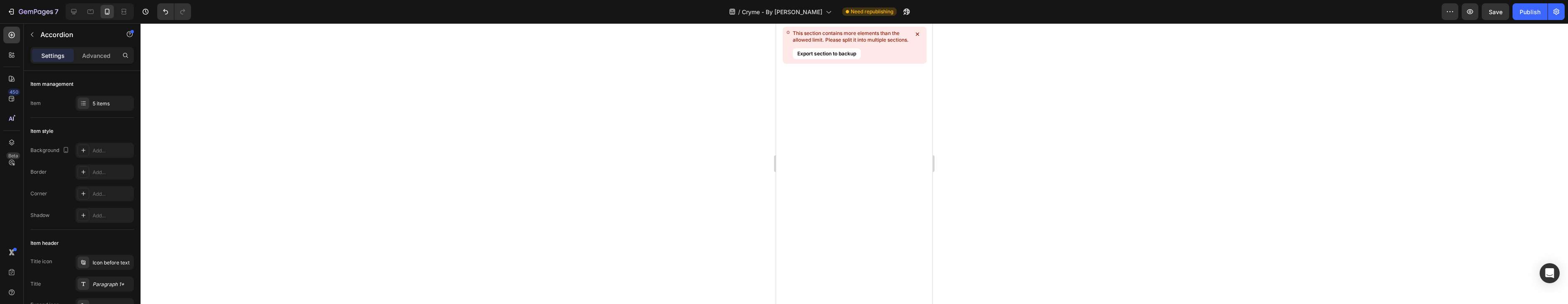
scroll to position [0, 0]
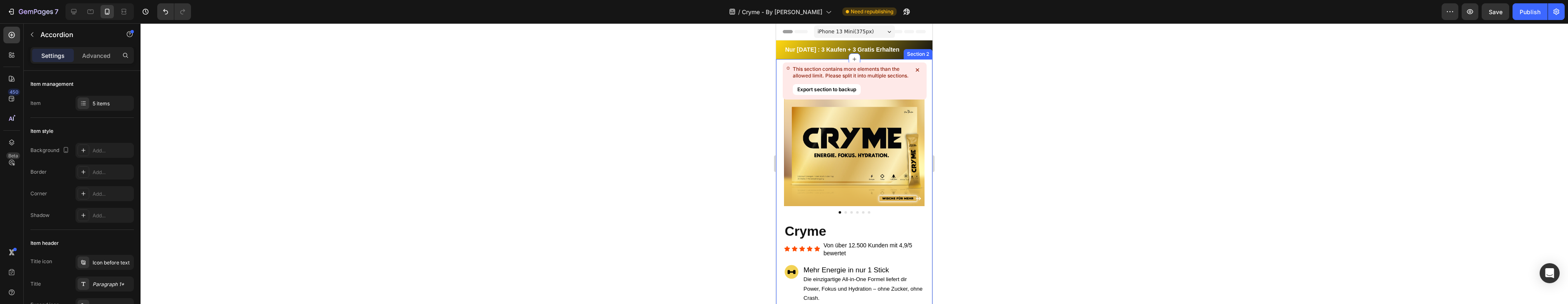
drag, startPoint x: 917, startPoint y: 67, endPoint x: 1001, endPoint y: 50, distance: 85.7
click at [917, 67] on icon at bounding box center [917, 70] width 9 height 9
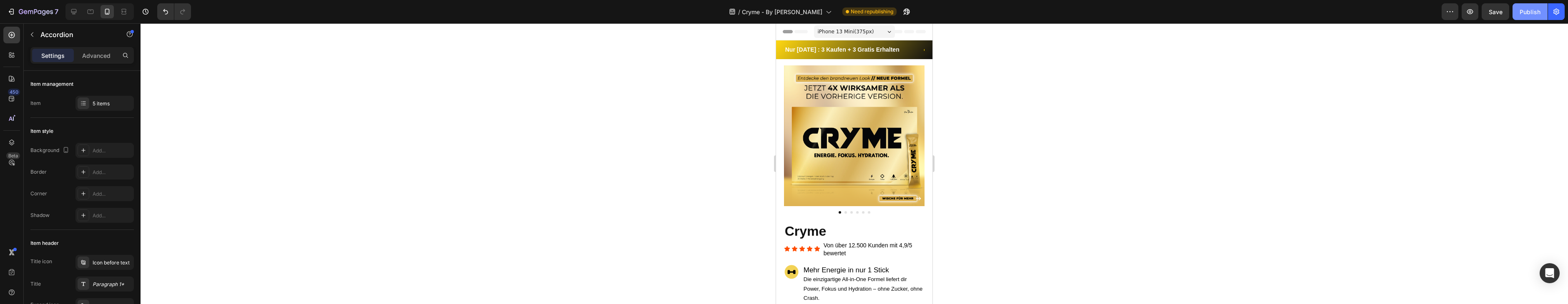
click at [1542, 12] on button "Publish" at bounding box center [1530, 11] width 35 height 16
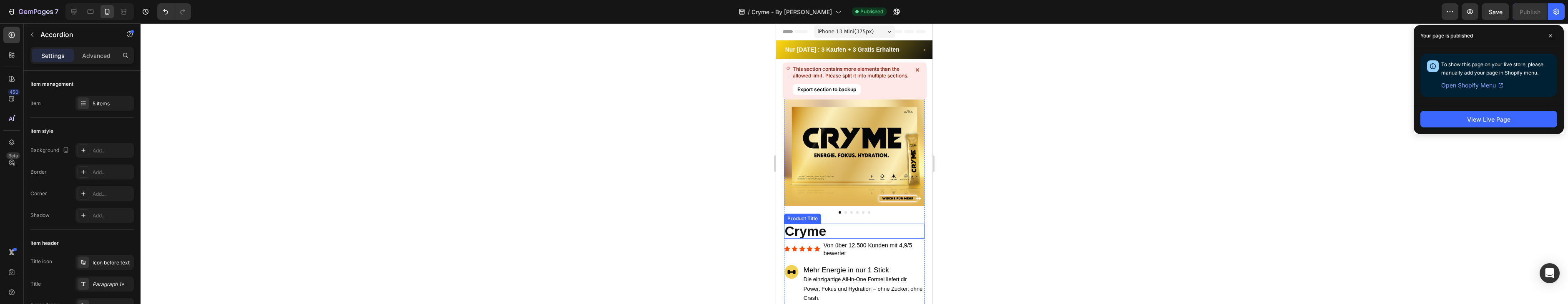
click at [824, 230] on h1 "Cryme" at bounding box center [855, 231] width 141 height 15
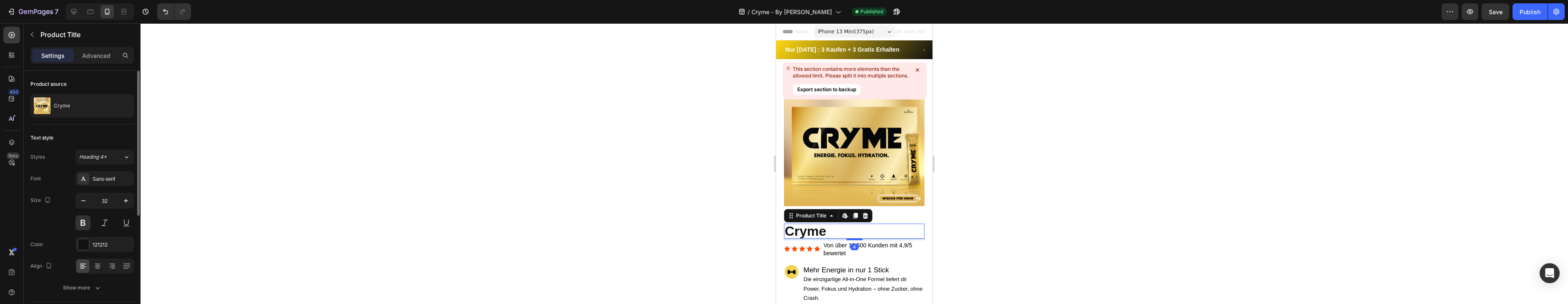
click at [92, 59] on p "Advanced" at bounding box center [96, 55] width 29 height 9
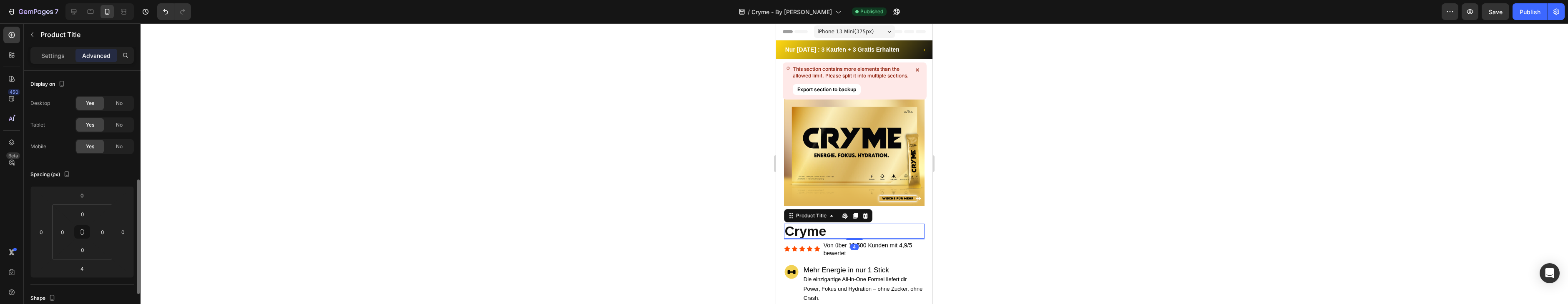
scroll to position [105, 0]
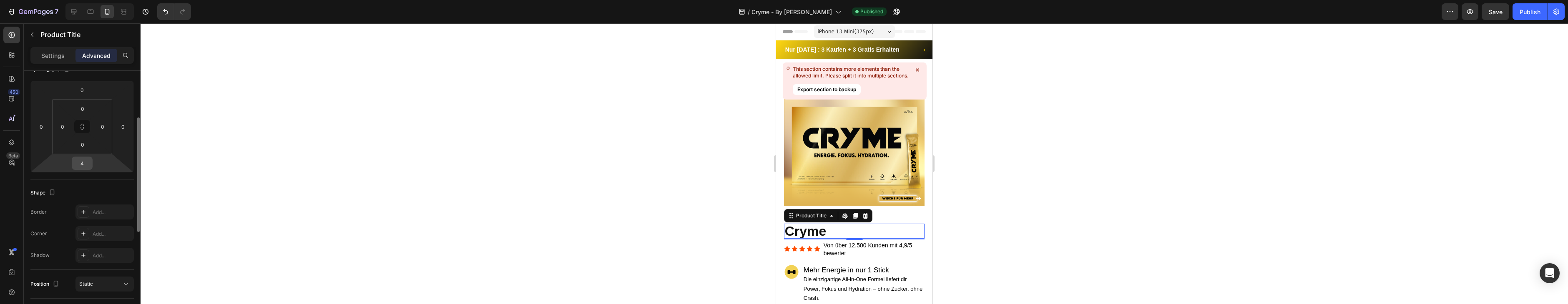
click at [86, 159] on input "4" at bounding box center [82, 163] width 16 height 13
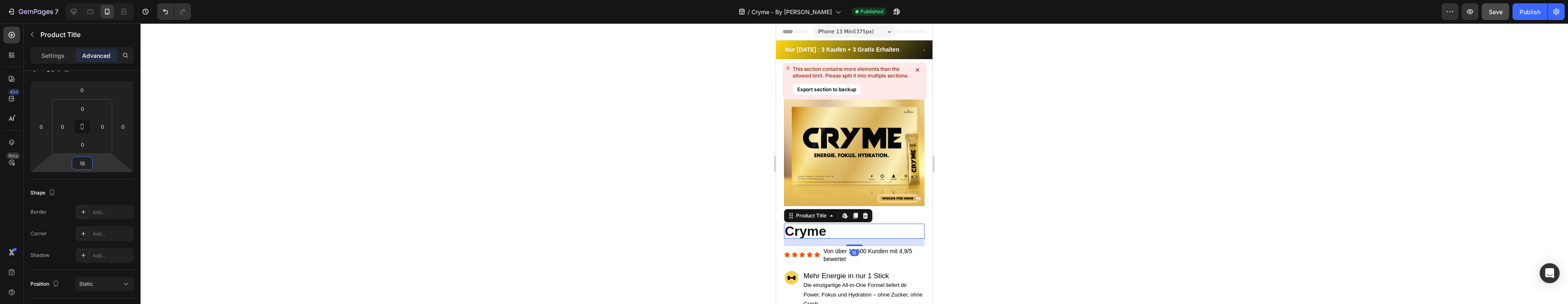
type input "18"
click at [1490, 16] on button "Save" at bounding box center [1495, 11] width 27 height 16
drag, startPoint x: 1523, startPoint y: 11, endPoint x: 1519, endPoint y: 7, distance: 5.7
click at [1523, 11] on div "Publish" at bounding box center [1530, 12] width 21 height 9
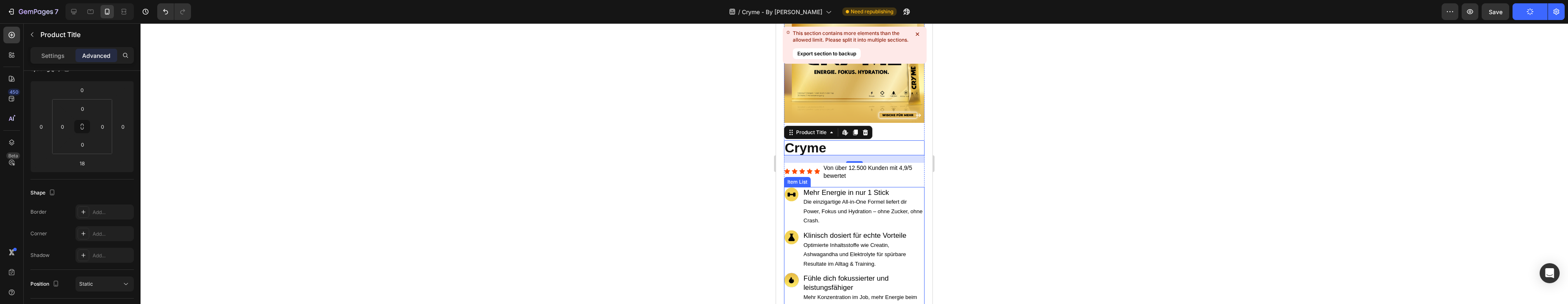
click at [876, 192] on span "Mehr Energie in nur 1 Stick" at bounding box center [846, 192] width 85 height 8
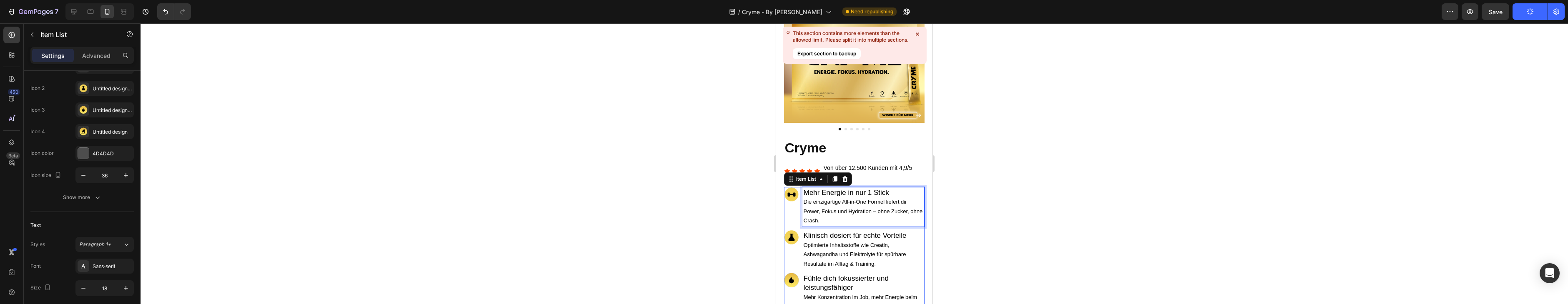
click at [876, 192] on span "Mehr Energie in nur 1 Stick" at bounding box center [846, 192] width 85 height 8
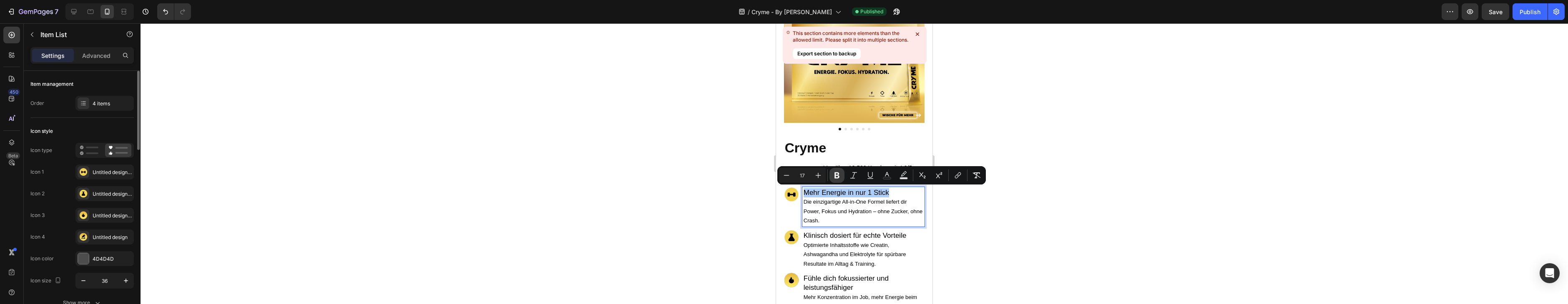
click at [835, 176] on icon "Editor contextual toolbar" at bounding box center [837, 176] width 5 height 6
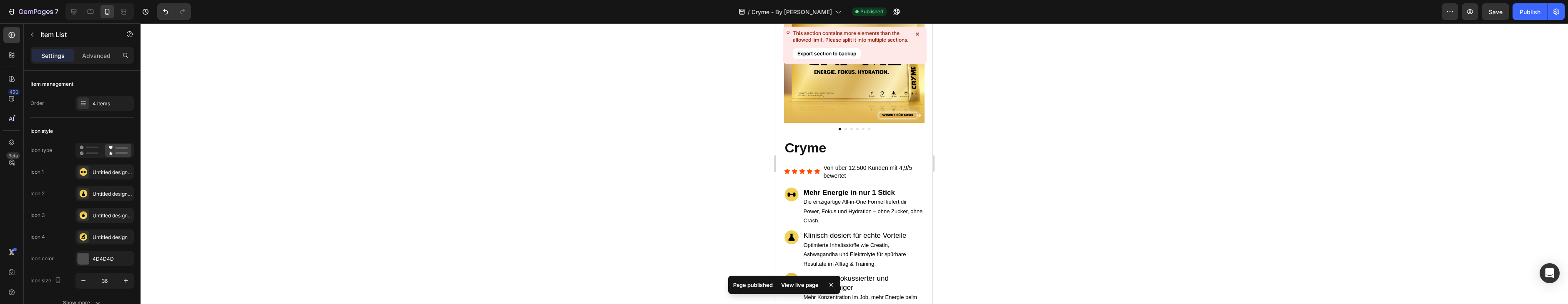
click at [843, 240] on p "Klinisch dosiert für echte Vorteile Optimierte Inhaltsstoffe wie Creatin, Ashwa…" at bounding box center [863, 249] width 120 height 37
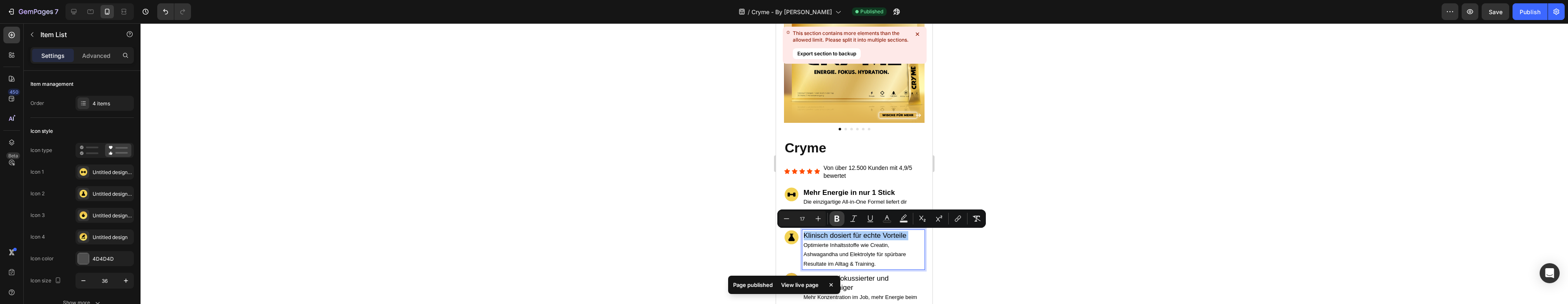
drag, startPoint x: 836, startPoint y: 218, endPoint x: 838, endPoint y: 223, distance: 5.4
click at [836, 218] on icon "Editor contextual toolbar" at bounding box center [837, 219] width 5 height 6
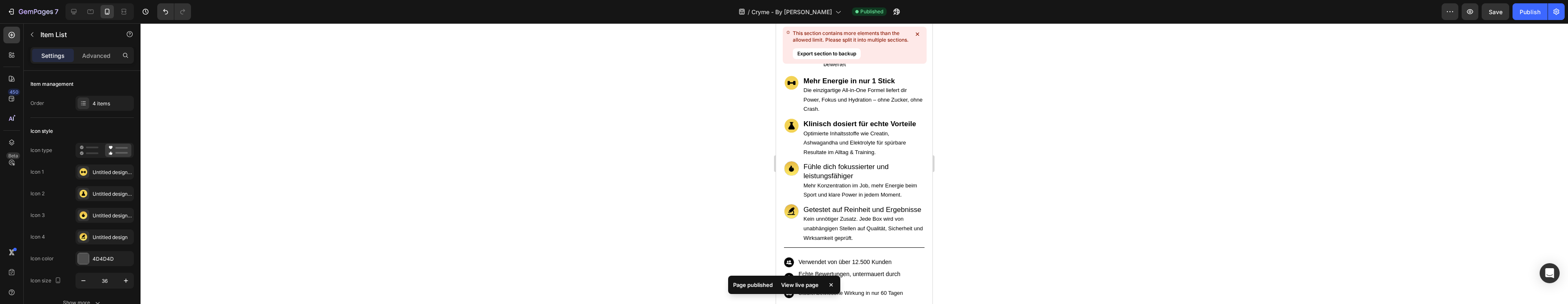
click at [839, 170] on span "Fühle dich fokussierter und leistungsfähiger" at bounding box center [846, 171] width 85 height 17
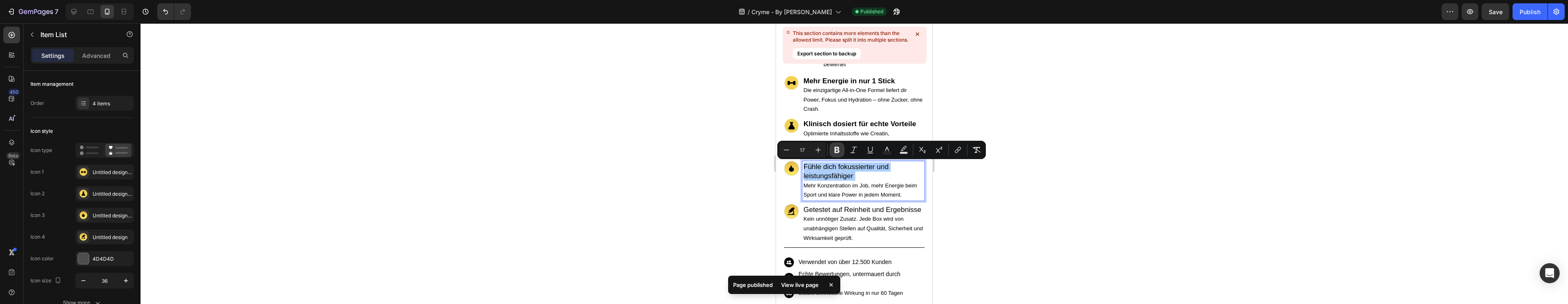
click at [838, 151] on icon "Editor contextual toolbar" at bounding box center [837, 150] width 5 height 6
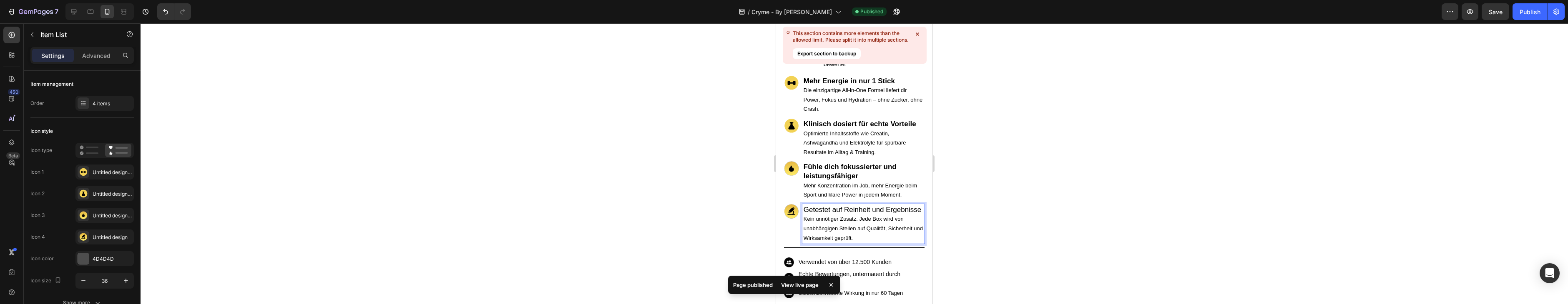
click at [839, 207] on span "Getestet auf Reinheit und Ergebnisse" at bounding box center [863, 209] width 118 height 8
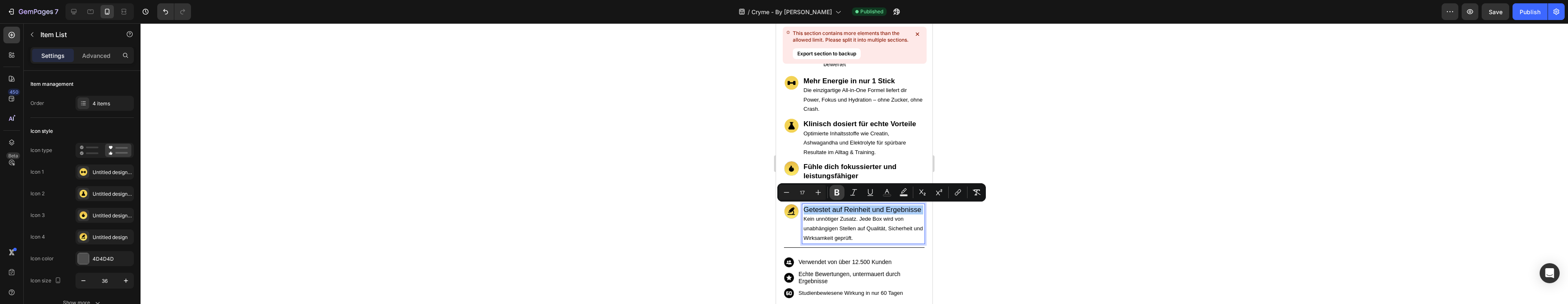
click at [835, 194] on icon "Editor contextual toolbar" at bounding box center [837, 193] width 5 height 6
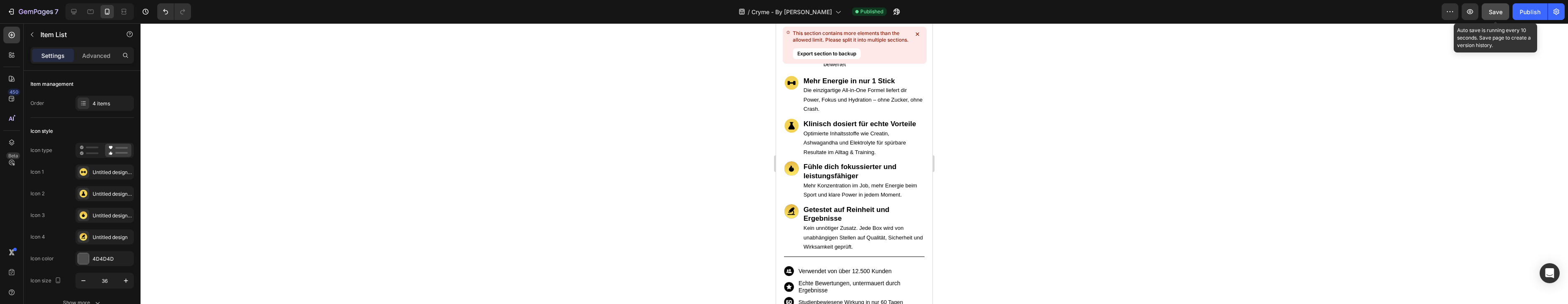
click at [1493, 10] on span "Save" at bounding box center [1496, 12] width 14 height 7
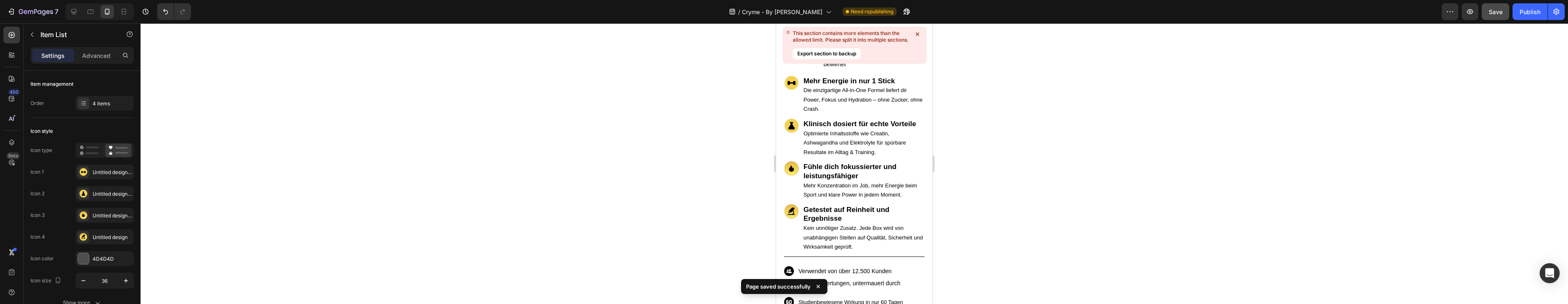
click at [912, 238] on span "Kein unnötiger Zusatz. Jede Box wird von unabhängigen Stellen auf Qualität, Sic…" at bounding box center [863, 237] width 119 height 25
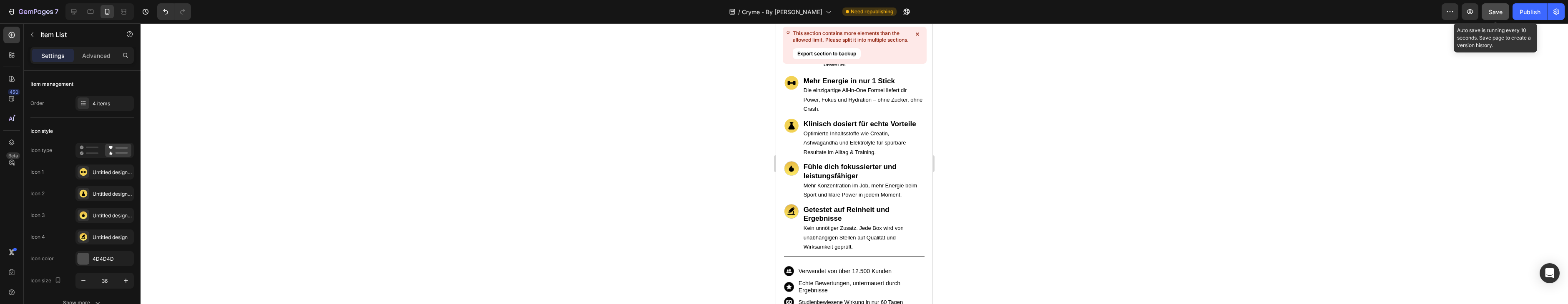
drag, startPoint x: 1498, startPoint y: 13, endPoint x: 1503, endPoint y: 13, distance: 5.0
click at [1497, 13] on span "Save" at bounding box center [1496, 12] width 14 height 7
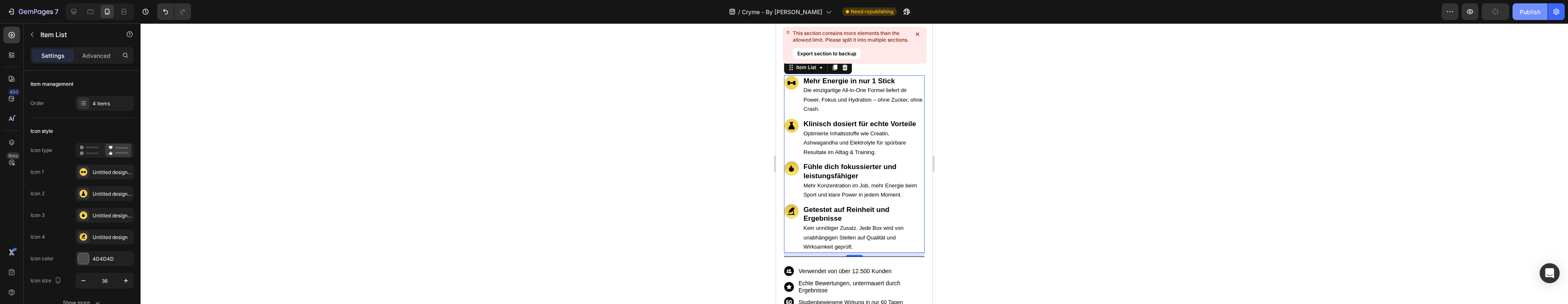
click at [1528, 16] on button "Publish" at bounding box center [1530, 11] width 35 height 16
